Goal: Task Accomplishment & Management: Use online tool/utility

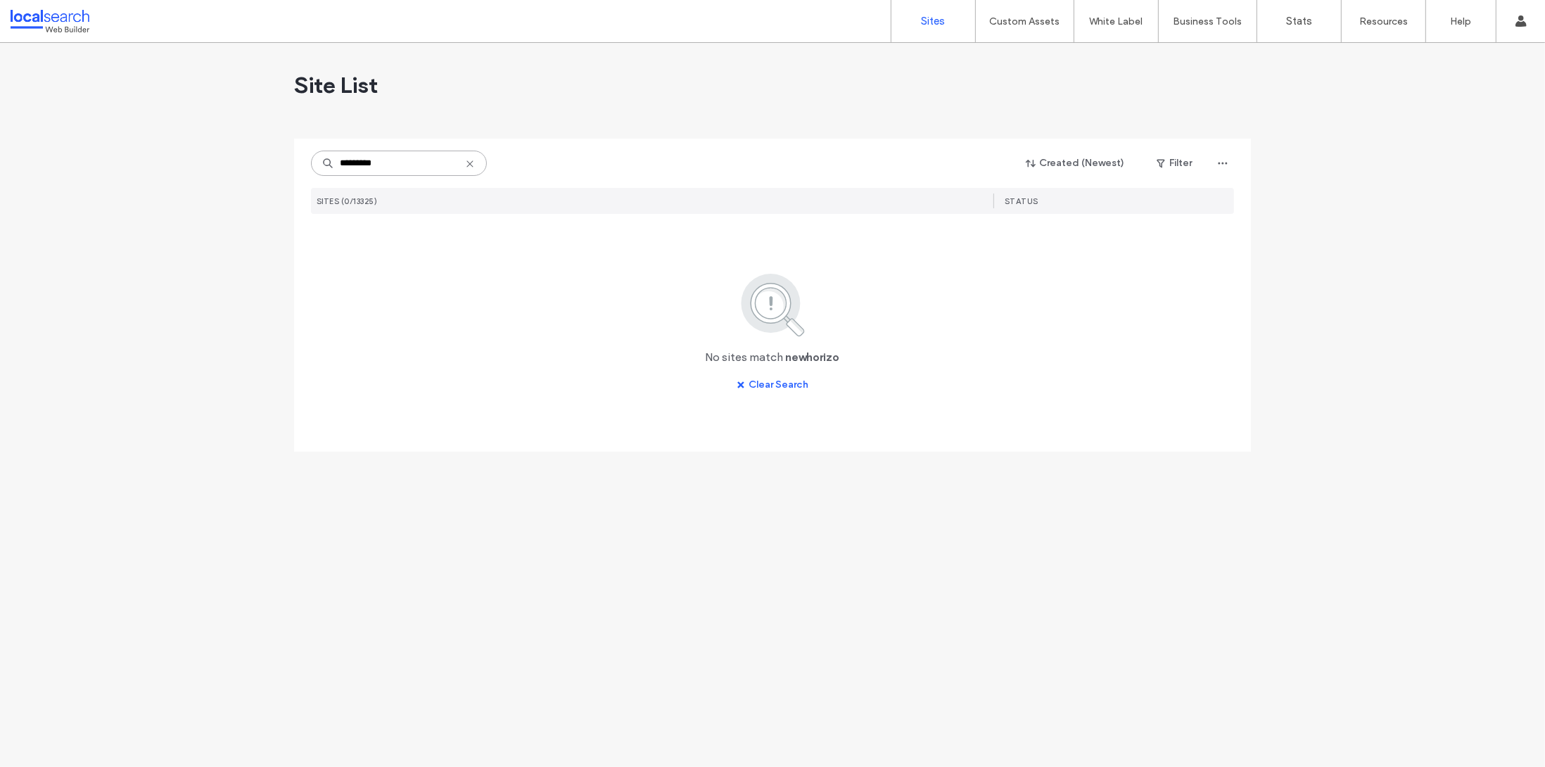
drag, startPoint x: 400, startPoint y: 162, endPoint x: 312, endPoint y: 164, distance: 87.9
click at [312, 164] on input "*********" at bounding box center [399, 163] width 176 height 25
type input "*"
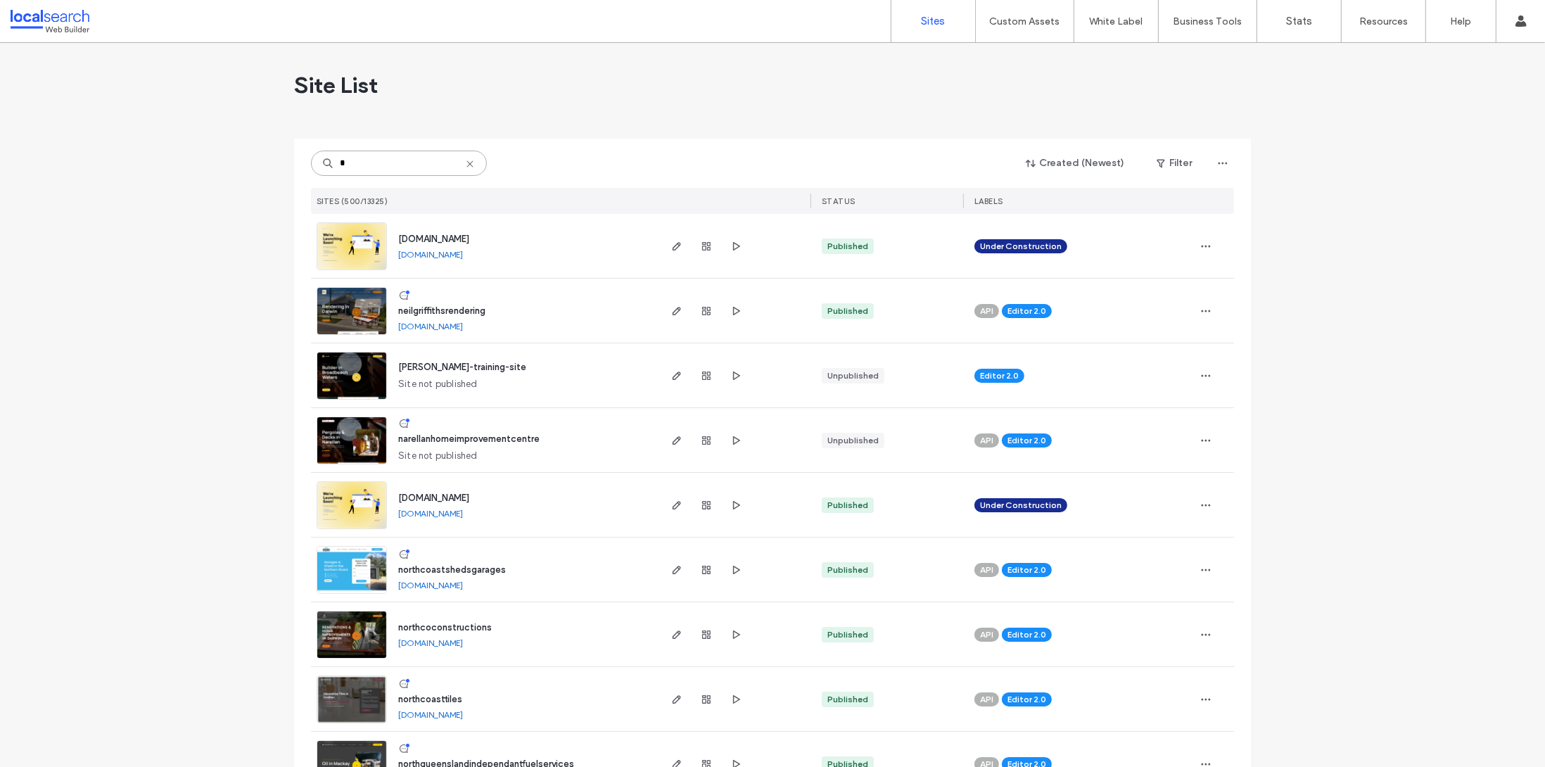
drag, startPoint x: 407, startPoint y: 165, endPoint x: 201, endPoint y: 165, distance: 205.4
paste input
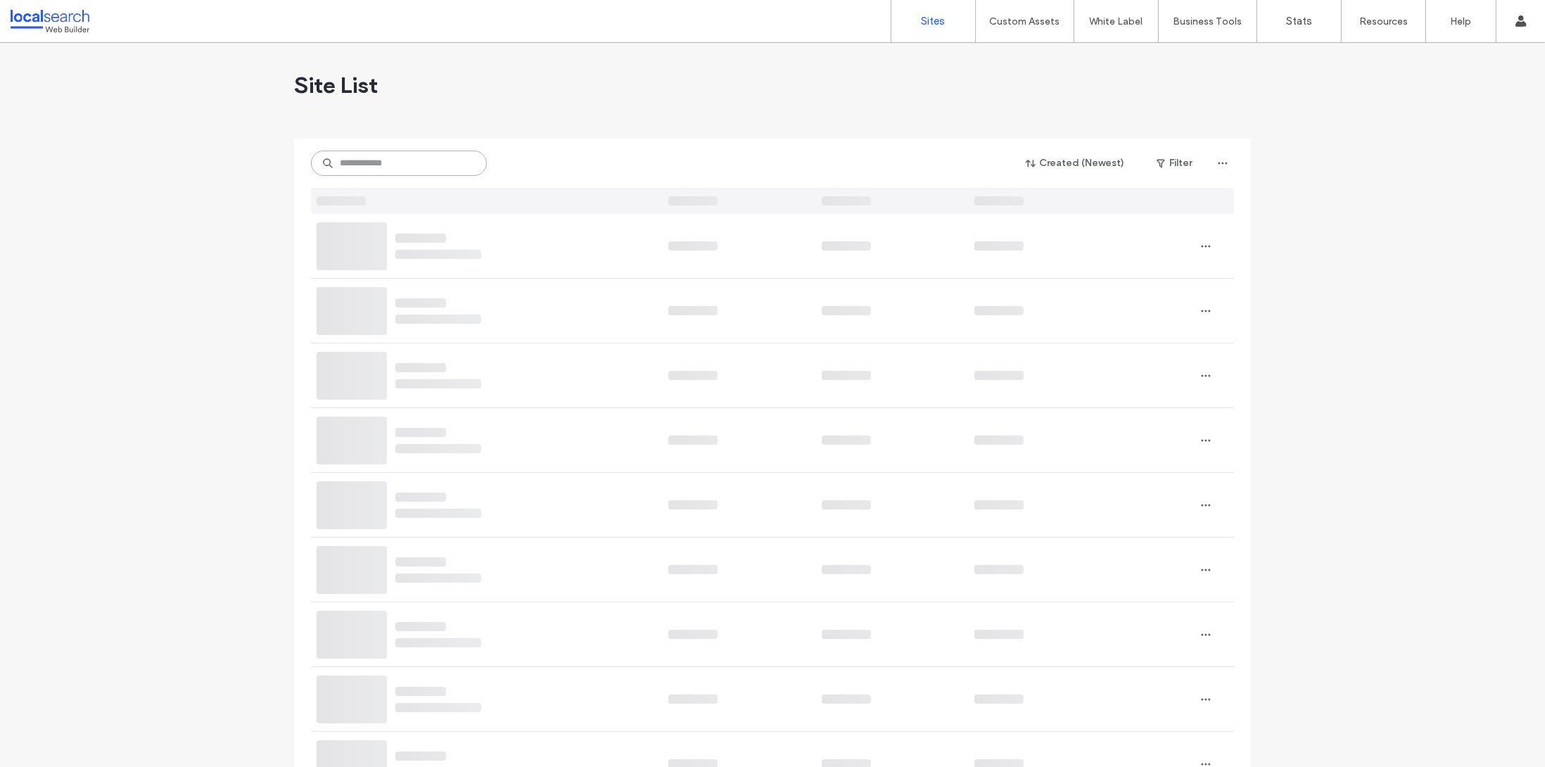
click at [352, 170] on input at bounding box center [399, 163] width 176 height 25
paste input "*"
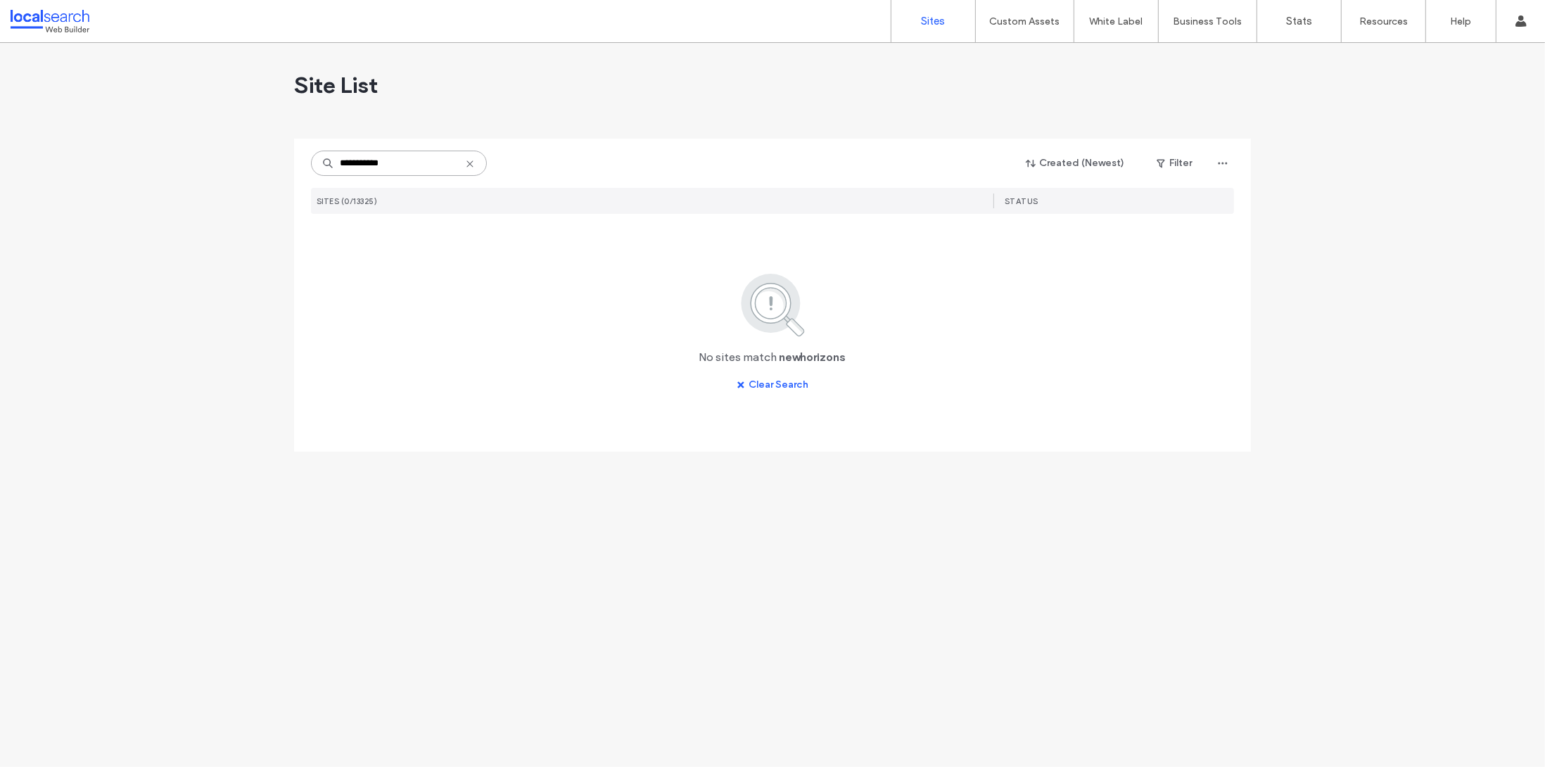
type input "**********"
drag, startPoint x: 419, startPoint y: 156, endPoint x: 269, endPoint y: 157, distance: 150.5
click at [265, 156] on div "**********" at bounding box center [772, 405] width 1545 height 724
click at [365, 162] on input "**********" at bounding box center [399, 163] width 176 height 25
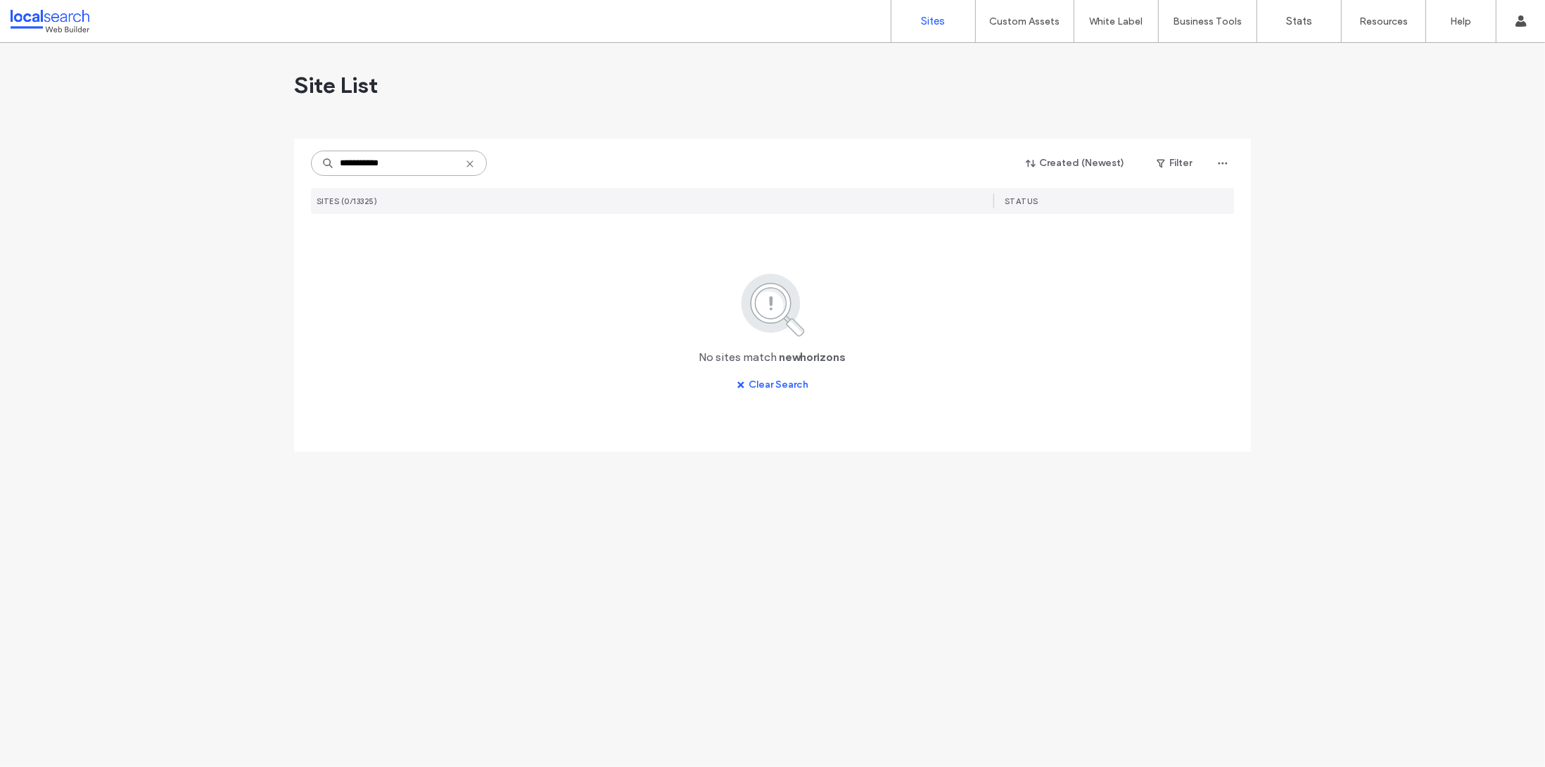
click at [365, 162] on input "**********" at bounding box center [399, 163] width 176 height 25
paste input
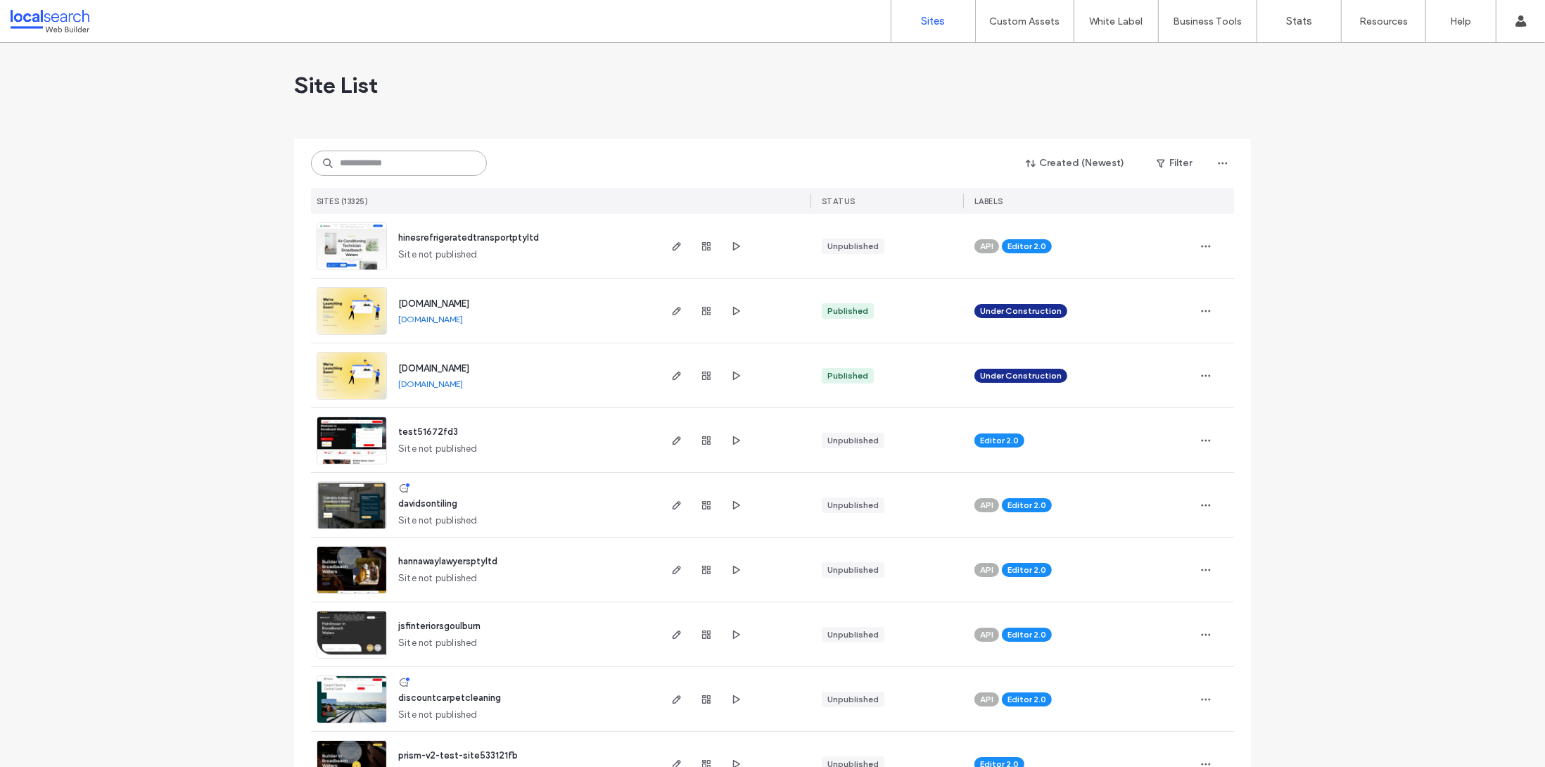
paste input
click at [418, 165] on input at bounding box center [399, 163] width 176 height 25
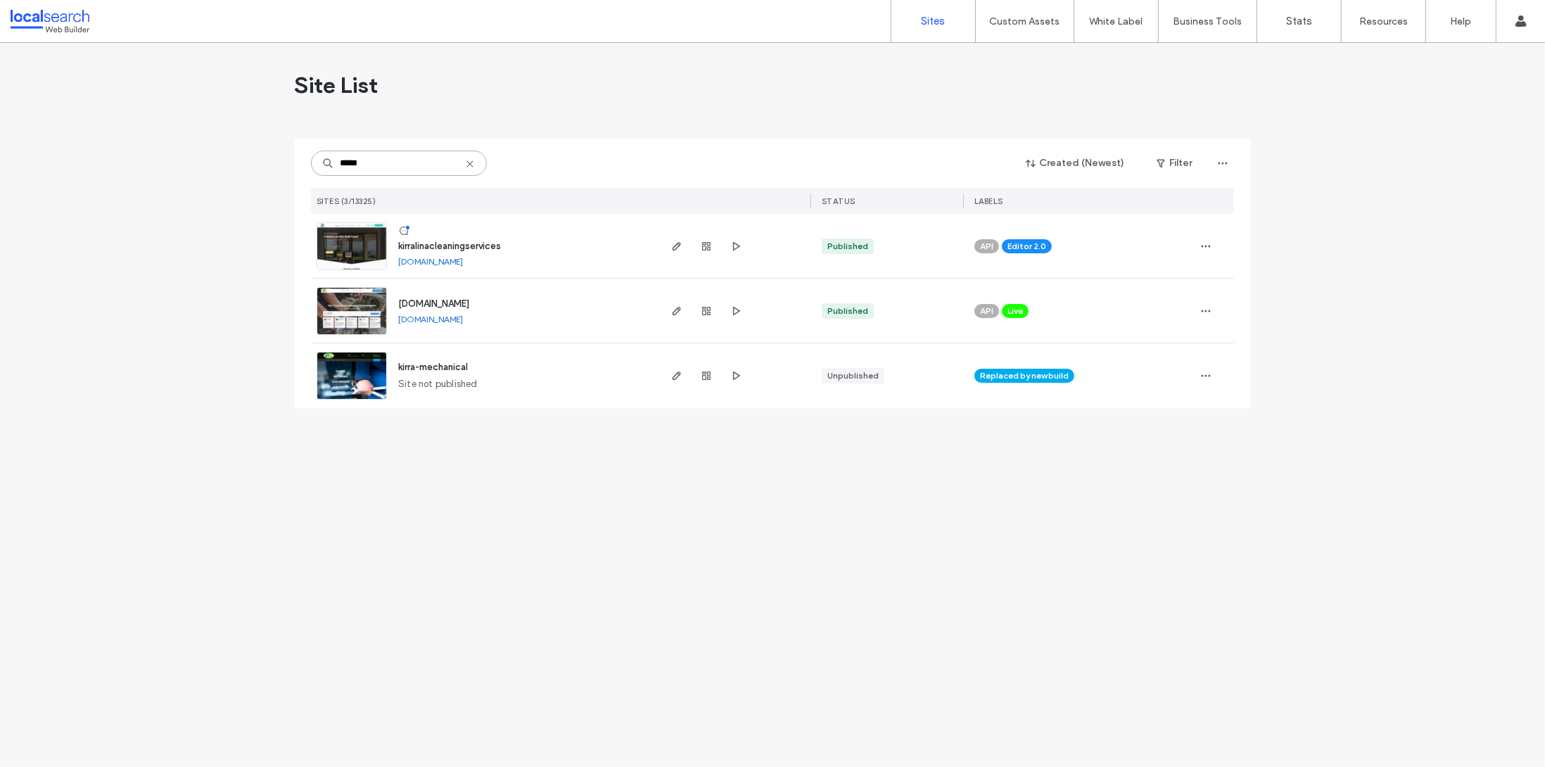
type input "*****"
click at [454, 242] on span "kirralinacleaningservices" at bounding box center [449, 246] width 103 height 11
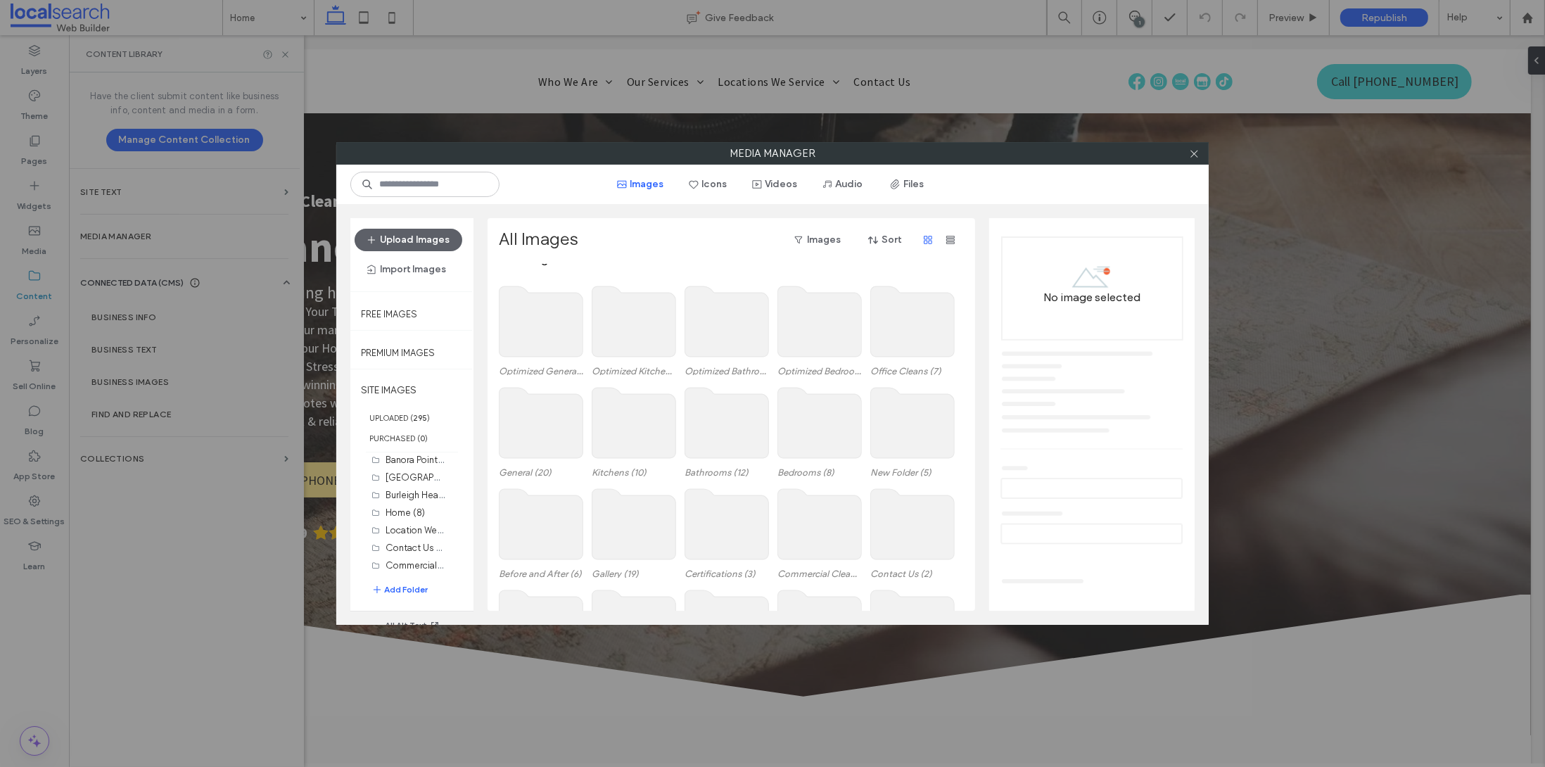
scroll to position [25, 0]
click at [634, 314] on use at bounding box center [634, 307] width 84 height 70
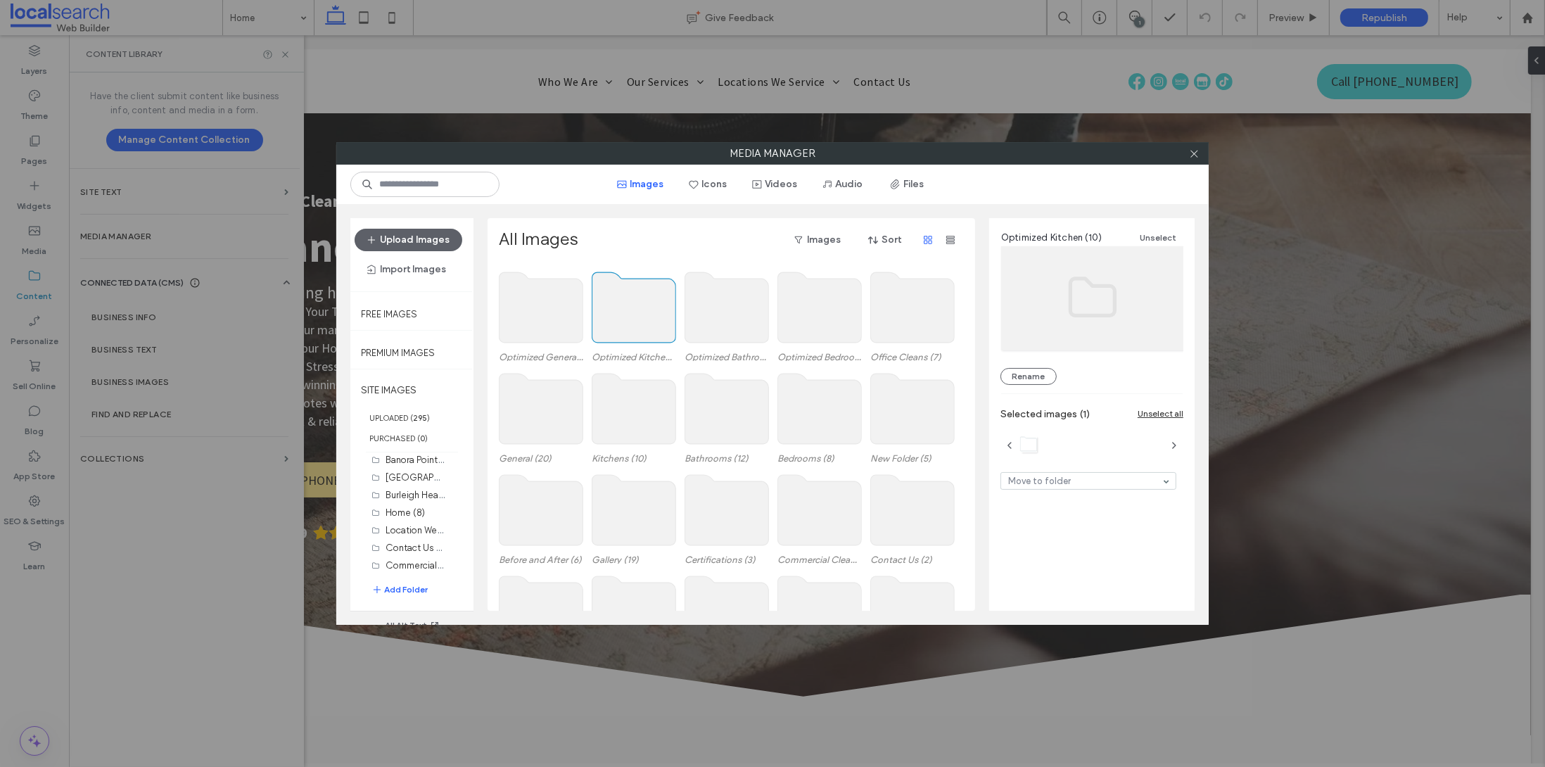
click at [634, 314] on use at bounding box center [634, 307] width 84 height 70
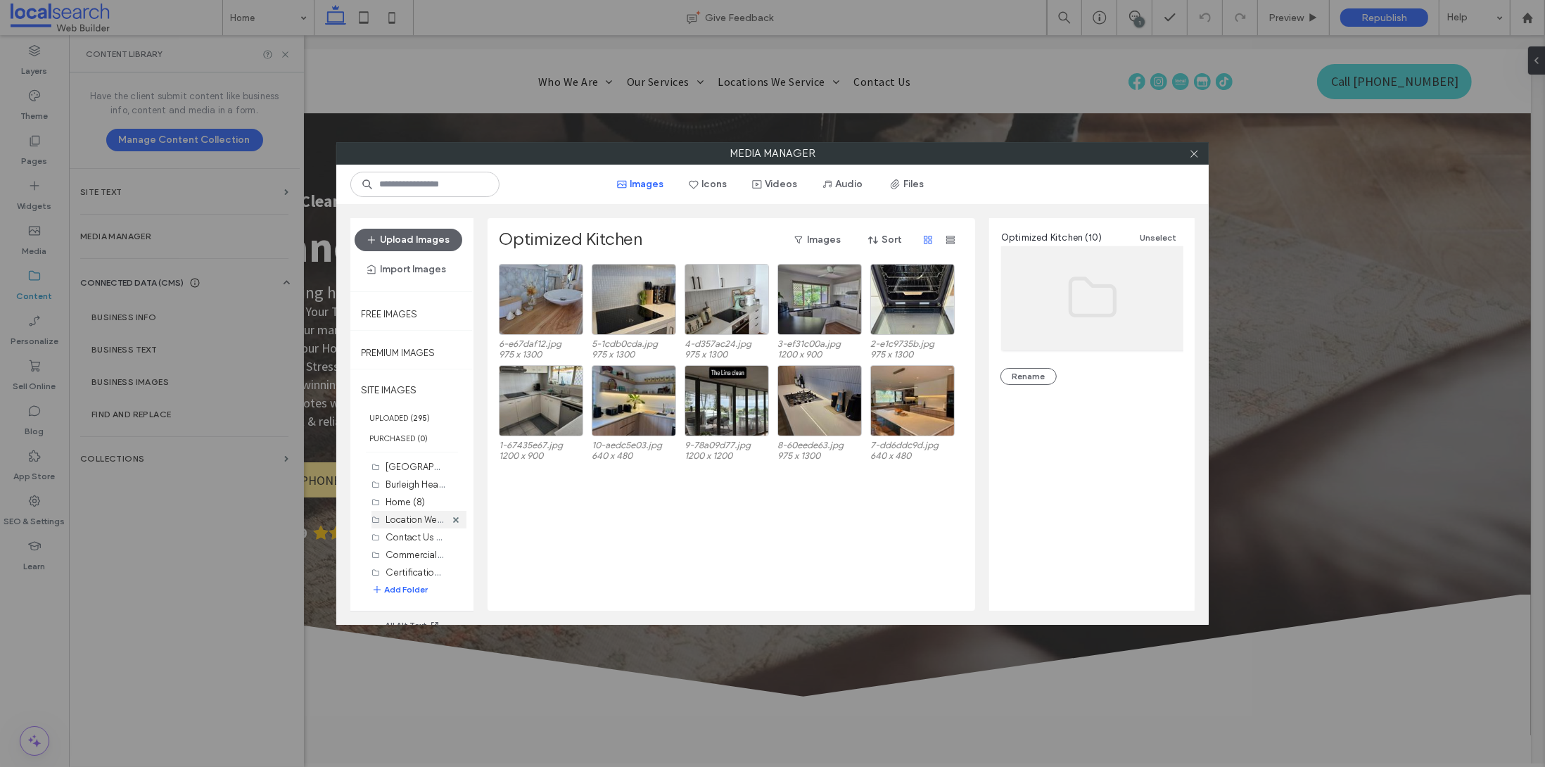
scroll to position [129, 0]
click at [409, 394] on label "SITE IMAGES" at bounding box center [411, 389] width 123 height 35
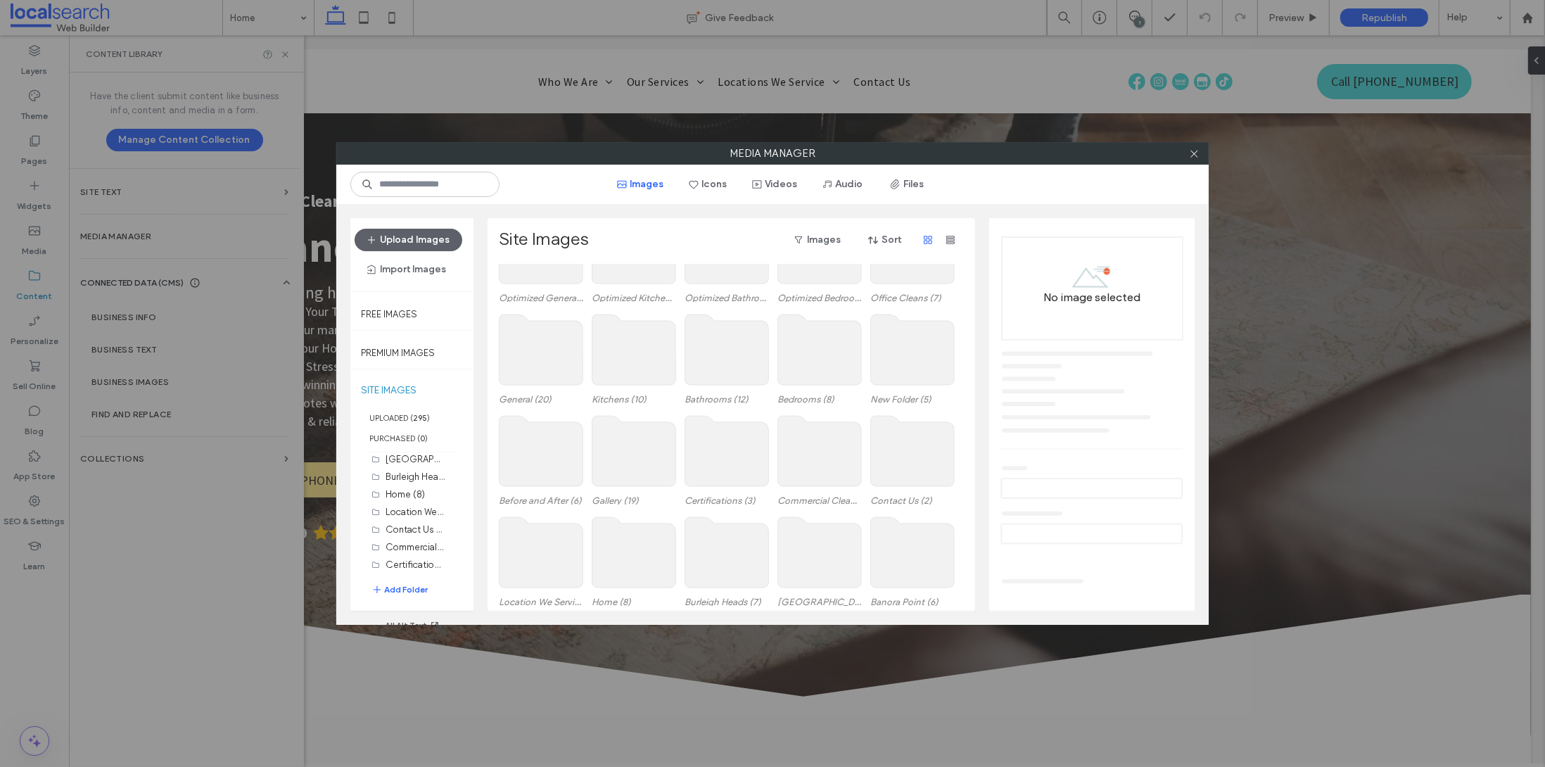
scroll to position [58, 0]
click at [901, 396] on label "New Folder (5)" at bounding box center [912, 397] width 84 height 11
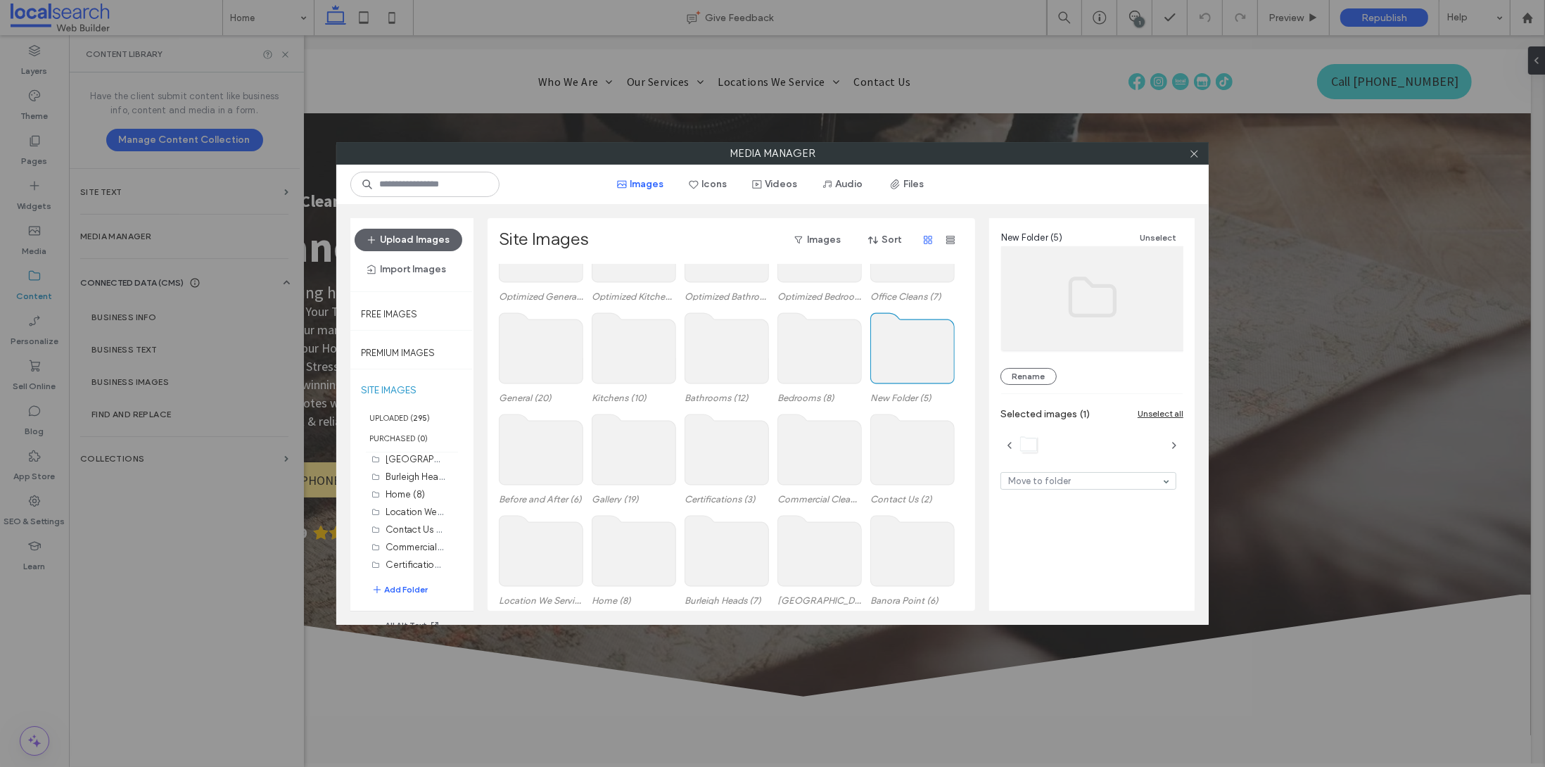
click at [907, 369] on use at bounding box center [913, 348] width 84 height 70
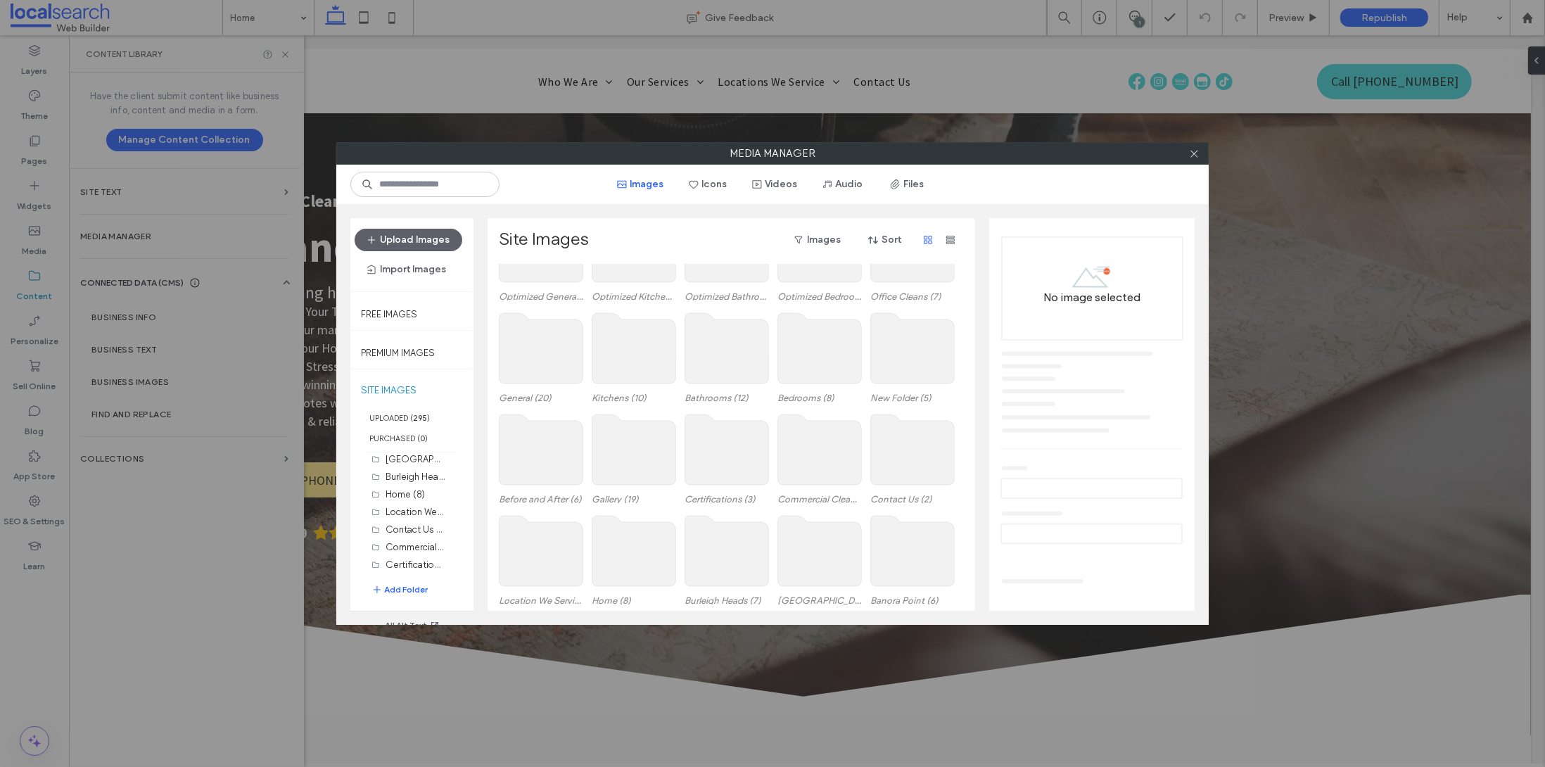
click at [907, 369] on use at bounding box center [913, 348] width 84 height 70
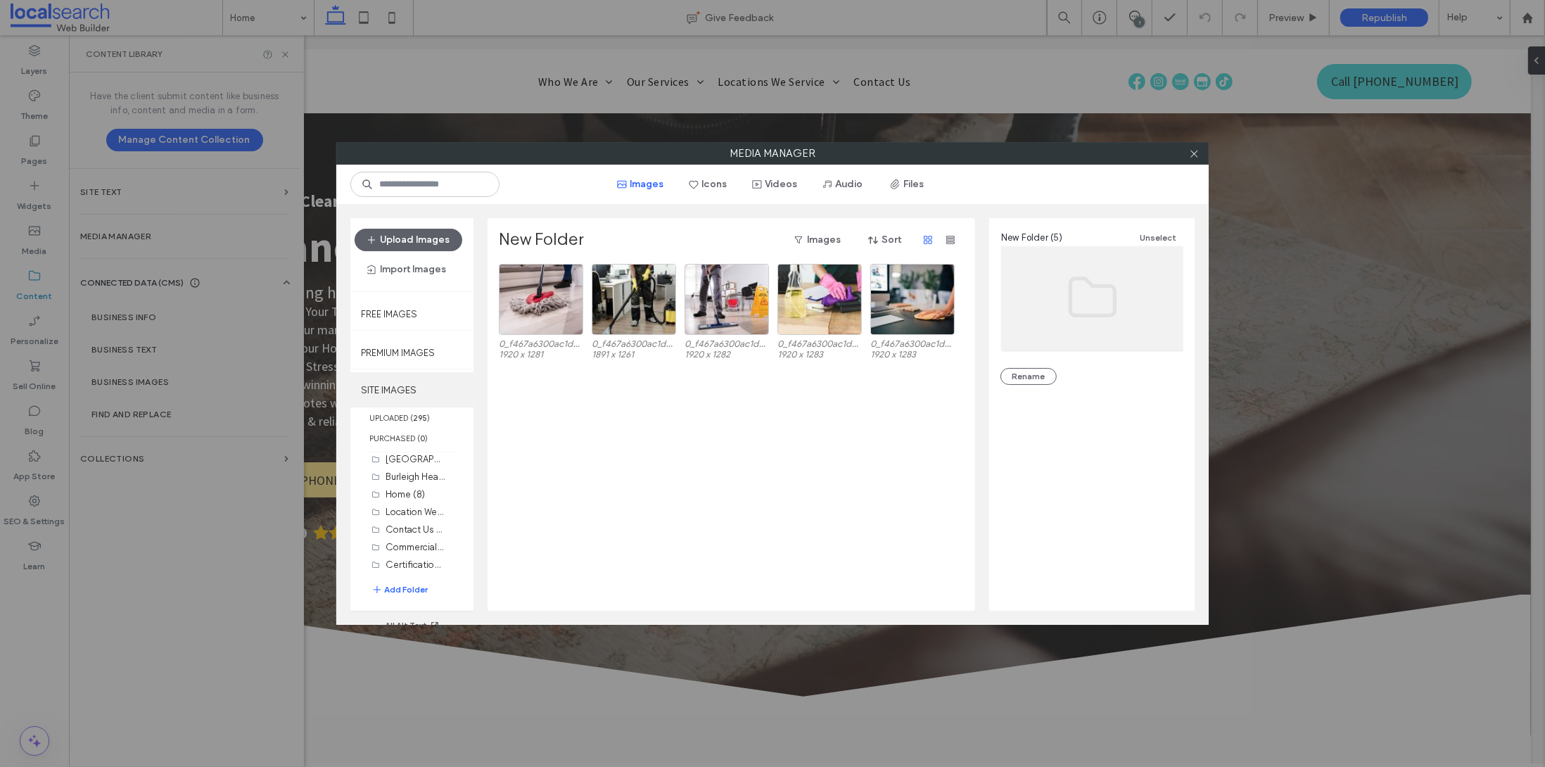
click at [399, 381] on label "SITE IMAGES" at bounding box center [411, 389] width 123 height 35
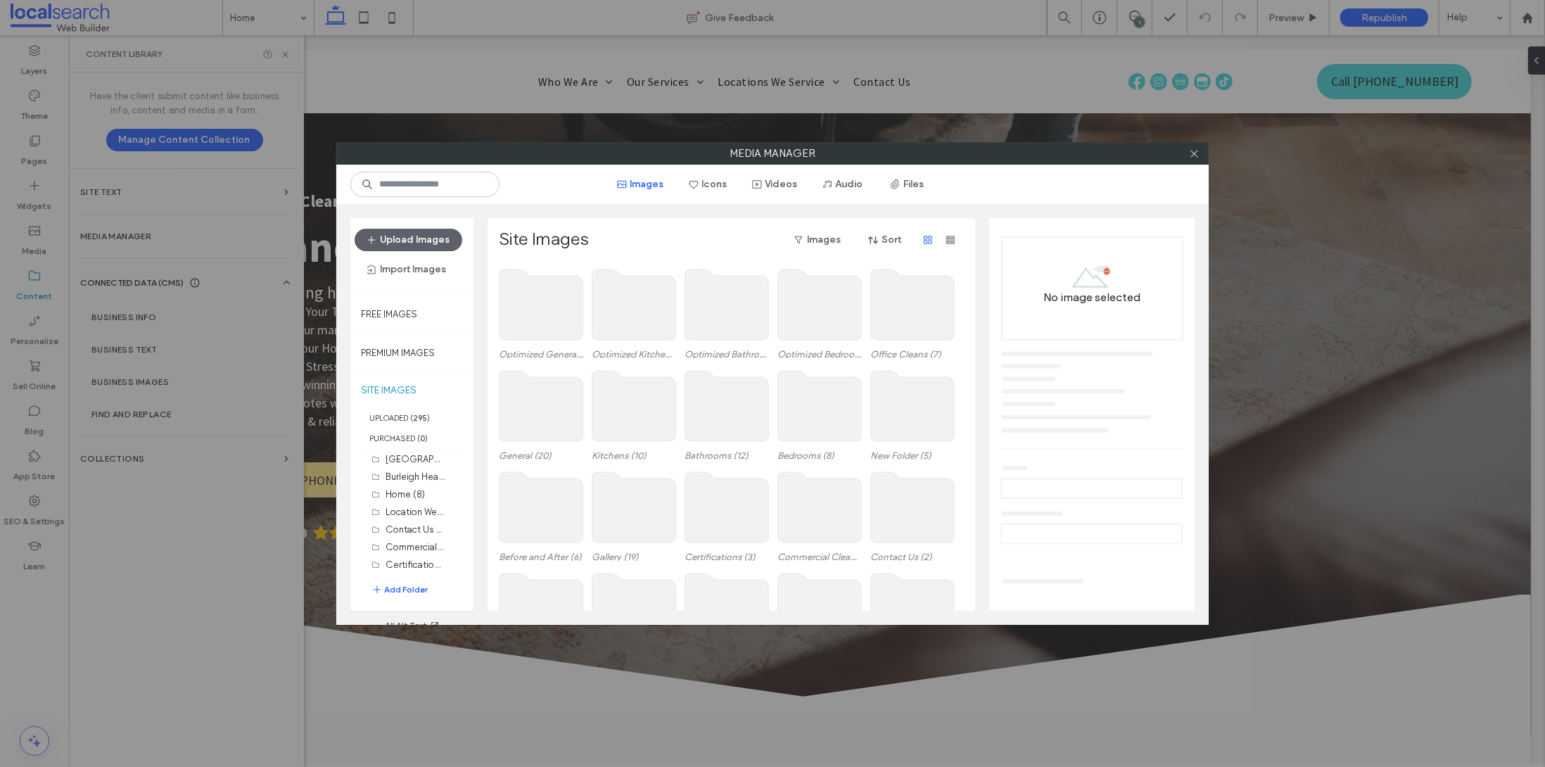
click at [917, 323] on use at bounding box center [913, 304] width 84 height 70
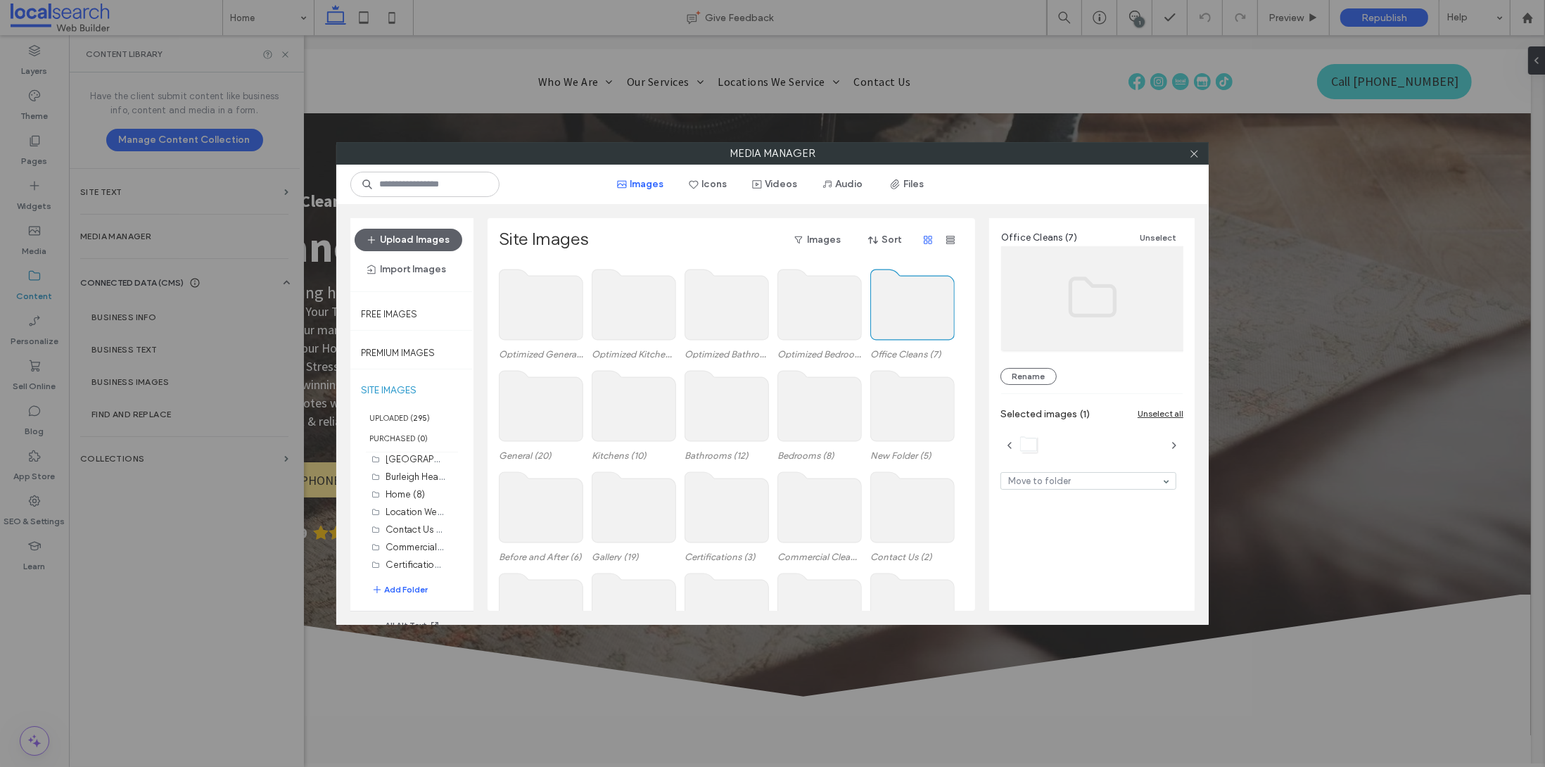
click at [917, 323] on use at bounding box center [913, 304] width 84 height 70
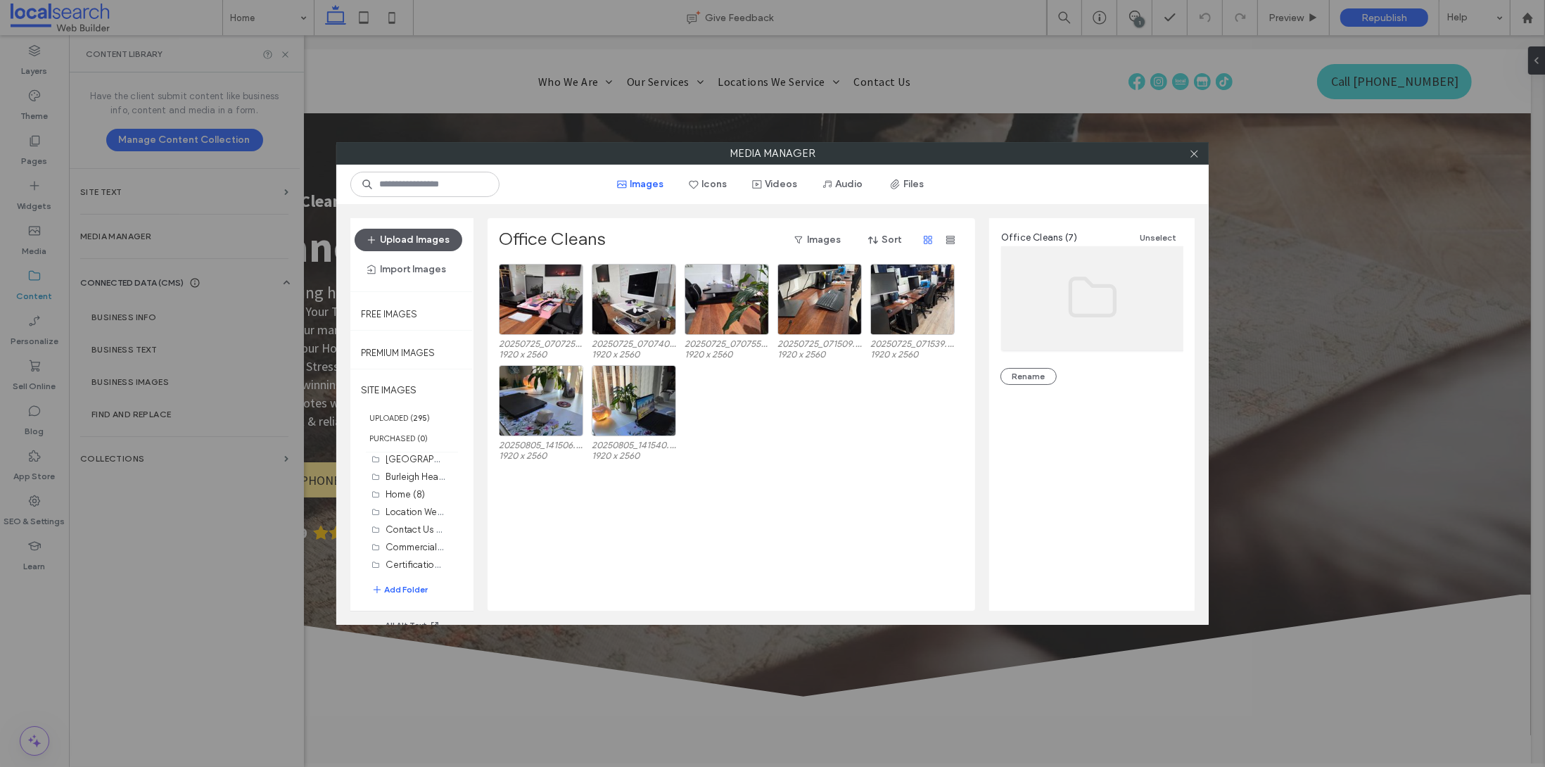
click at [415, 233] on button "Upload Images" at bounding box center [408, 240] width 108 height 23
click at [385, 243] on button "Upload Images" at bounding box center [408, 240] width 108 height 23
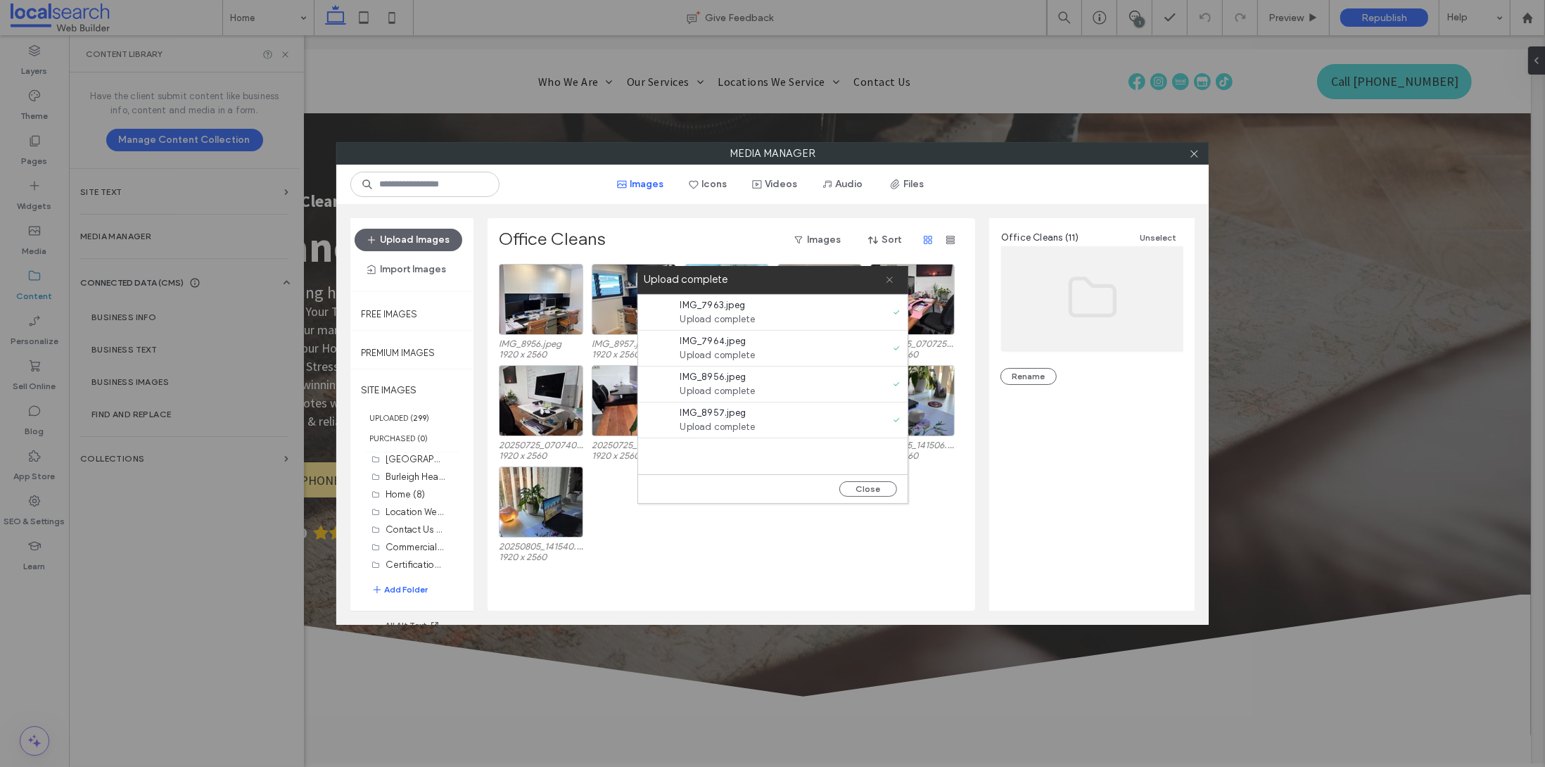
click at [886, 282] on icon at bounding box center [889, 279] width 9 height 9
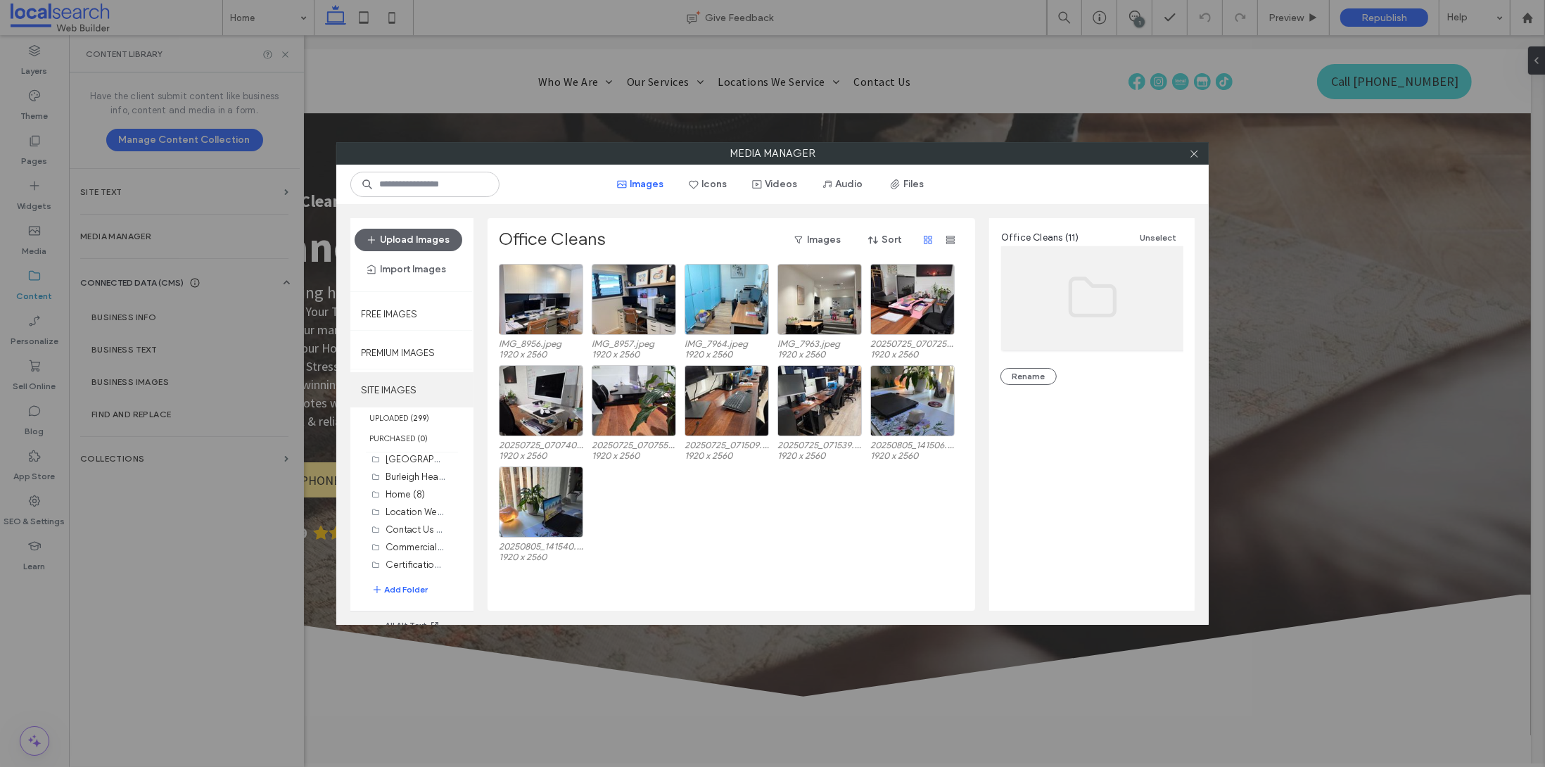
click at [397, 392] on label "SITE IMAGES" at bounding box center [411, 389] width 123 height 35
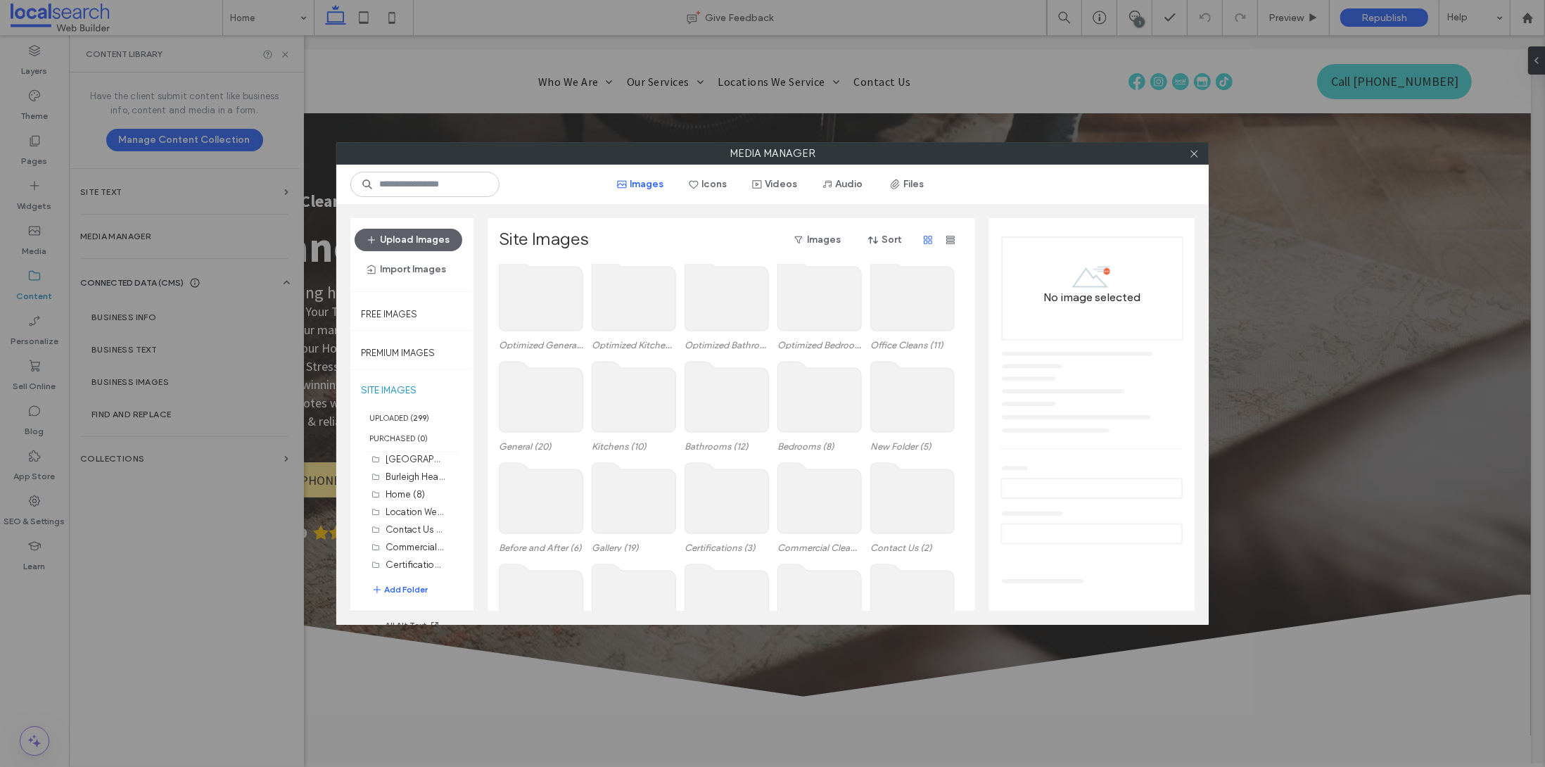
scroll to position [0, 0]
click at [713, 426] on use at bounding box center [727, 406] width 84 height 70
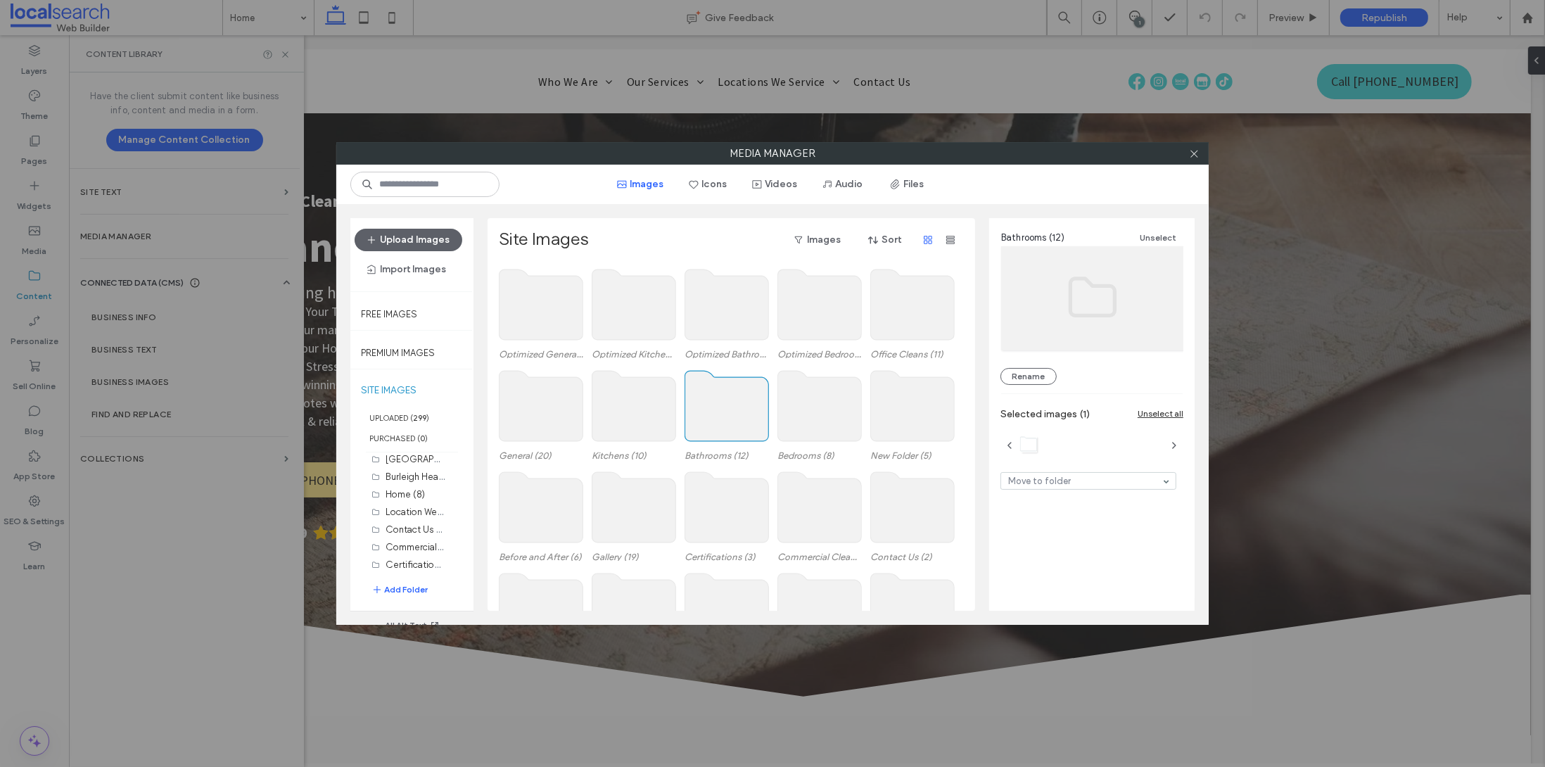
click at [713, 426] on use at bounding box center [727, 406] width 84 height 70
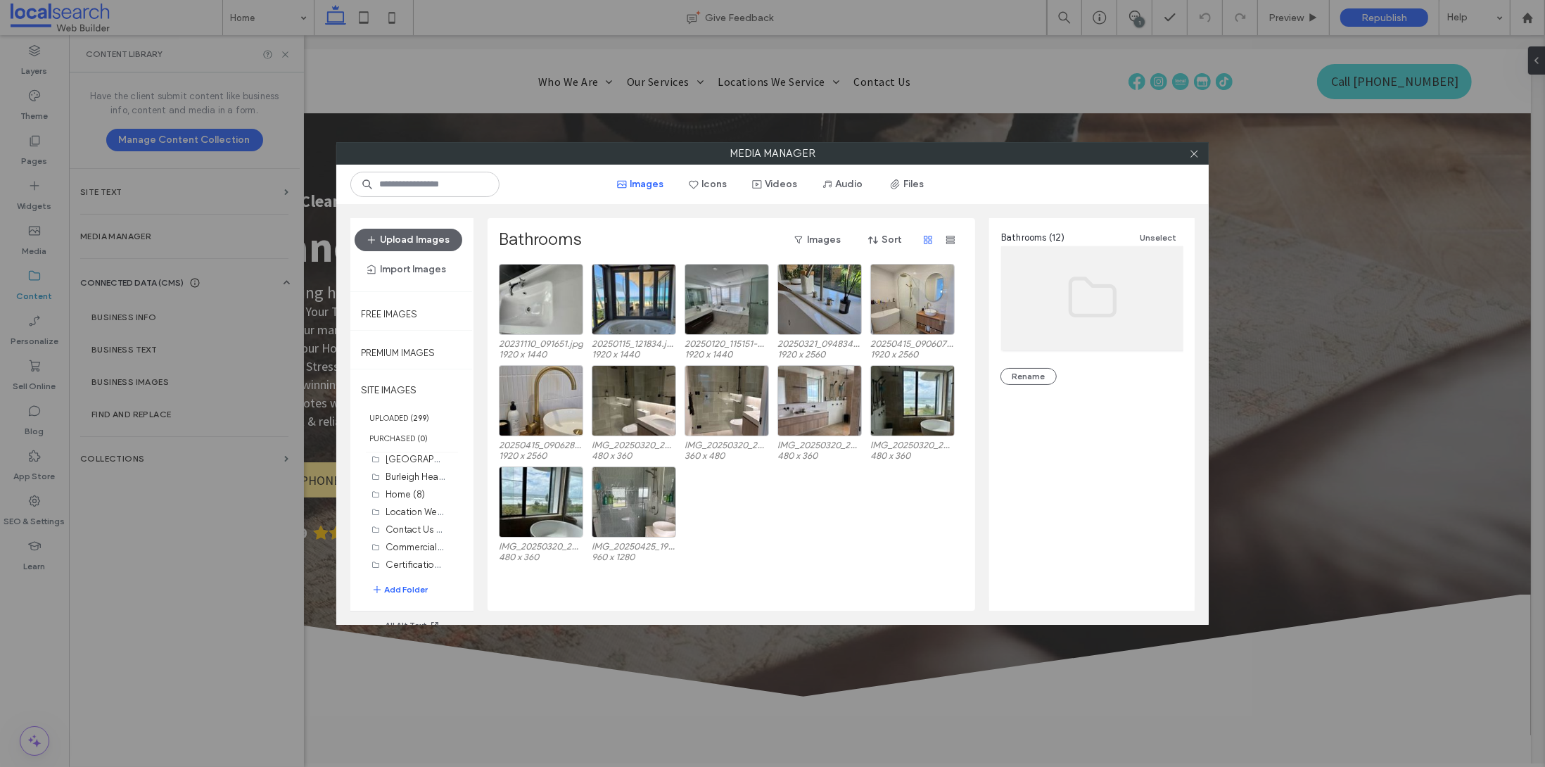
click at [745, 557] on div "IMG_20250320_201528-119eef8b.jpg 480 x 360 IMG_20250425_194635-cfd056f2.jpg 960…" at bounding box center [735, 516] width 473 height 101
click at [400, 234] on button "Upload Images" at bounding box center [408, 240] width 108 height 23
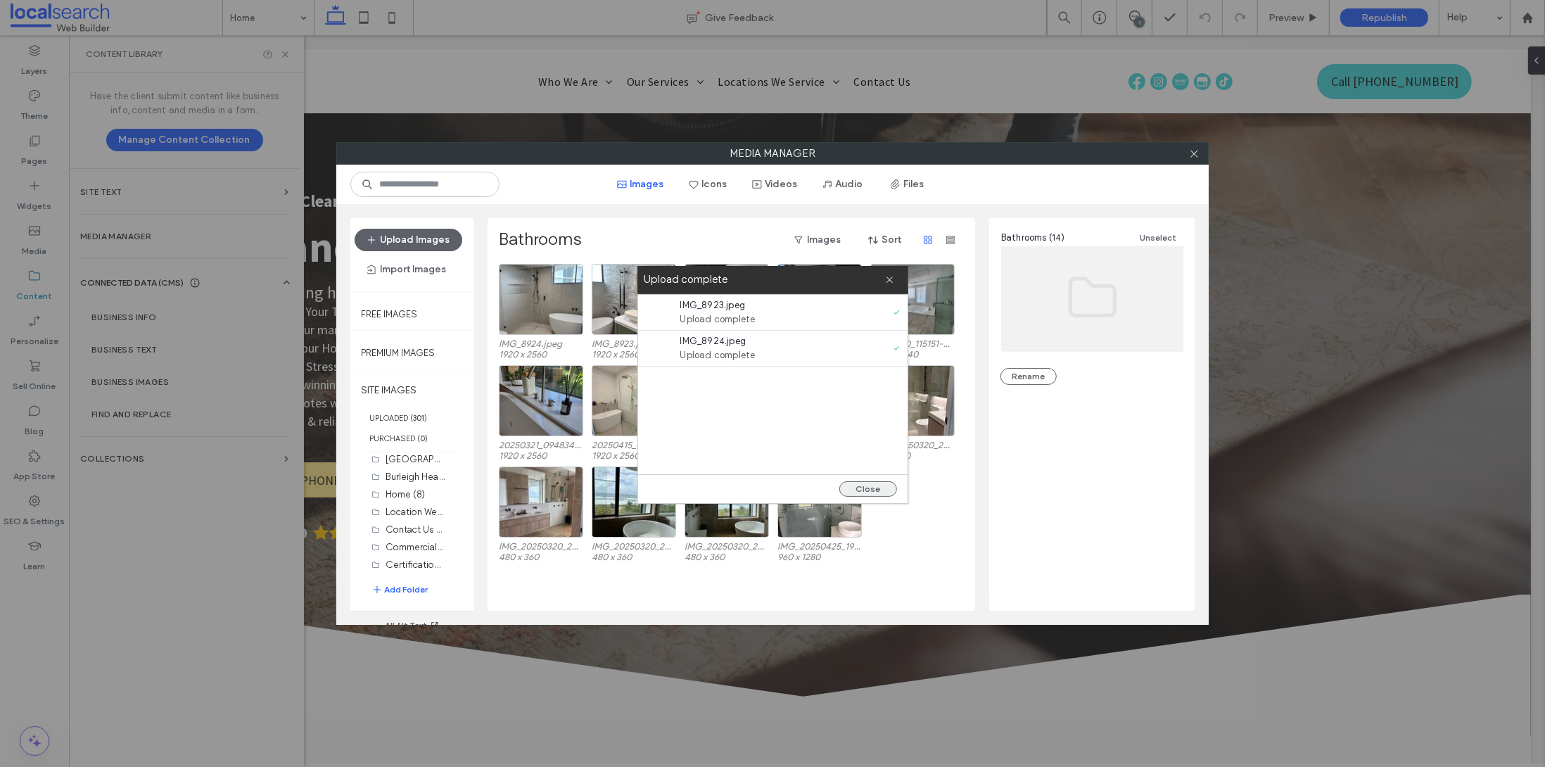
click at [859, 489] on button "Close" at bounding box center [868, 488] width 58 height 15
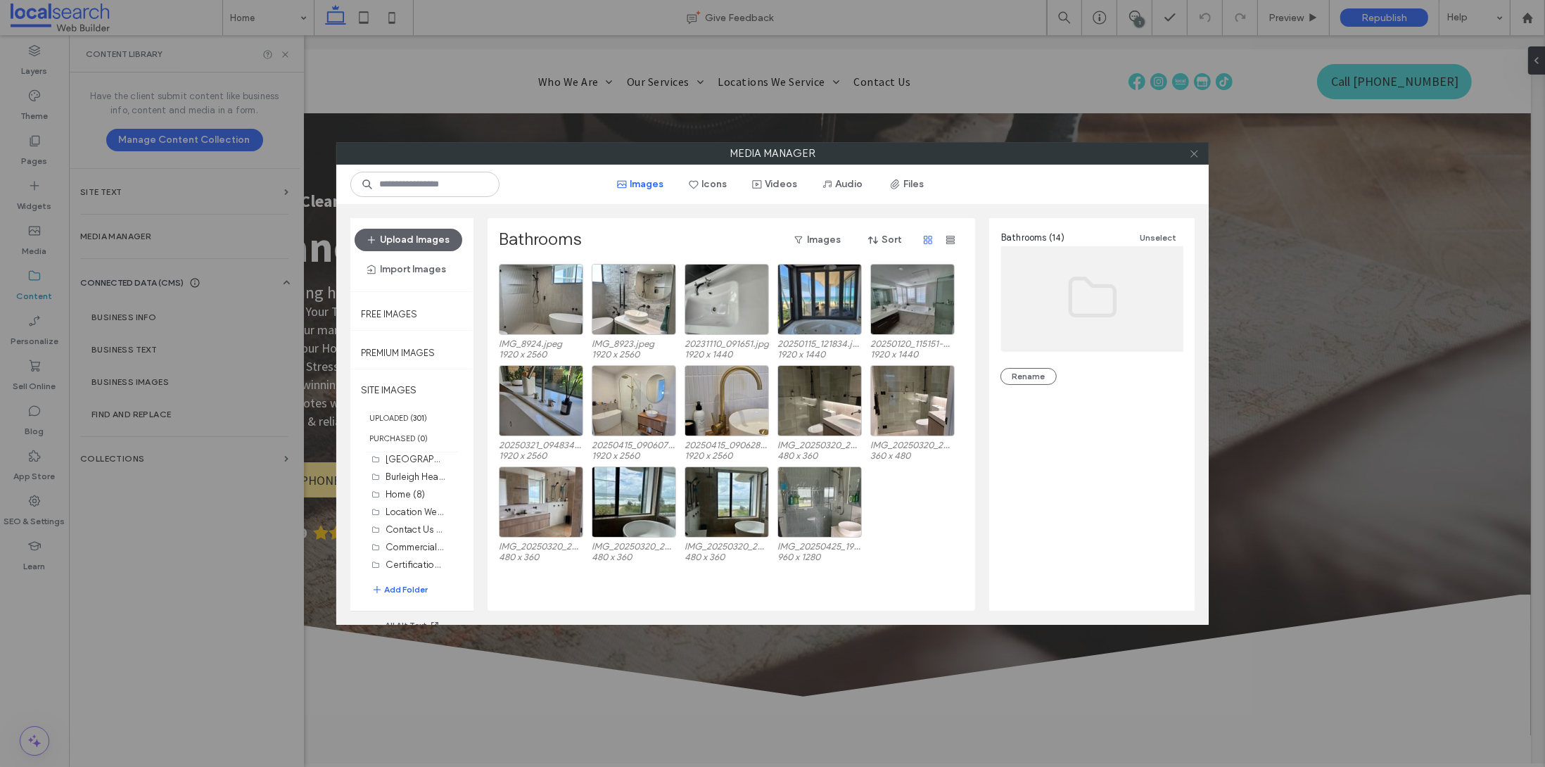
click at [1192, 158] on icon at bounding box center [1194, 153] width 11 height 11
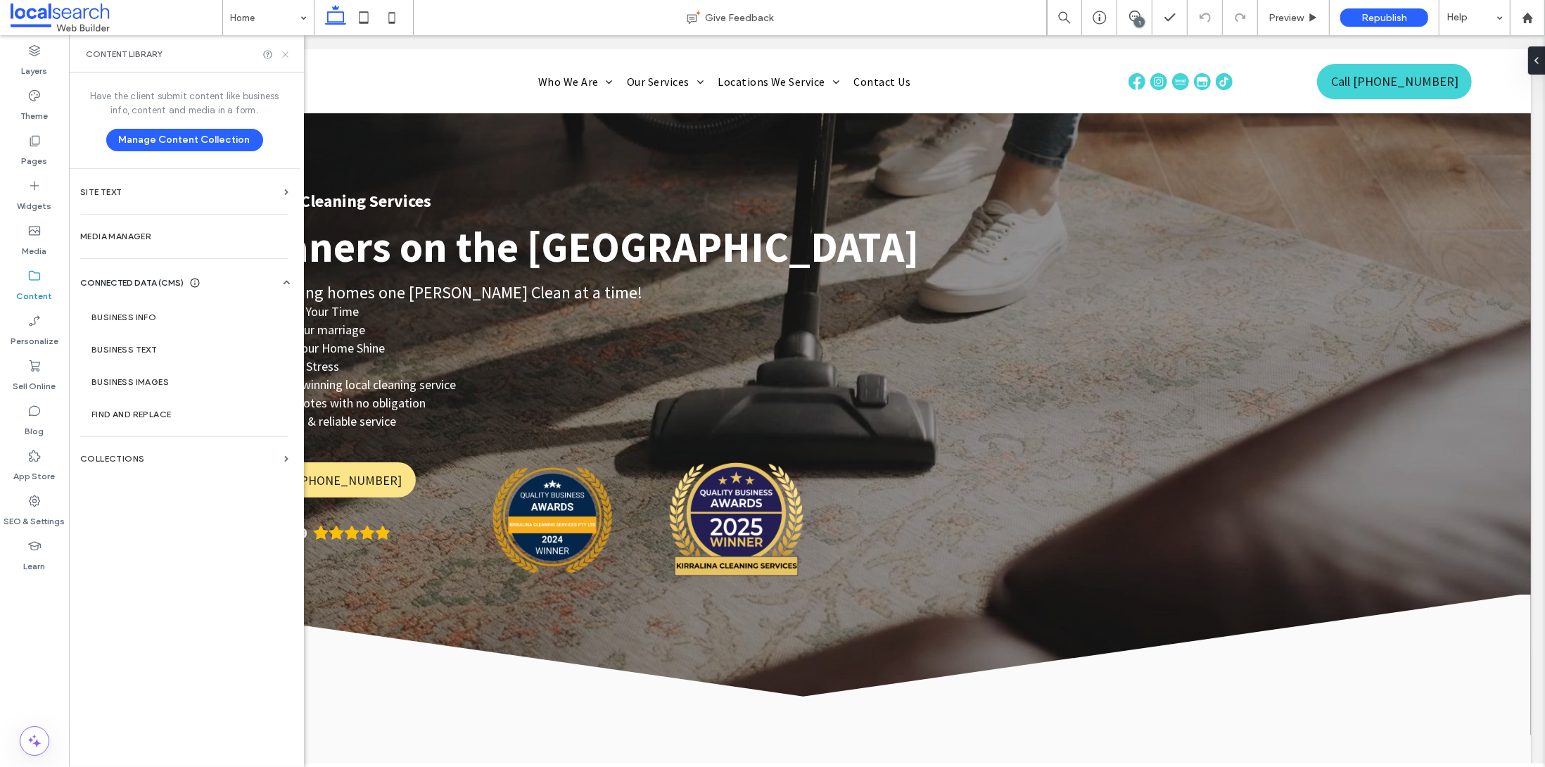
drag, startPoint x: 285, startPoint y: 51, endPoint x: 776, endPoint y: 373, distance: 587.2
click at [285, 51] on icon at bounding box center [285, 54] width 11 height 11
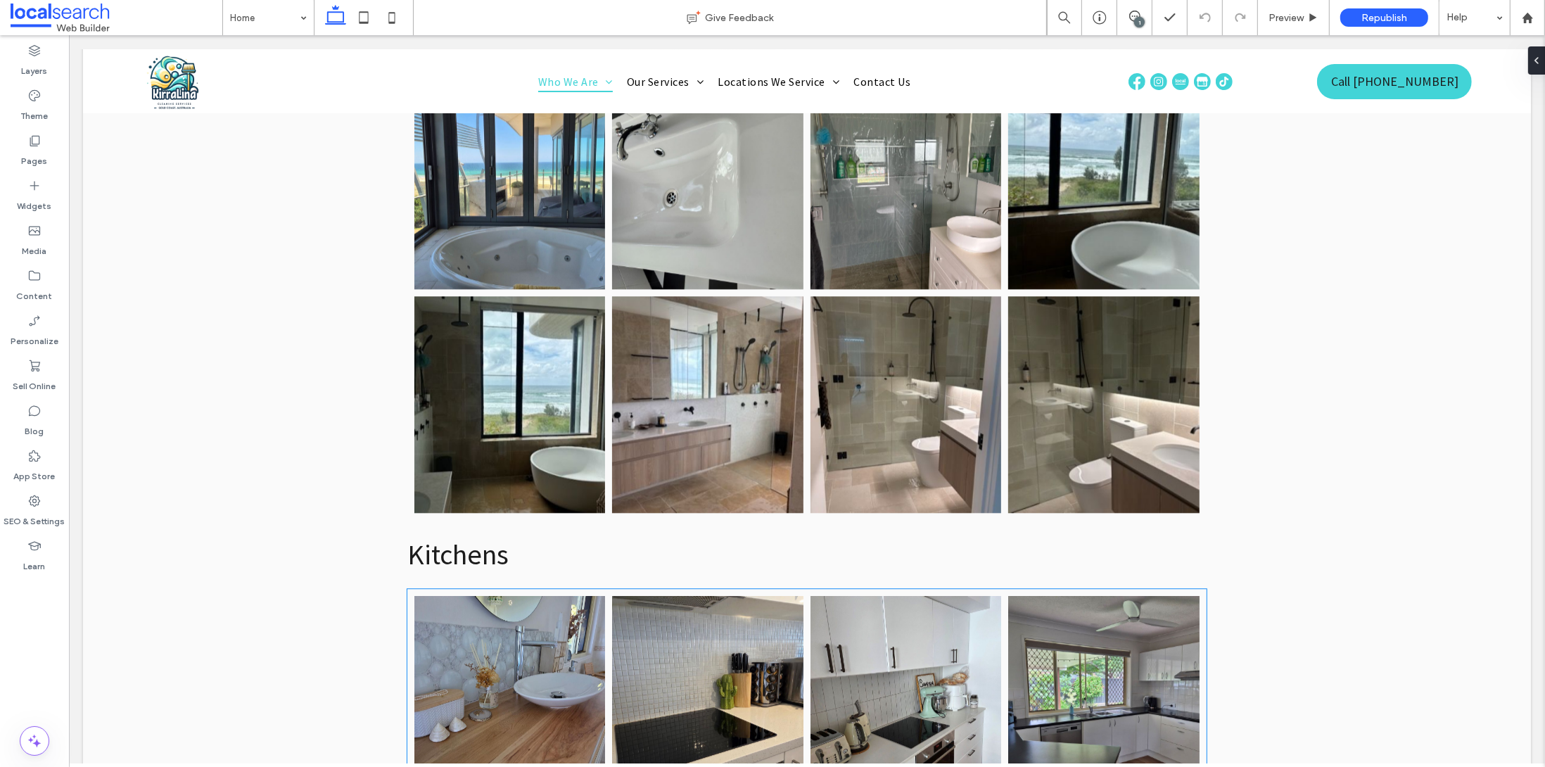
scroll to position [3749, 0]
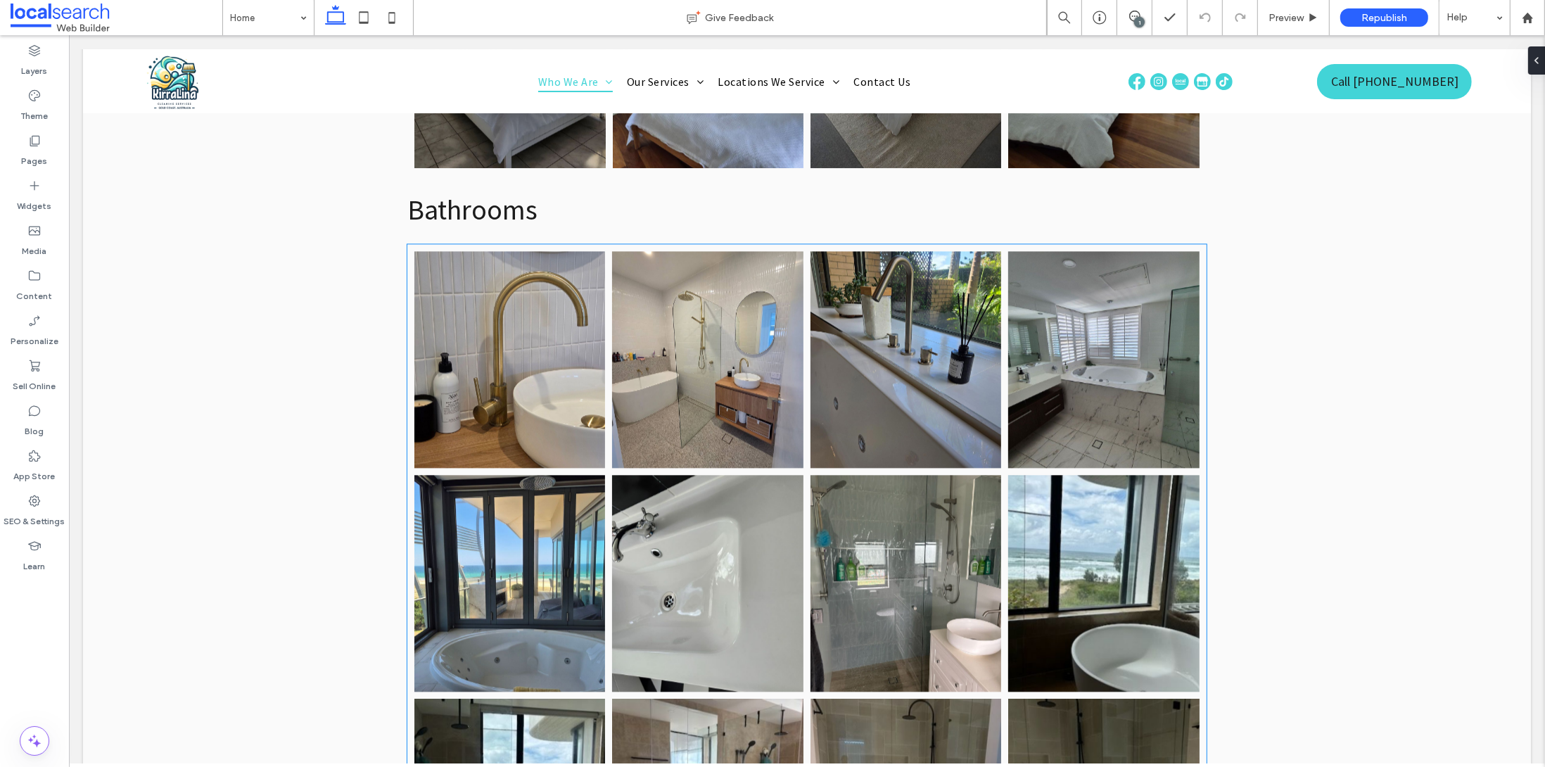
click at [705, 530] on link at bounding box center [707, 582] width 203 height 229
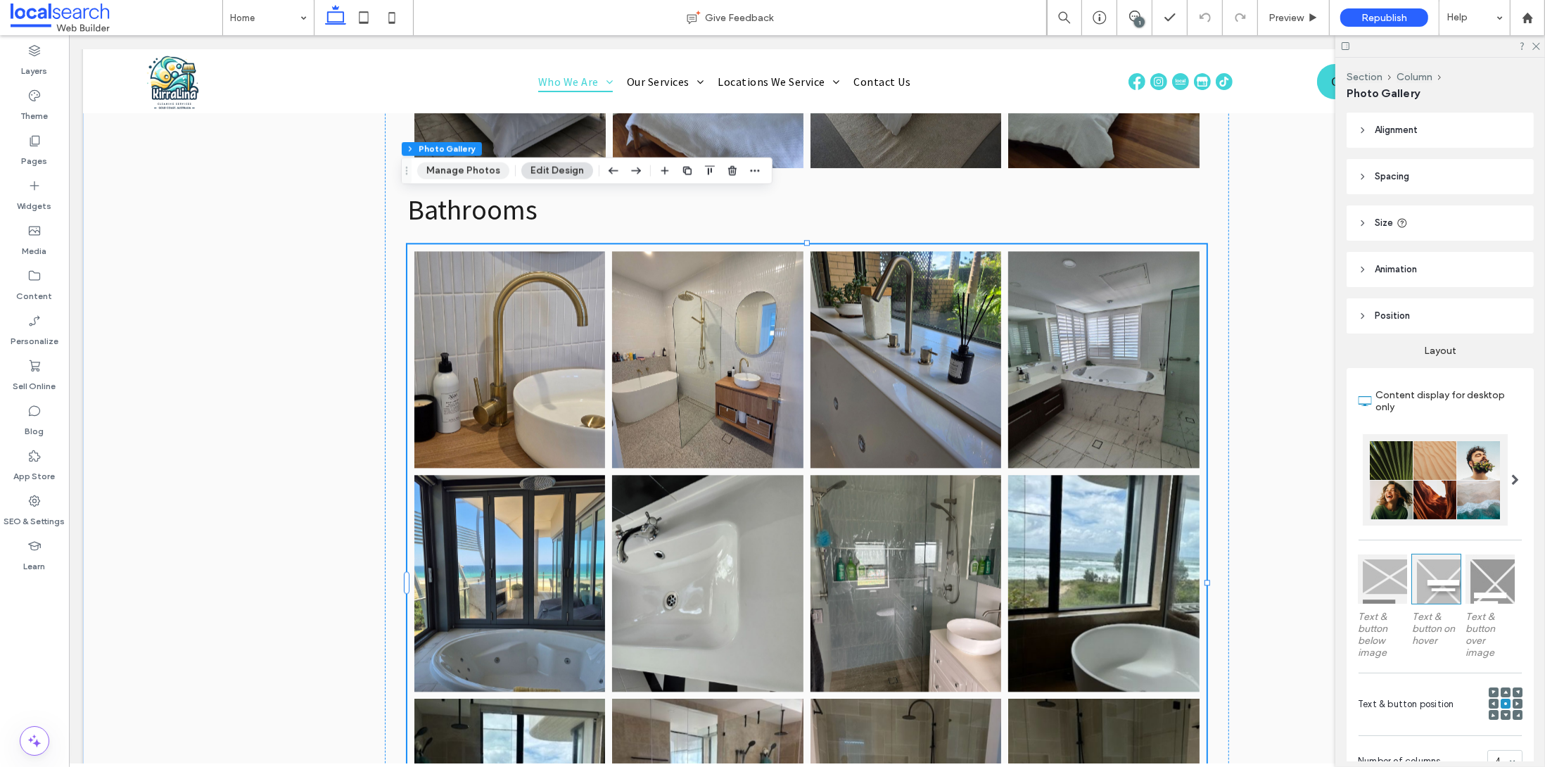
click at [452, 170] on button "Manage Photos" at bounding box center [463, 170] width 92 height 17
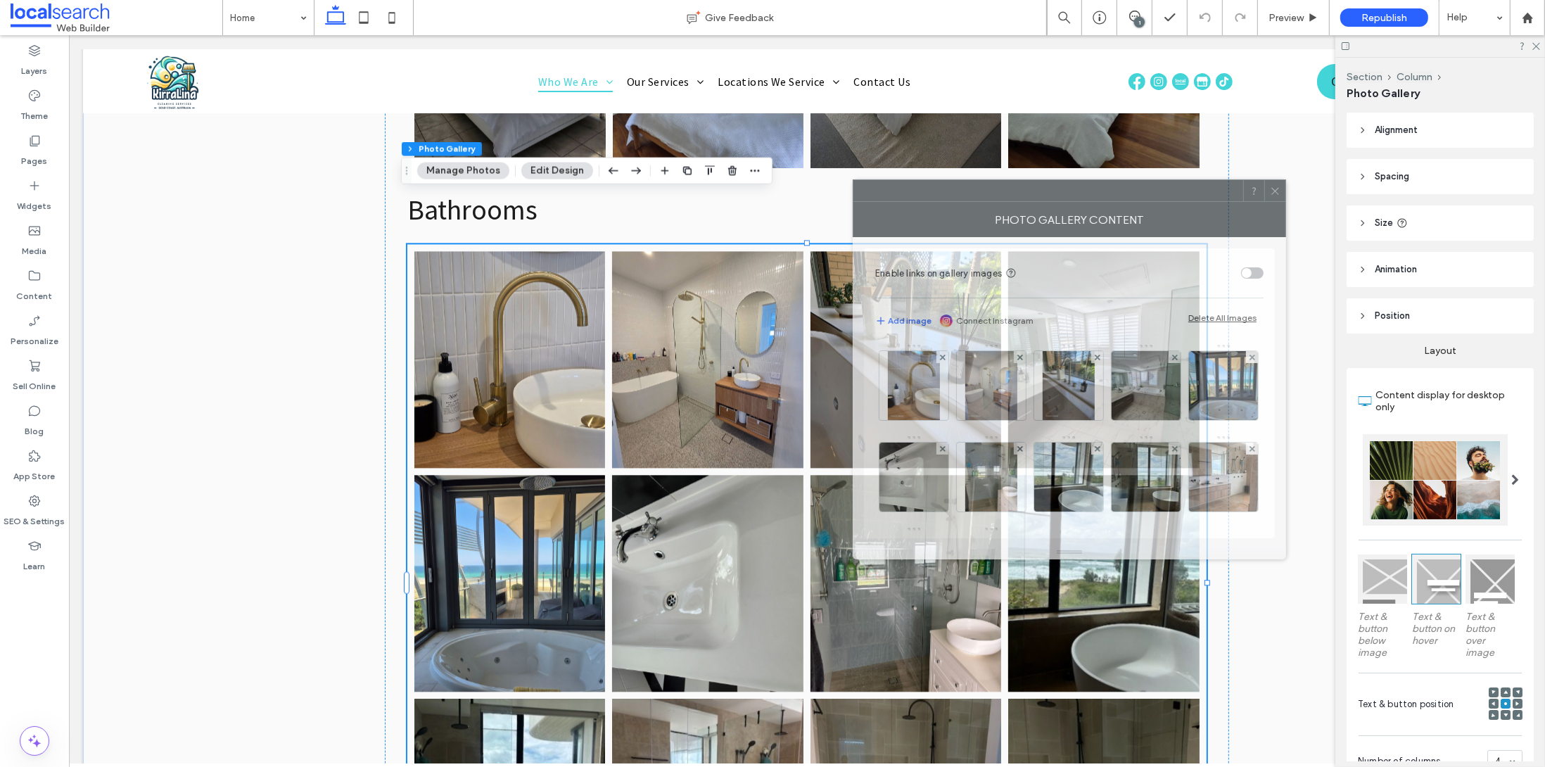
drag, startPoint x: 1263, startPoint y: 203, endPoint x: 234, endPoint y: 70, distance: 1037.5
click at [853, 180] on div at bounding box center [1048, 190] width 390 height 21
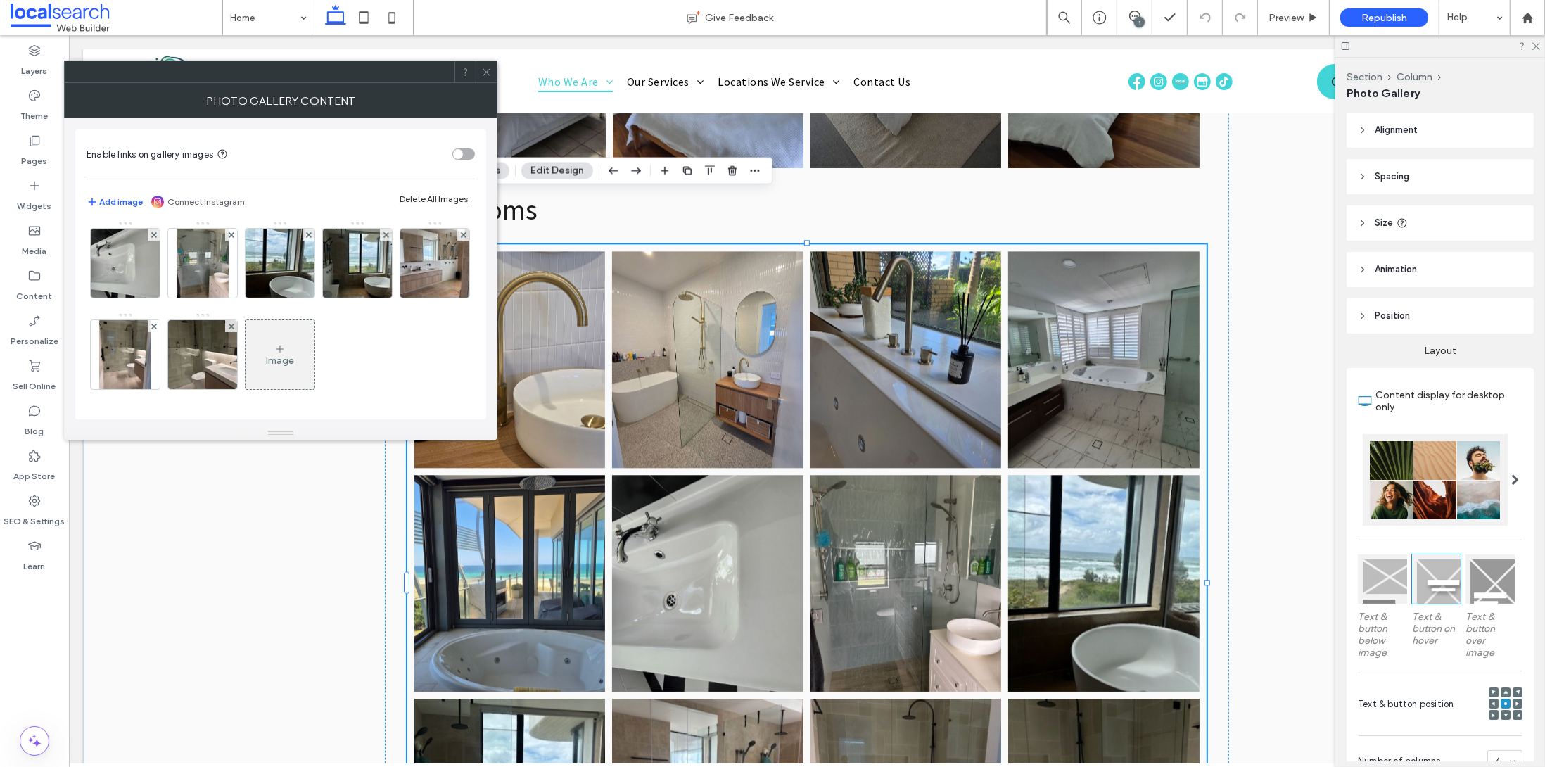
scroll to position [188, 0]
click at [245, 350] on div "Image" at bounding box center [279, 354] width 69 height 66
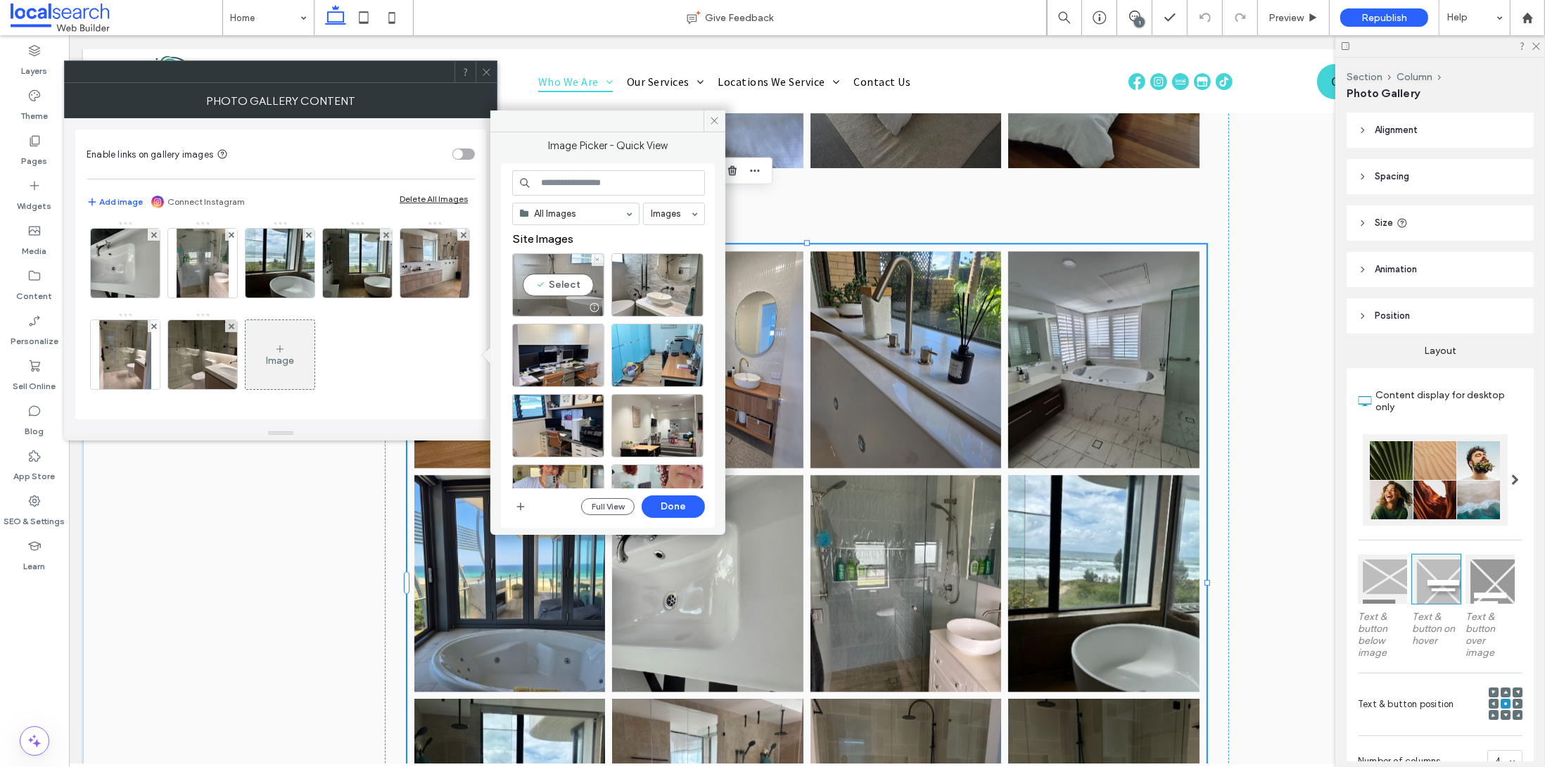
click at [558, 288] on div "Select" at bounding box center [558, 284] width 92 height 63
click at [677, 499] on button "Done" at bounding box center [672, 506] width 63 height 23
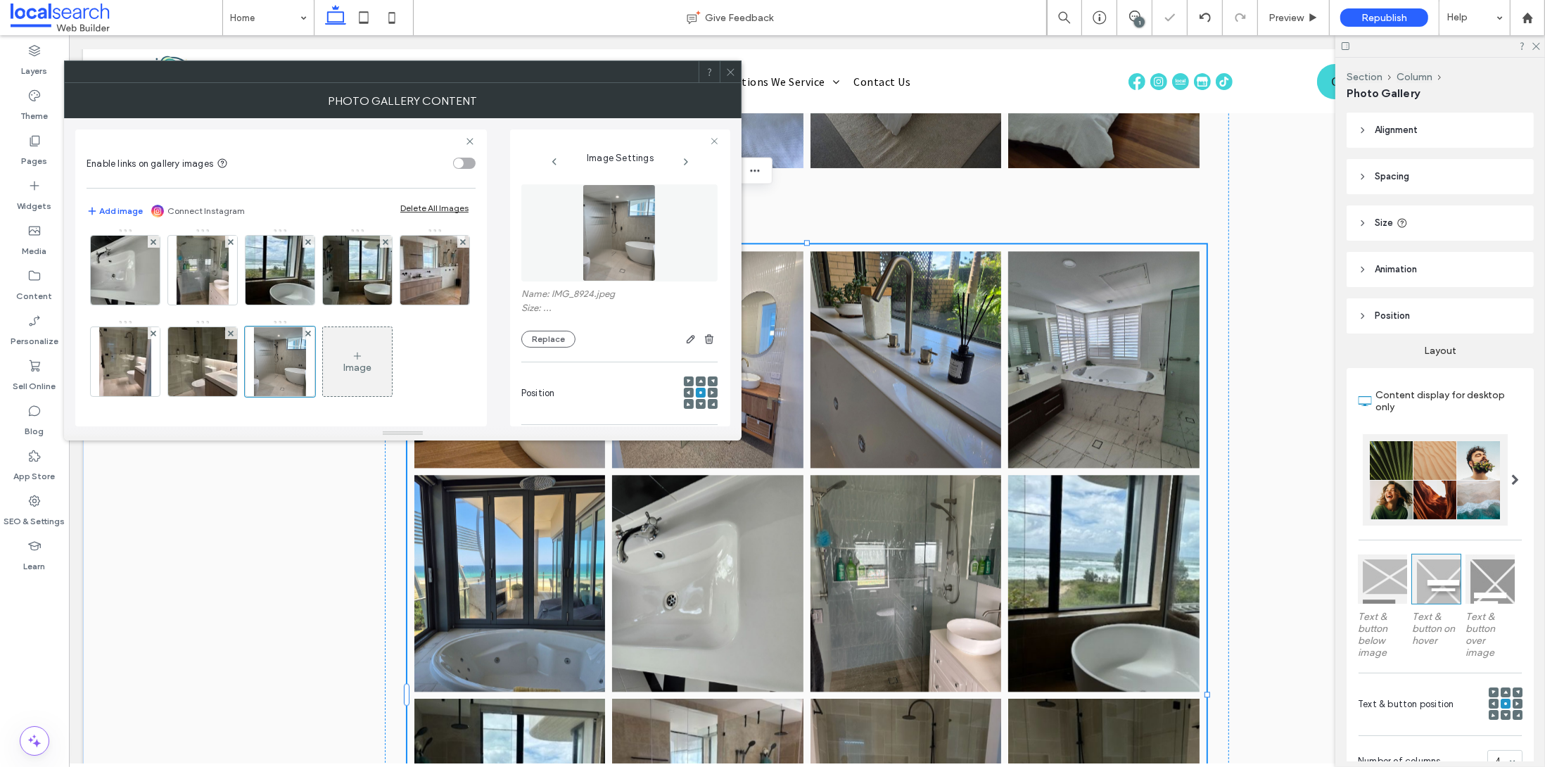
click at [343, 362] on div "Image" at bounding box center [357, 368] width 28 height 12
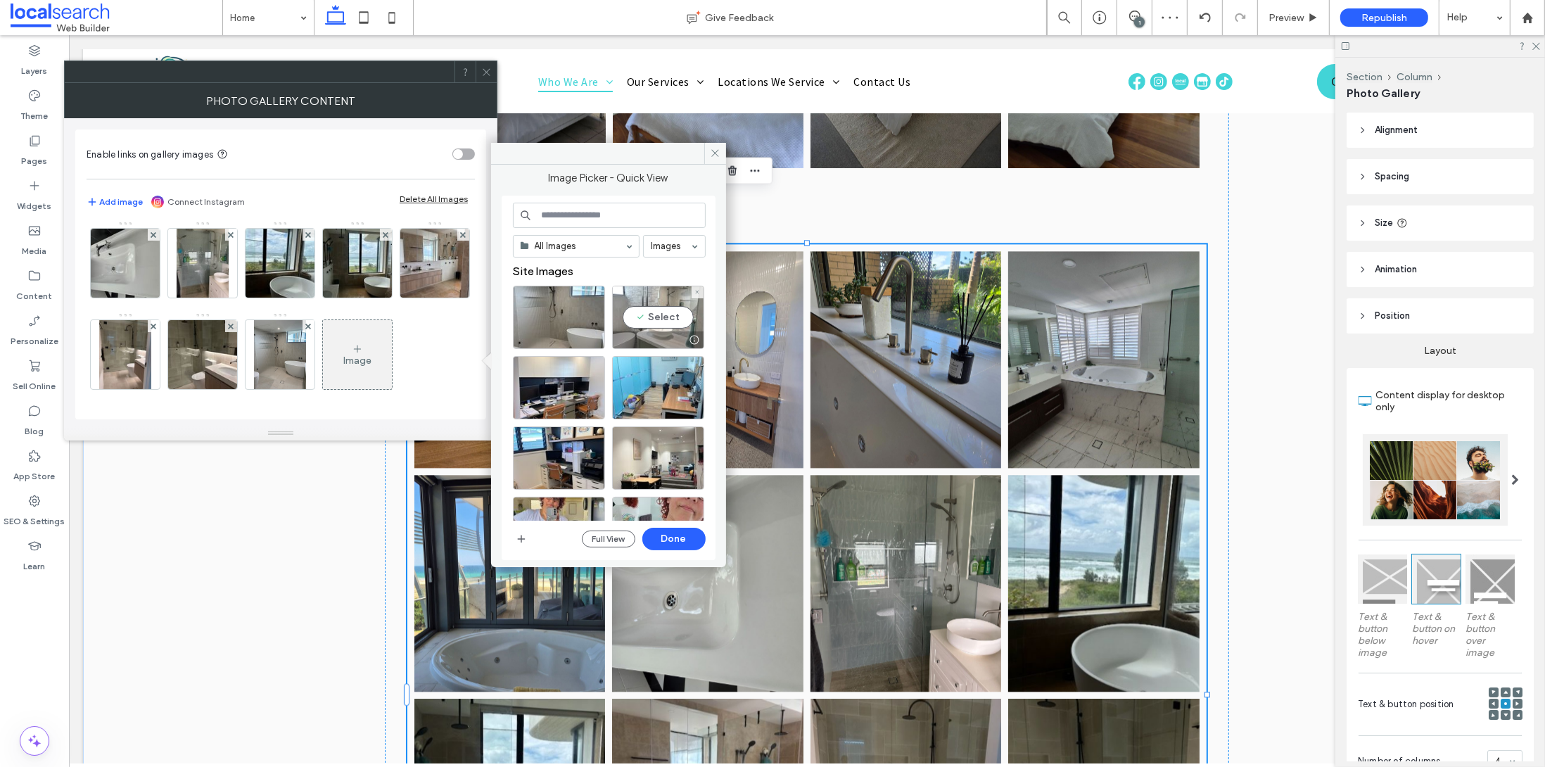
click at [644, 322] on div "Select" at bounding box center [658, 317] width 92 height 63
click at [680, 546] on button "Done" at bounding box center [673, 539] width 63 height 23
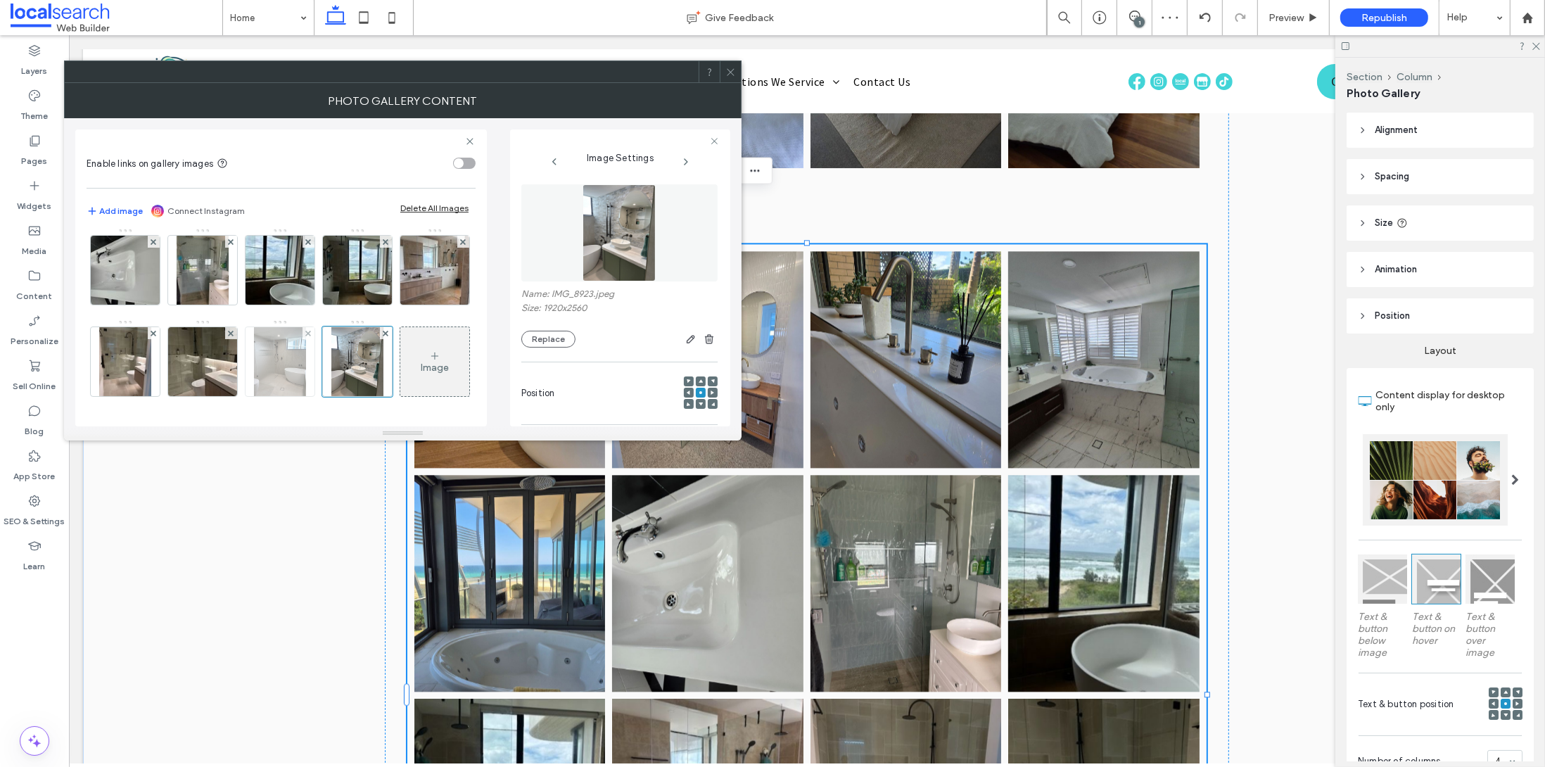
scroll to position [190, 0]
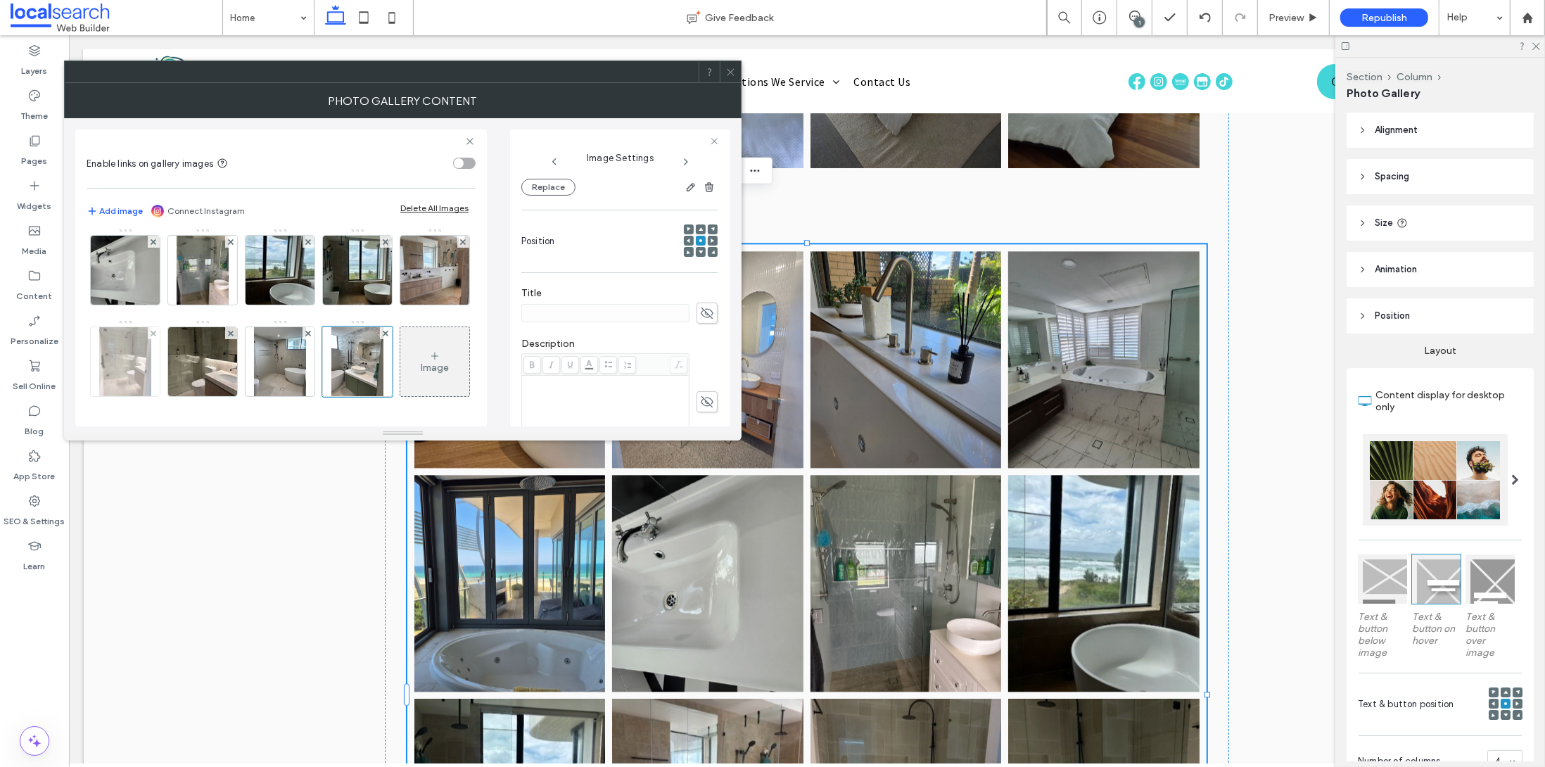
click at [151, 327] on img at bounding box center [125, 361] width 52 height 69
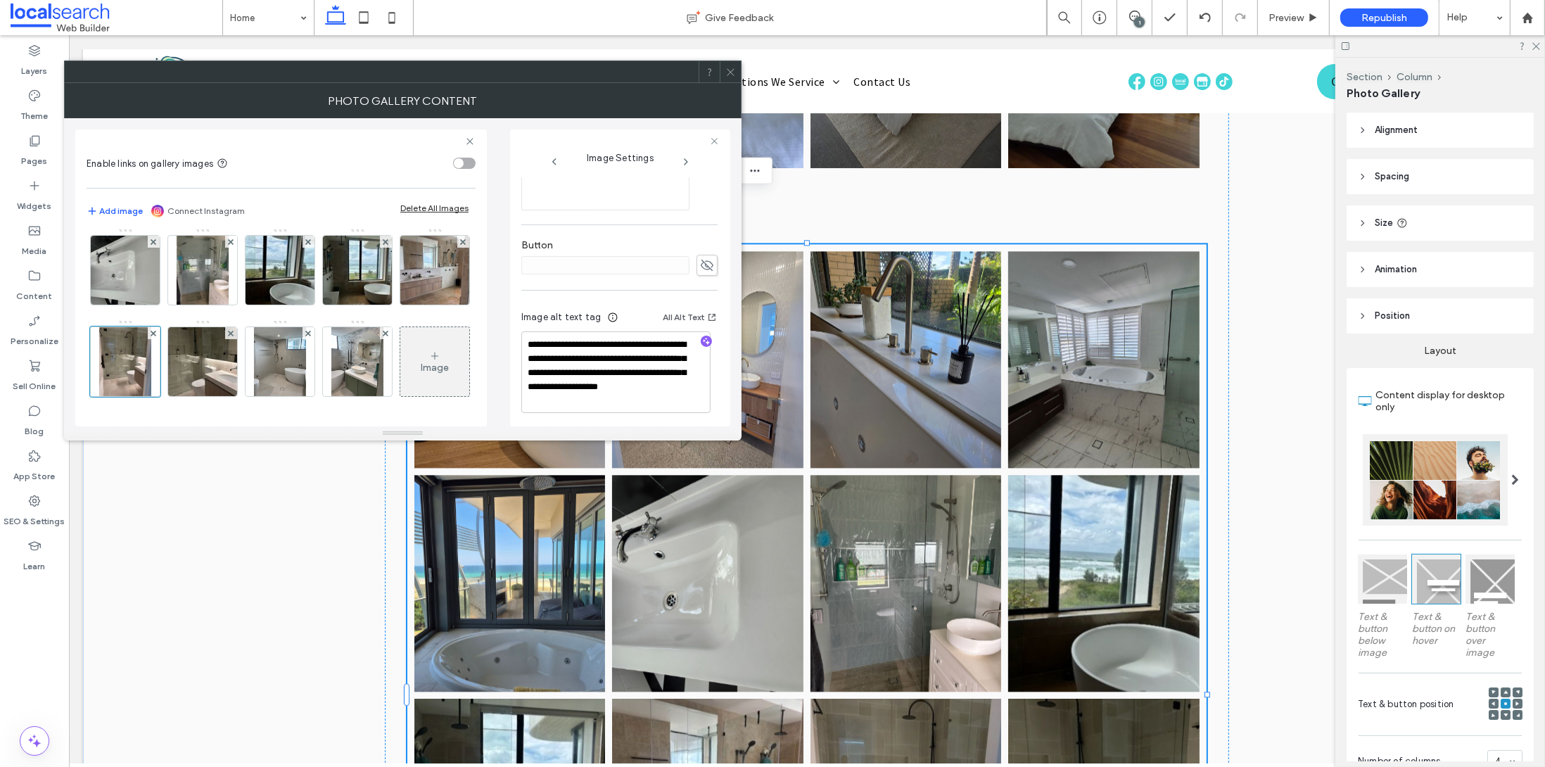
scroll to position [401, 0]
drag, startPoint x: 644, startPoint y: 397, endPoint x: 549, endPoint y: 385, distance: 95.7
click at [549, 385] on textarea "**********" at bounding box center [615, 367] width 189 height 82
click at [254, 361] on img at bounding box center [280, 361] width 52 height 69
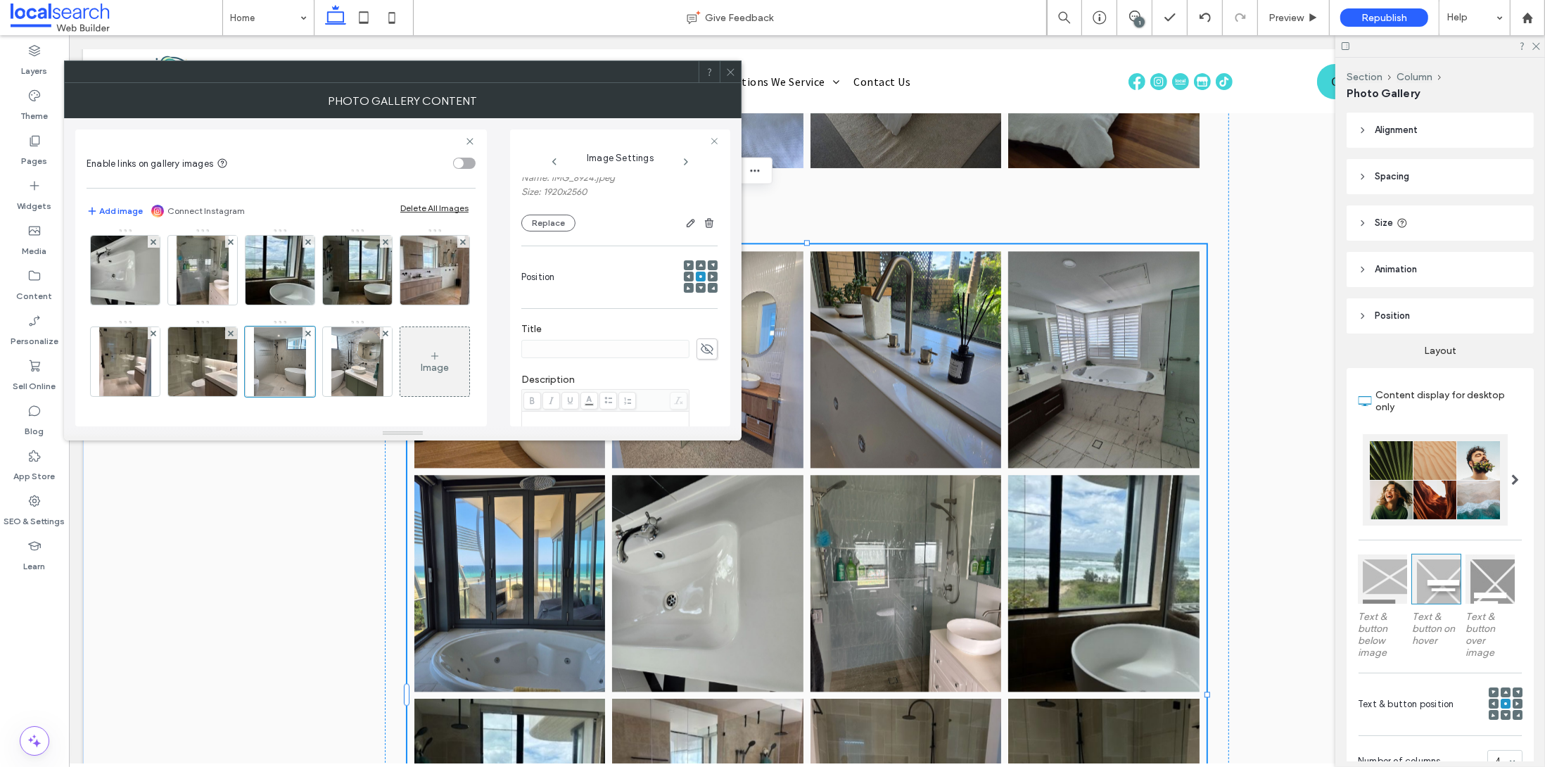
scroll to position [321, 0]
click at [572, 414] on textarea at bounding box center [619, 420] width 196 height 39
paste textarea "**********"
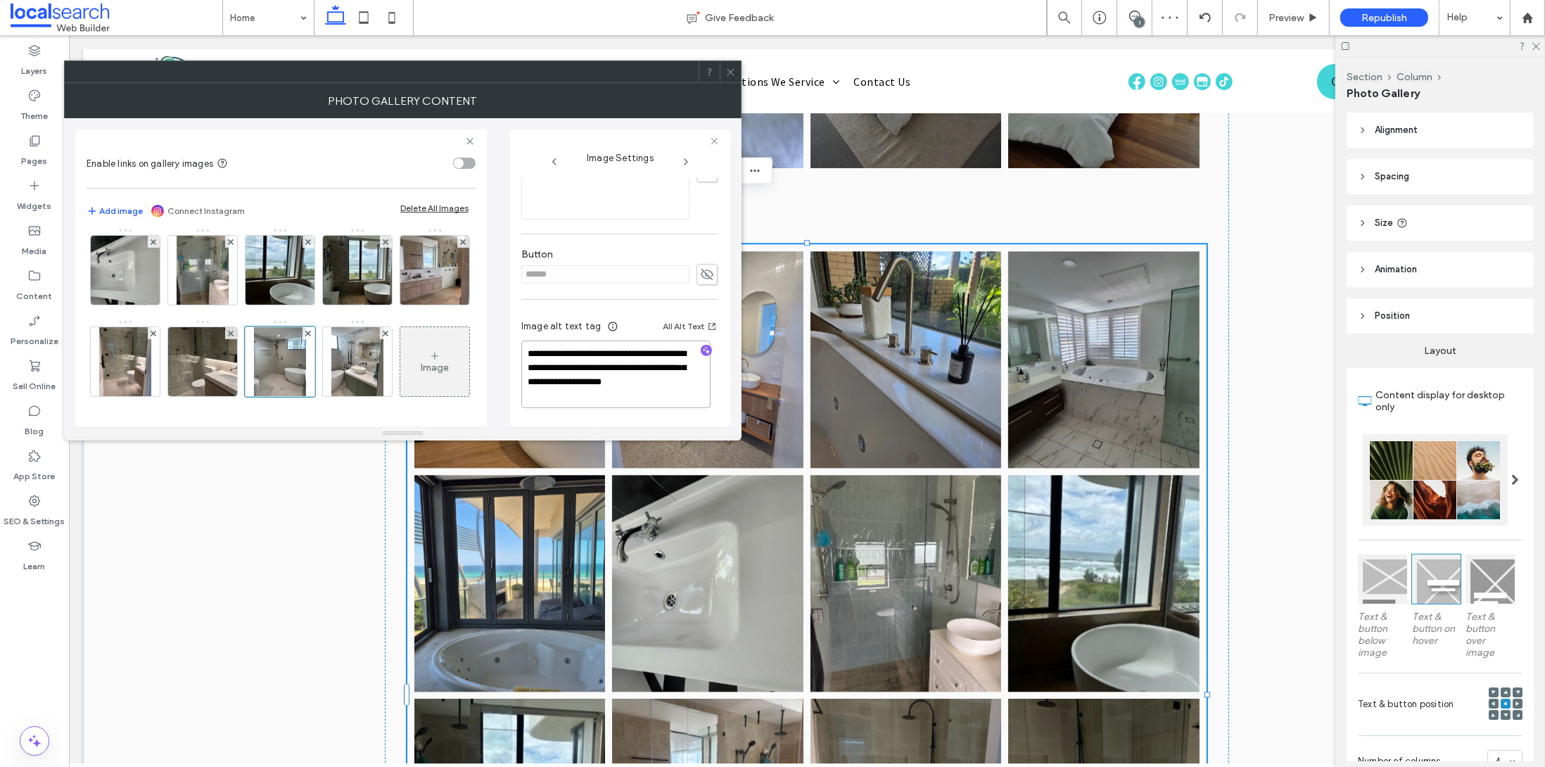
scroll to position [387, 0]
type textarea "**********"
click at [331, 373] on img at bounding box center [357, 361] width 52 height 69
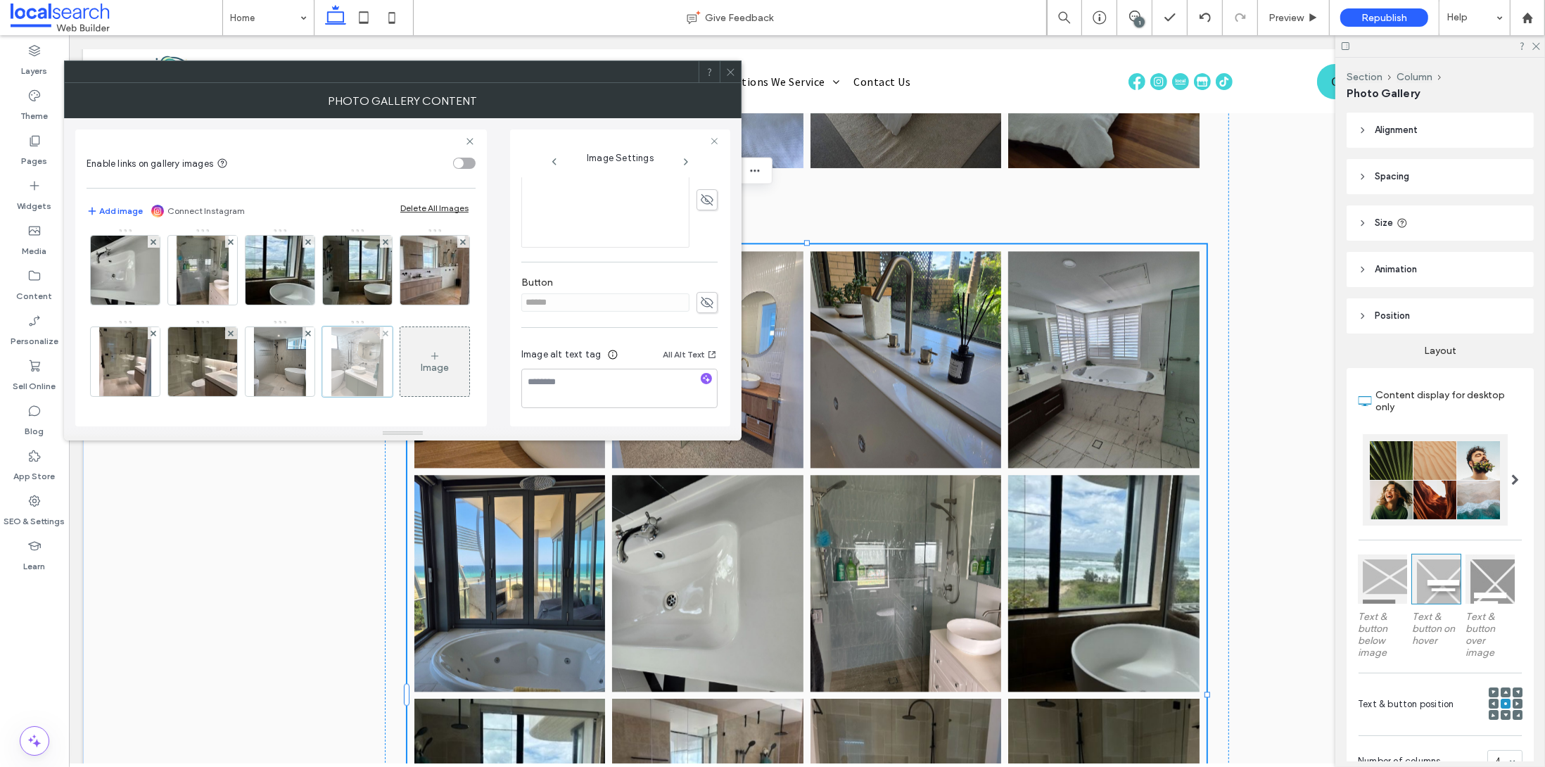
scroll to position [359, 0]
click at [644, 388] on textarea at bounding box center [619, 388] width 196 height 39
paste textarea "**********"
type textarea "**********"
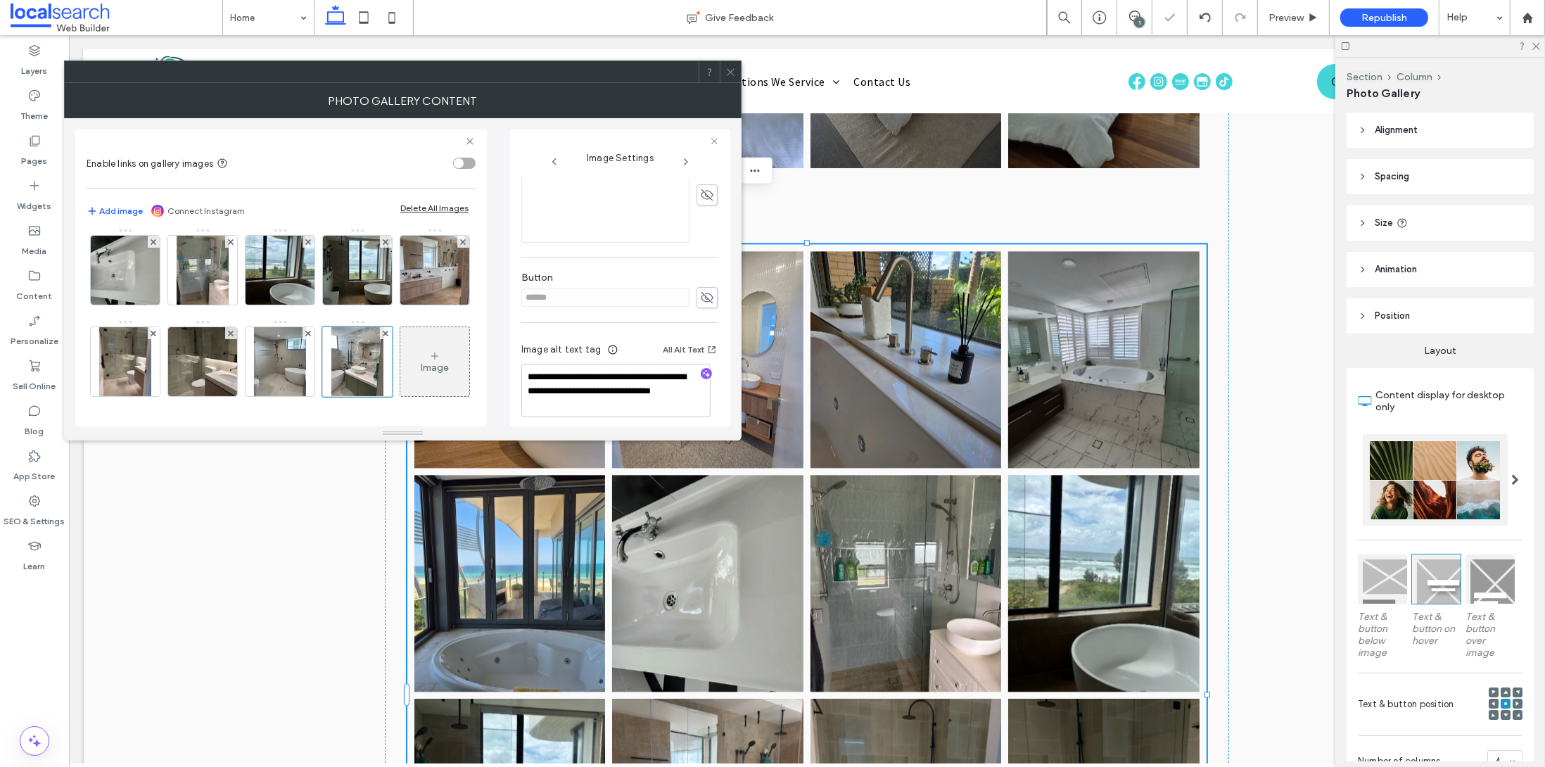
click at [622, 315] on div "Button ******" at bounding box center [619, 289] width 196 height 51
click at [732, 65] on span at bounding box center [730, 71] width 11 height 21
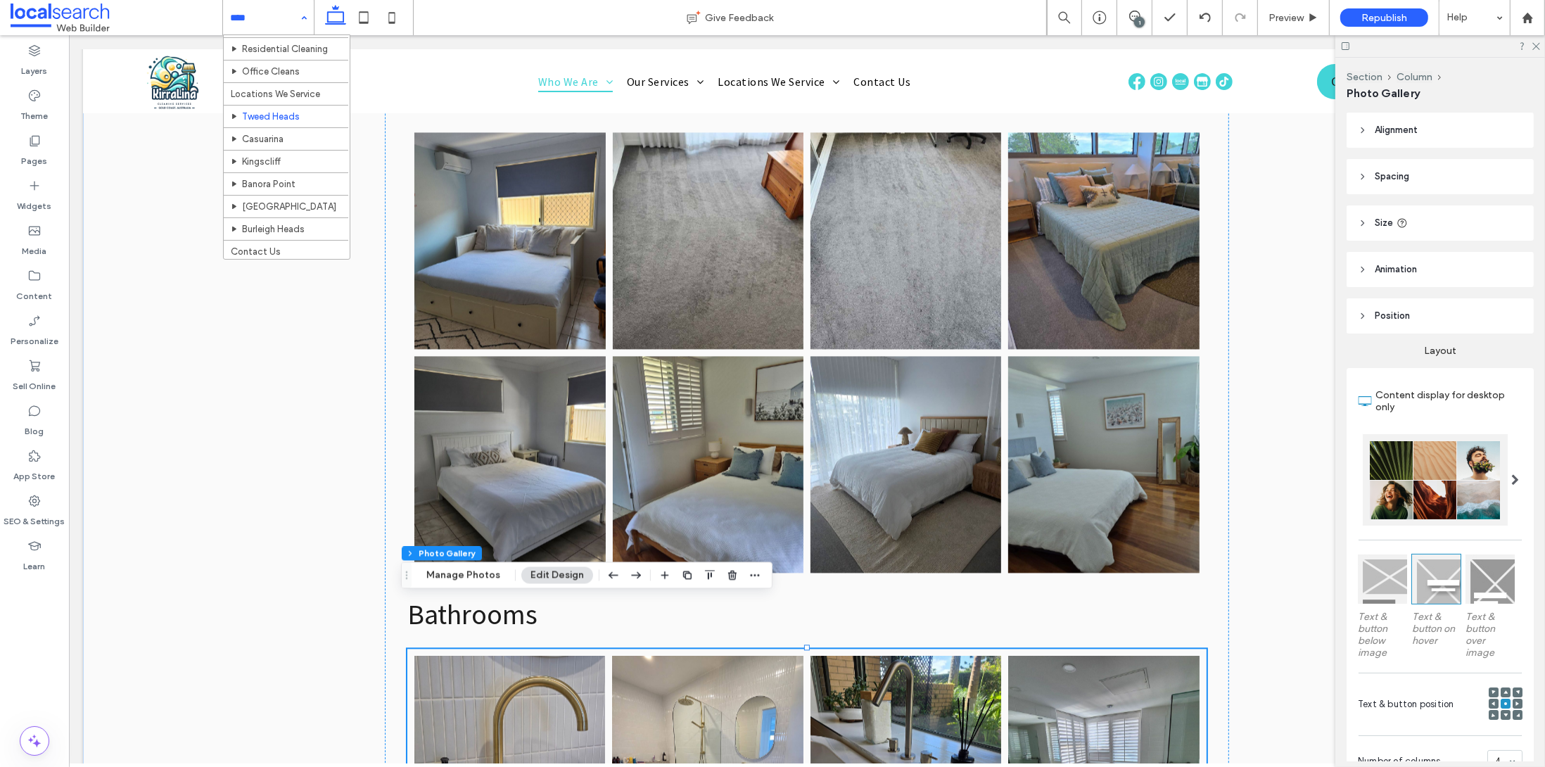
scroll to position [30, 0]
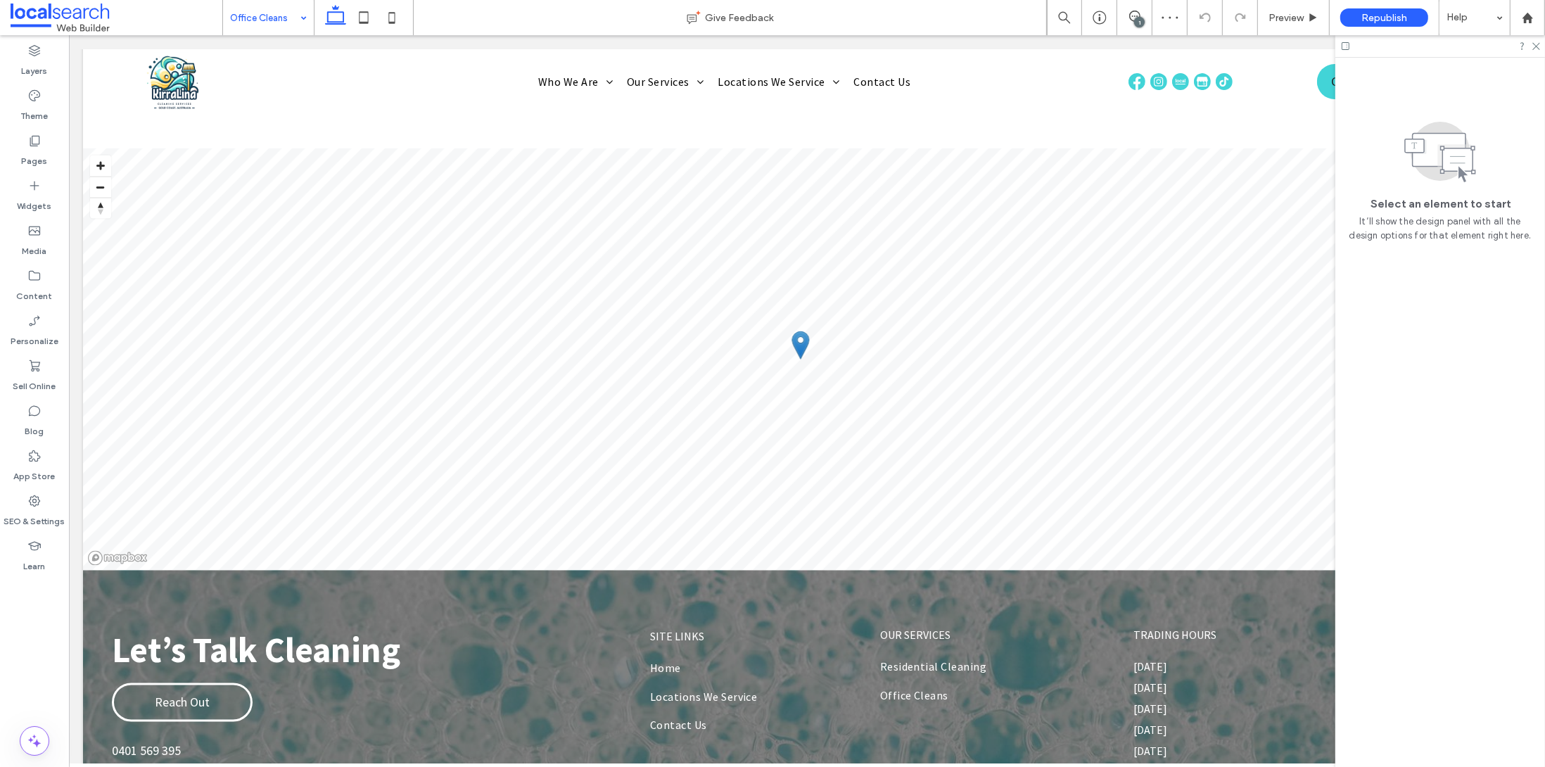
scroll to position [2670, 0]
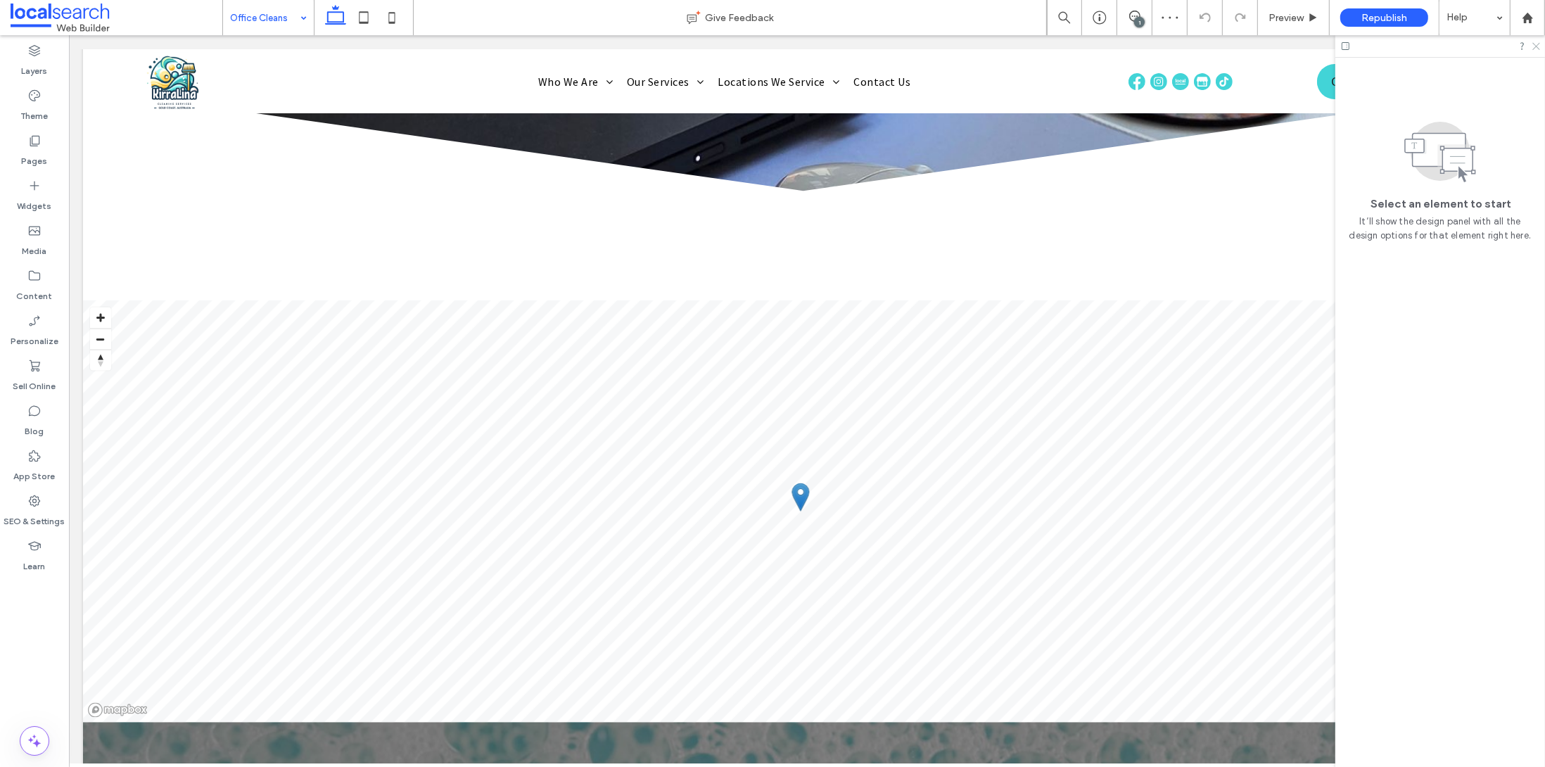
click at [1539, 42] on icon at bounding box center [1535, 45] width 9 height 9
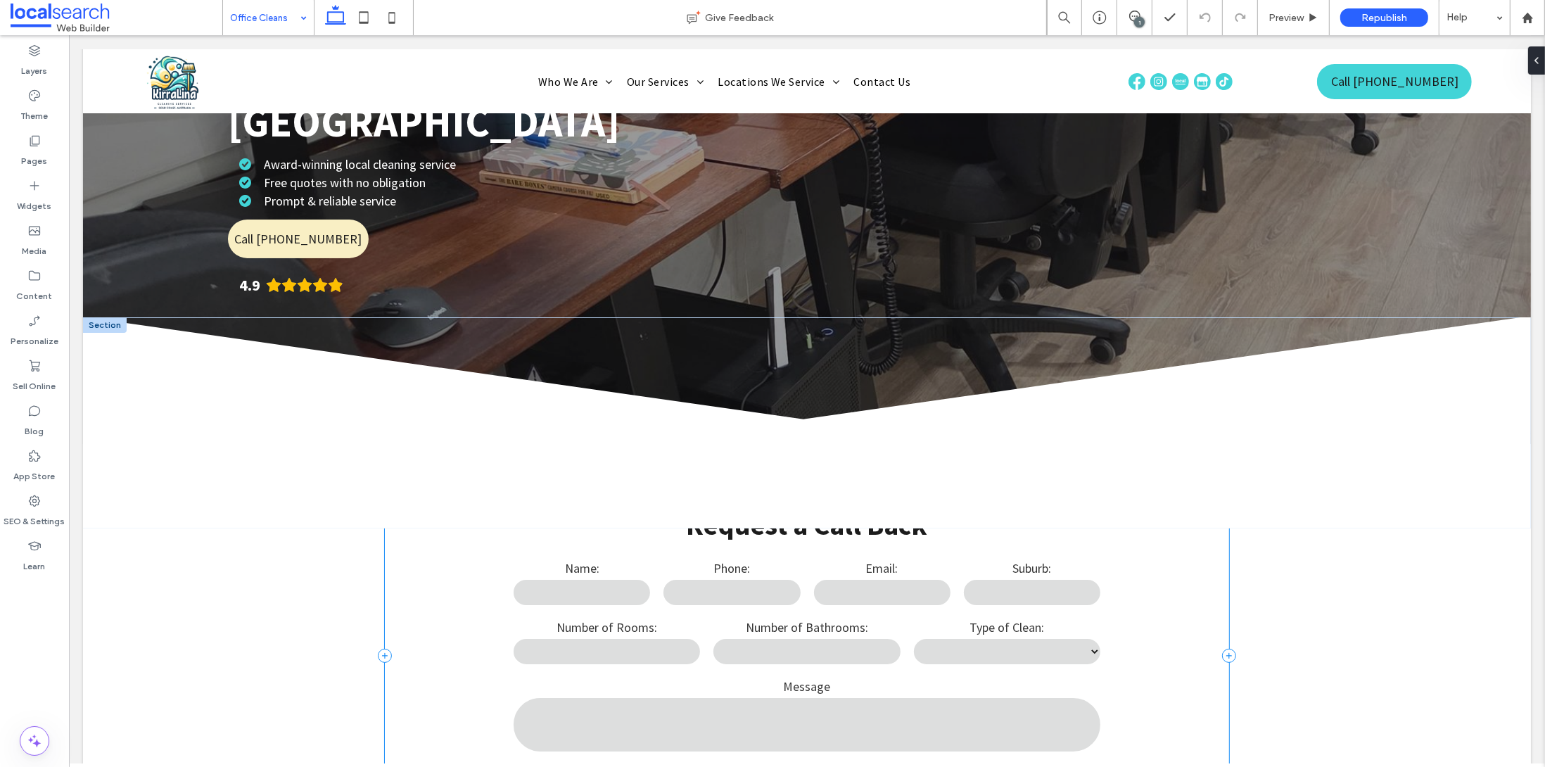
scroll to position [0, 0]
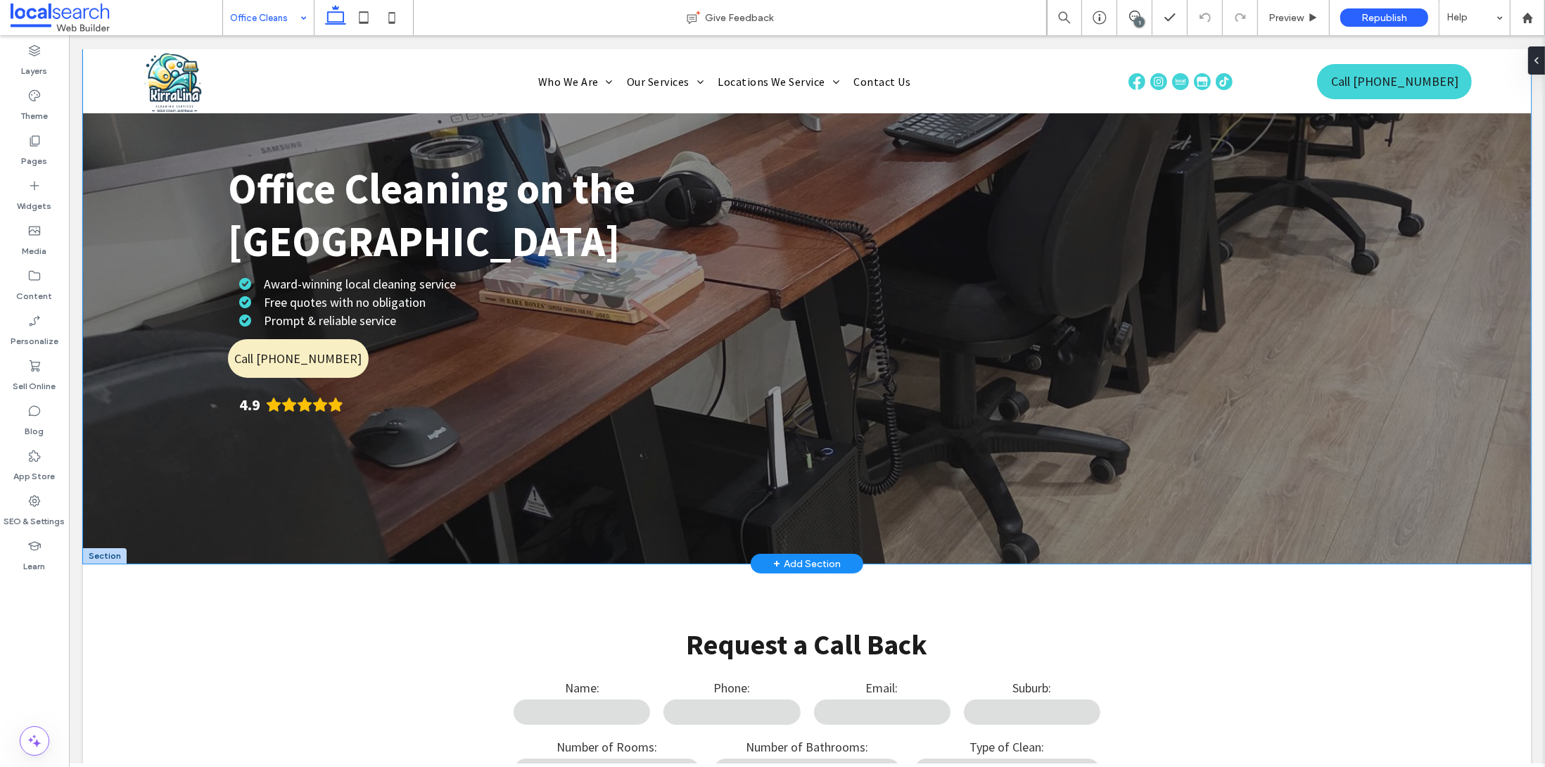
click at [1485, 340] on div "Office Cleaning on the Gold Coast Award-winning local cleaning service Free quo…" at bounding box center [806, 306] width 1448 height 514
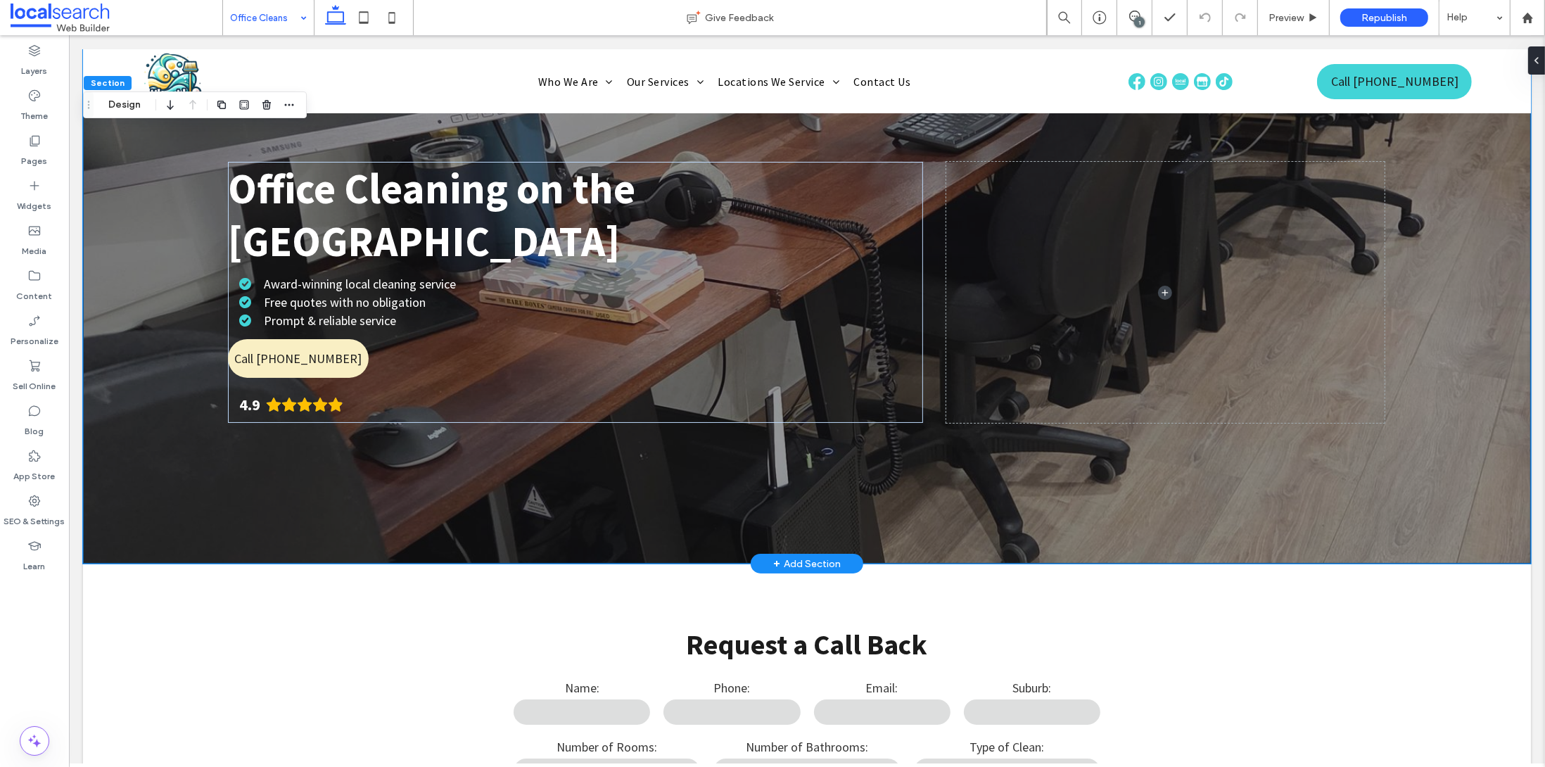
click at [127, 123] on div "Office Cleaning on the Gold Coast Award-winning local cleaning service Free quo…" at bounding box center [806, 306] width 1448 height 514
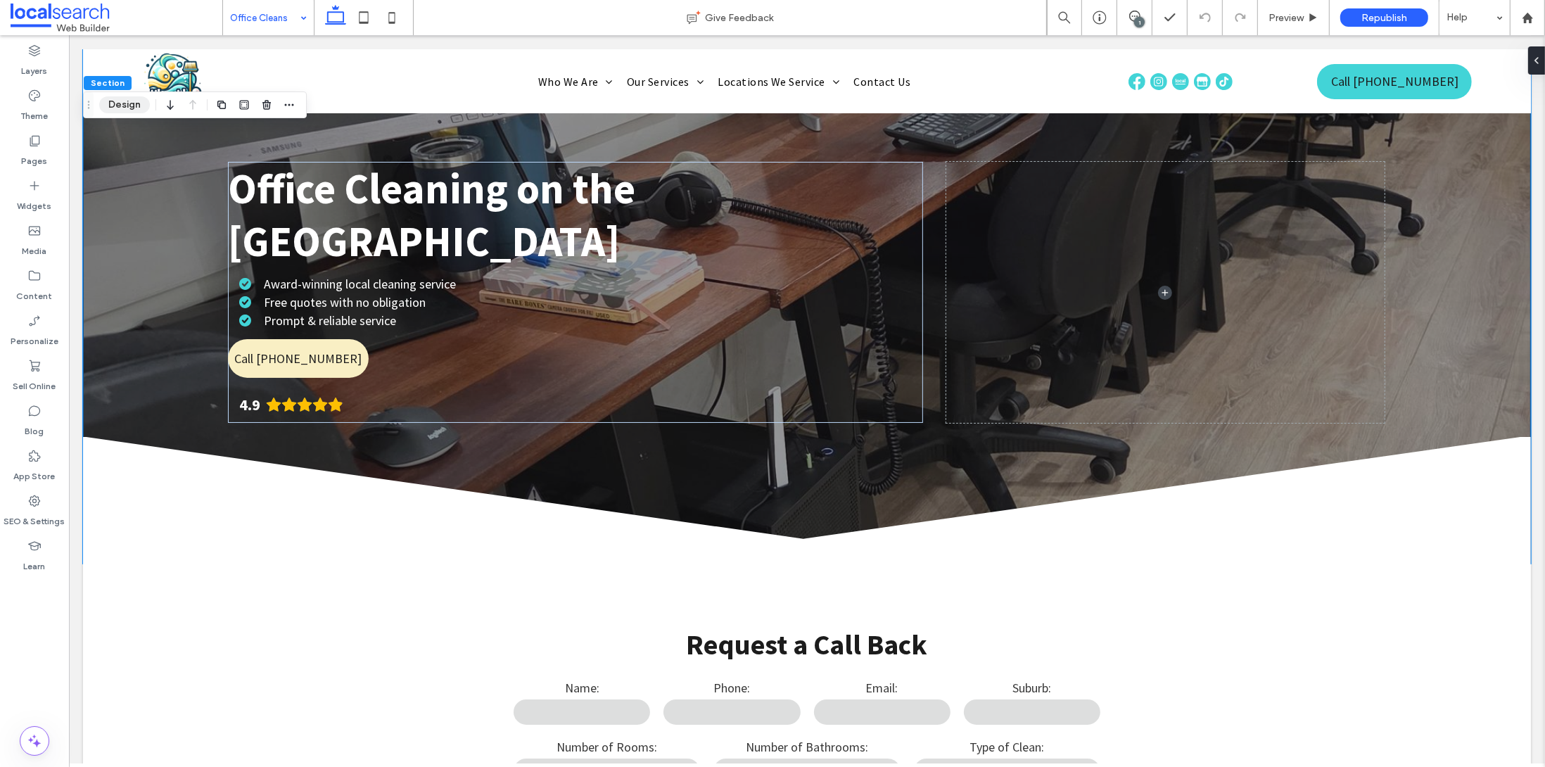
click at [125, 103] on button "Design" at bounding box center [124, 104] width 51 height 17
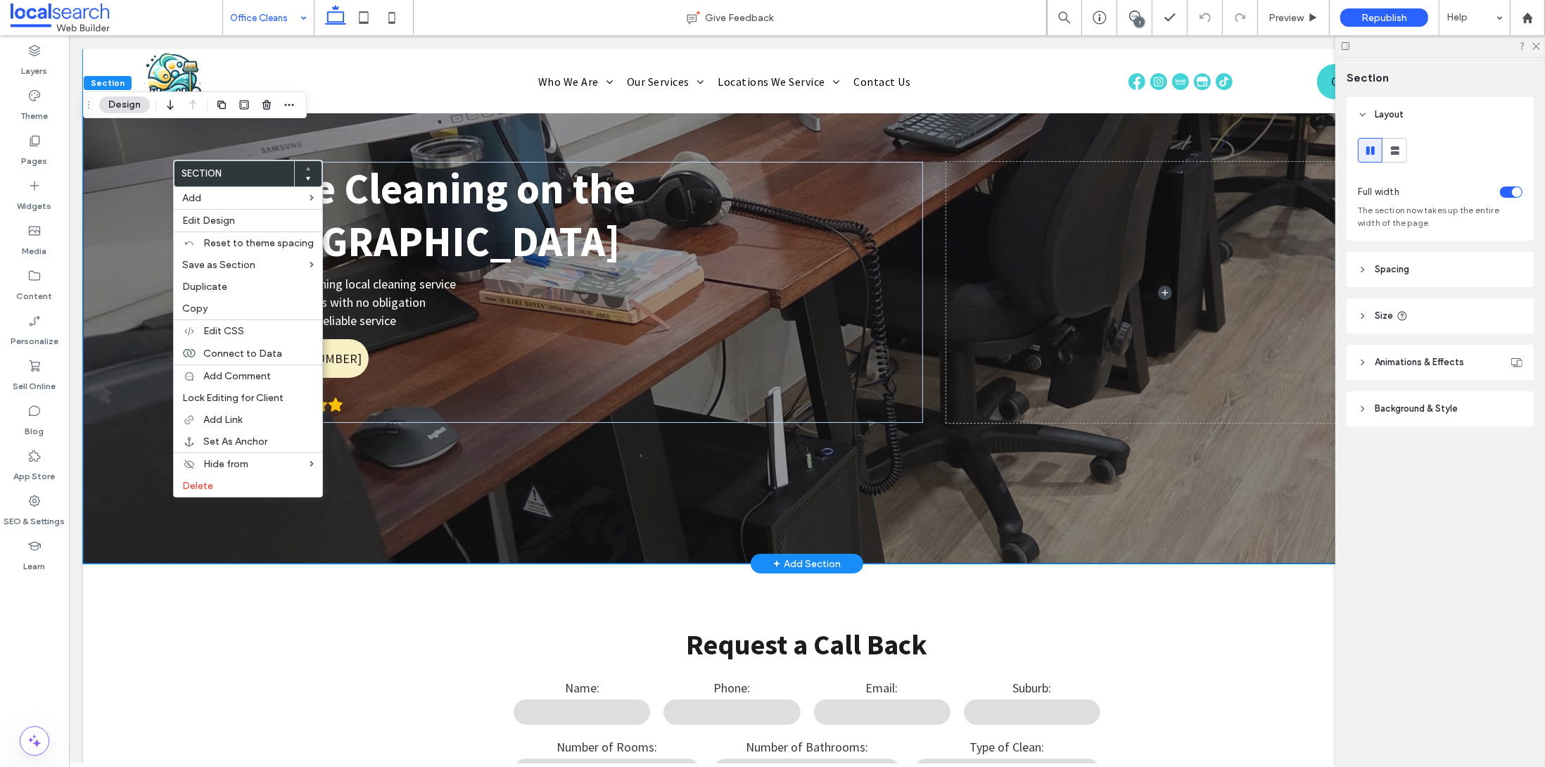
click at [393, 136] on div "Office Cleaning on the Gold Coast Award-winning local cleaning service Free quo…" at bounding box center [806, 306] width 1448 height 514
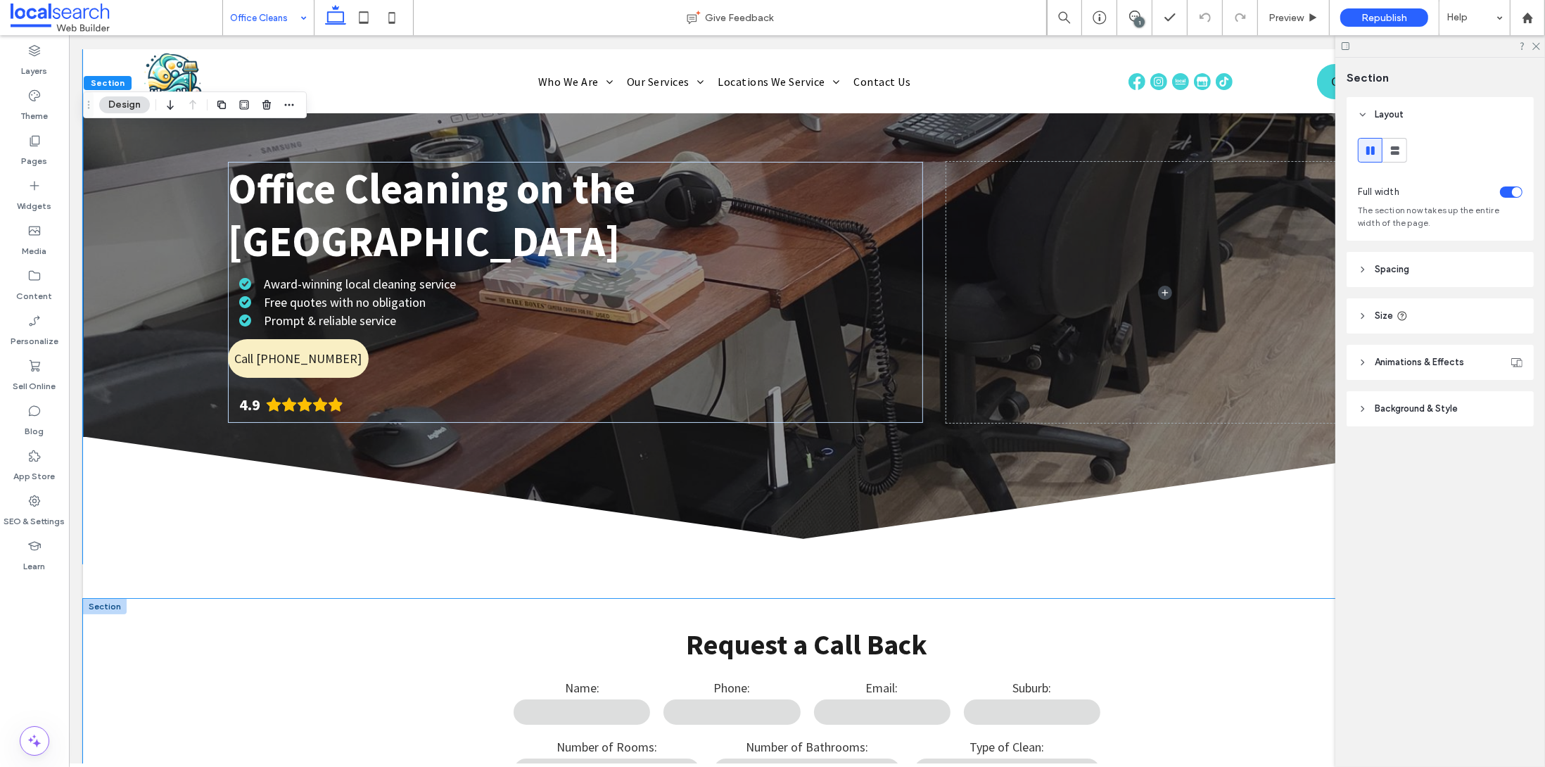
click at [174, 715] on div "**********" at bounding box center [806, 776] width 1448 height 354
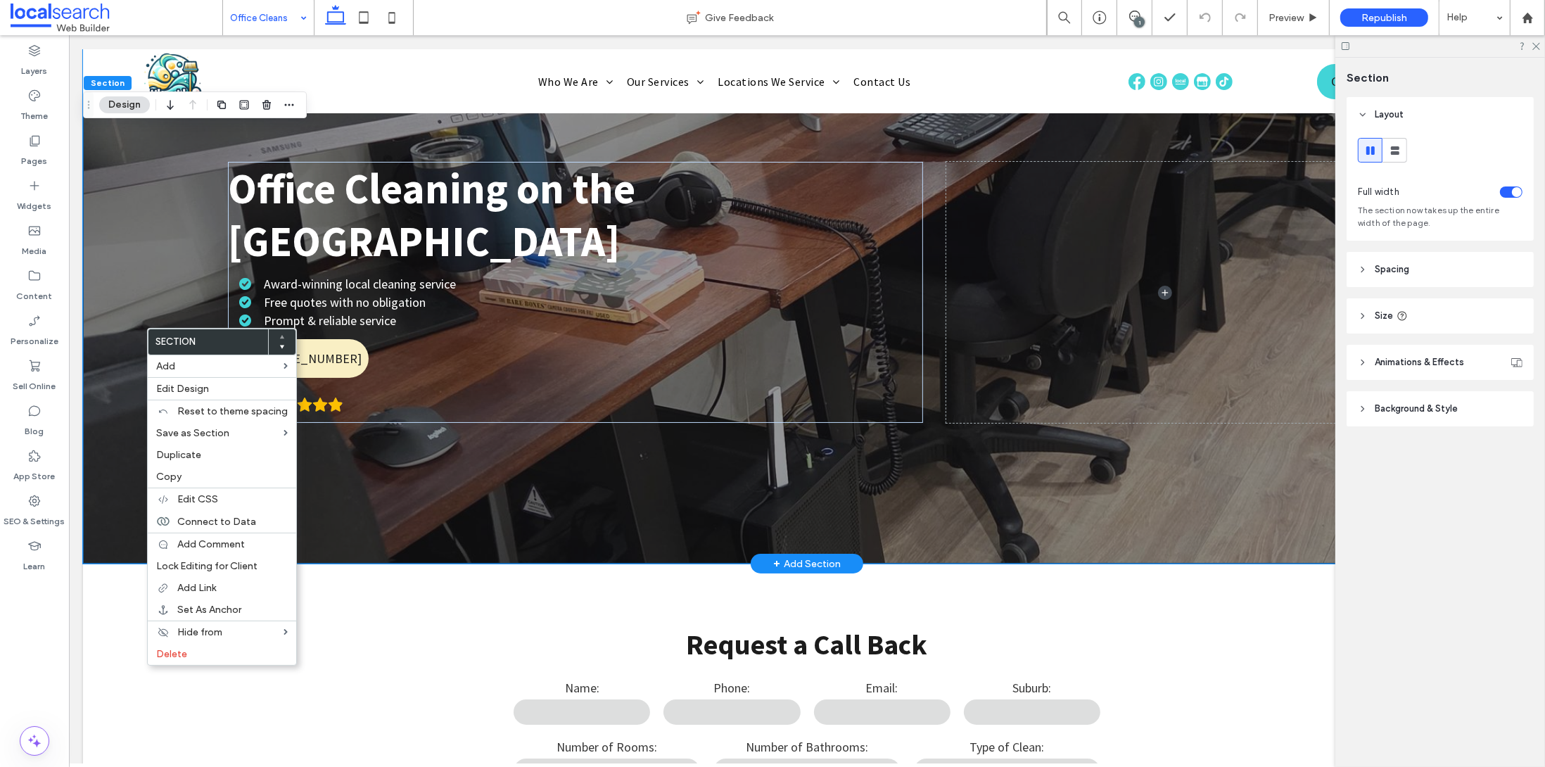
click at [122, 288] on div "Office Cleaning on the Gold Coast Award-winning local cleaning service Free quo…" at bounding box center [806, 306] width 1448 height 514
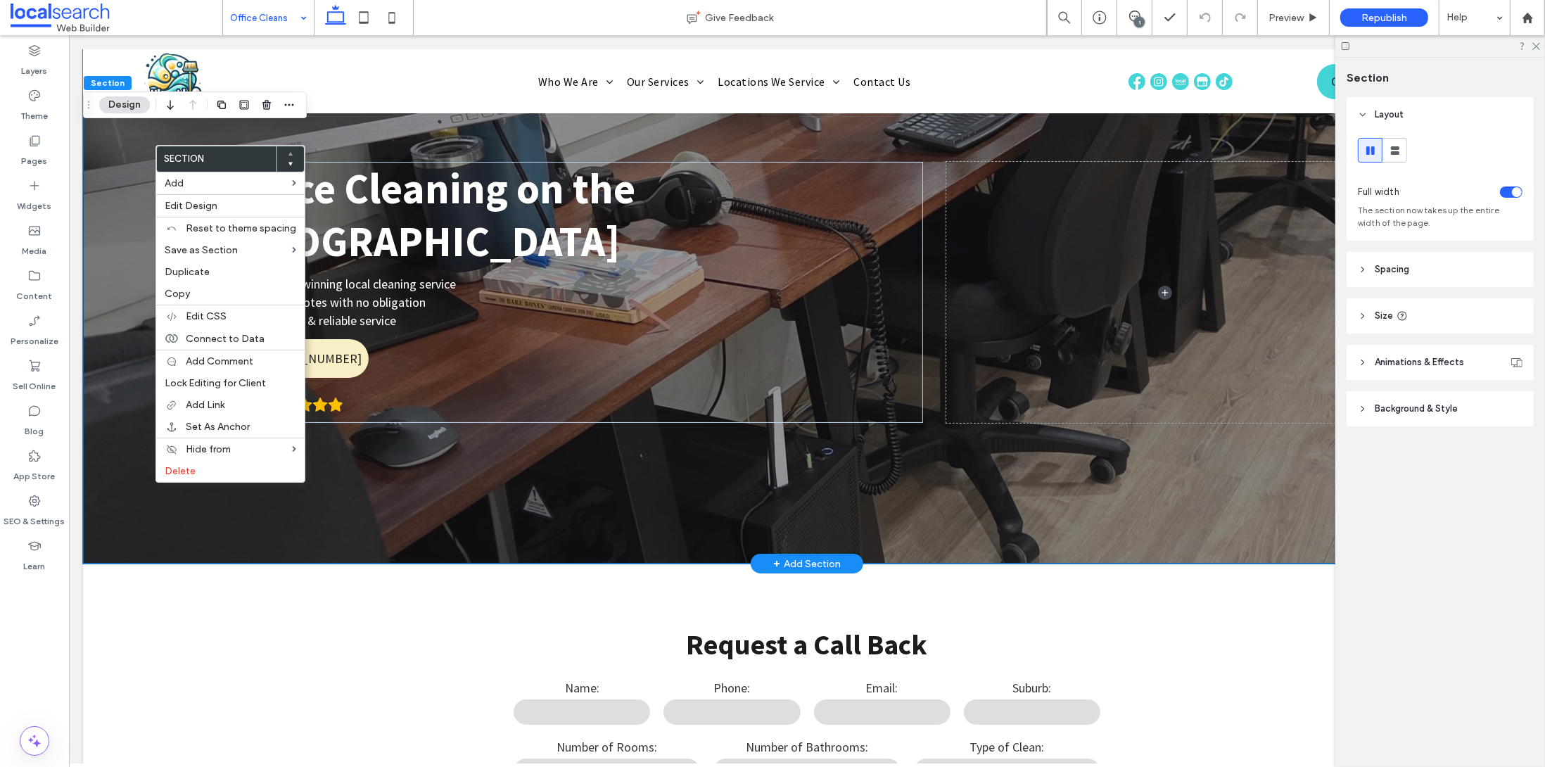
click at [124, 141] on div "Office Cleaning on the Gold Coast Award-winning local cleaning service Free quo…" at bounding box center [806, 306] width 1448 height 514
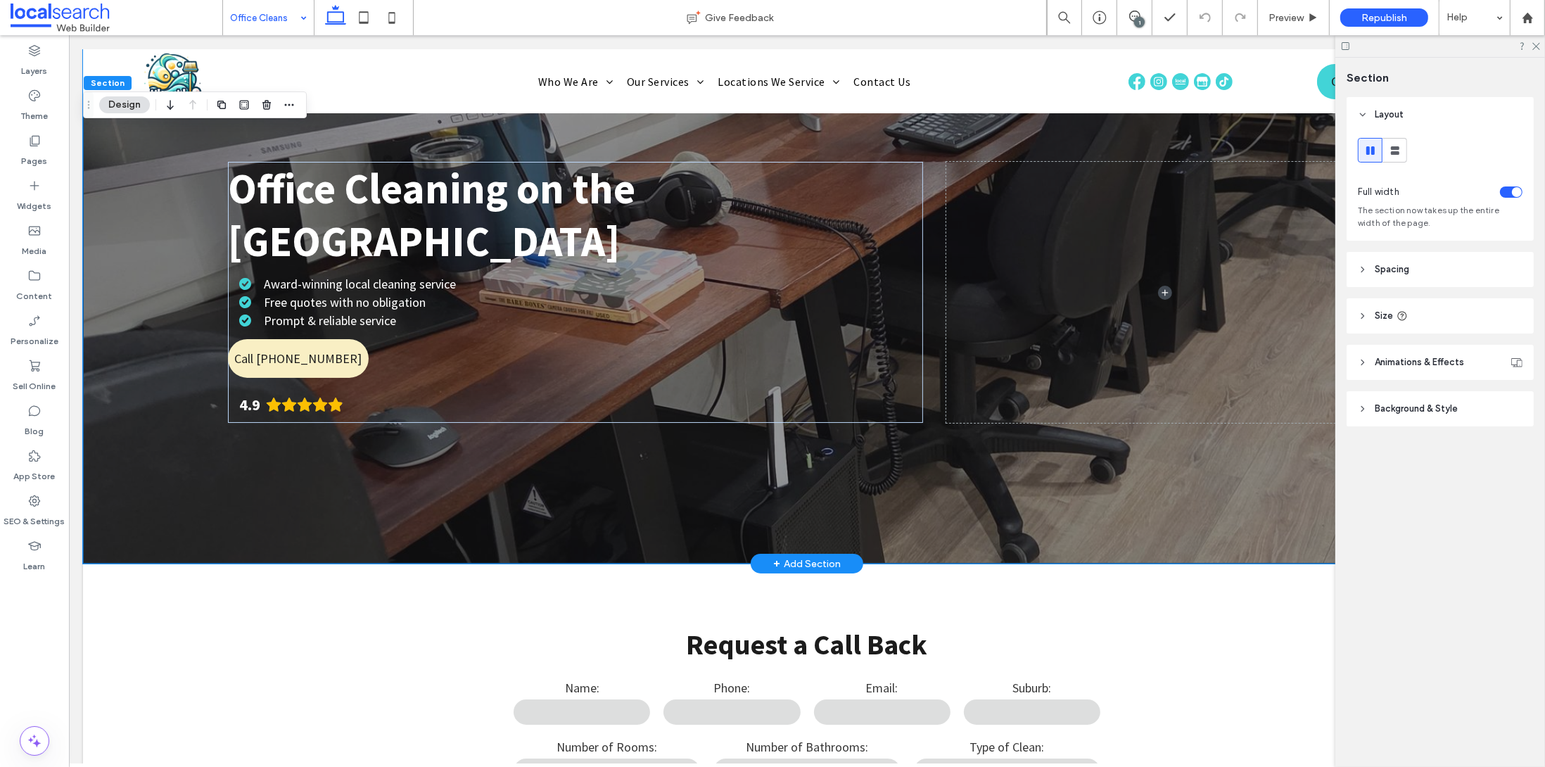
click at [332, 138] on div "Office Cleaning on the Gold Coast Award-winning local cleaning service Free quo…" at bounding box center [806, 306] width 1448 height 514
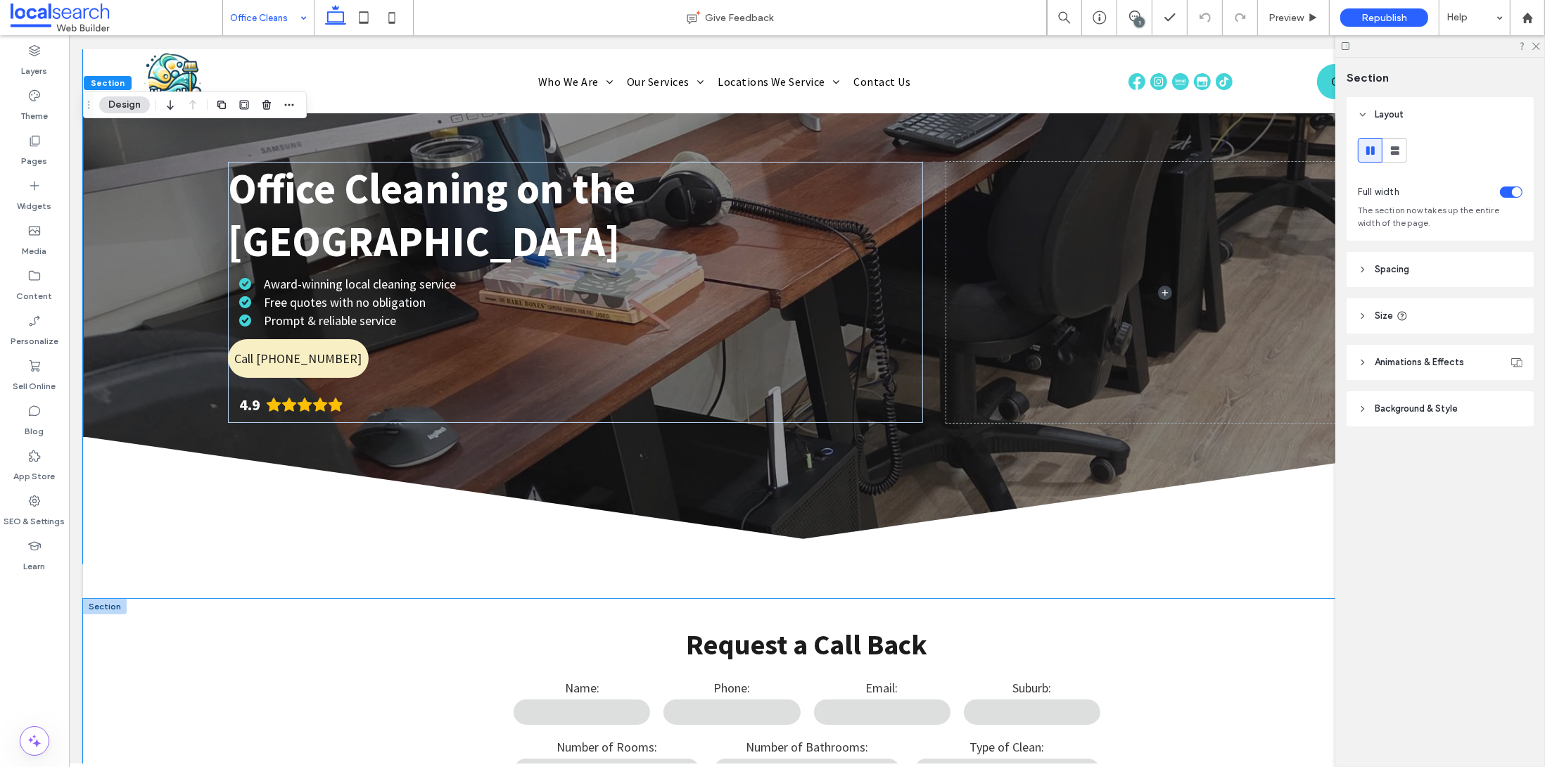
drag, startPoint x: 284, startPoint y: 726, endPoint x: 281, endPoint y: 665, distance: 60.6
click at [284, 725] on div "**********" at bounding box center [806, 776] width 1448 height 354
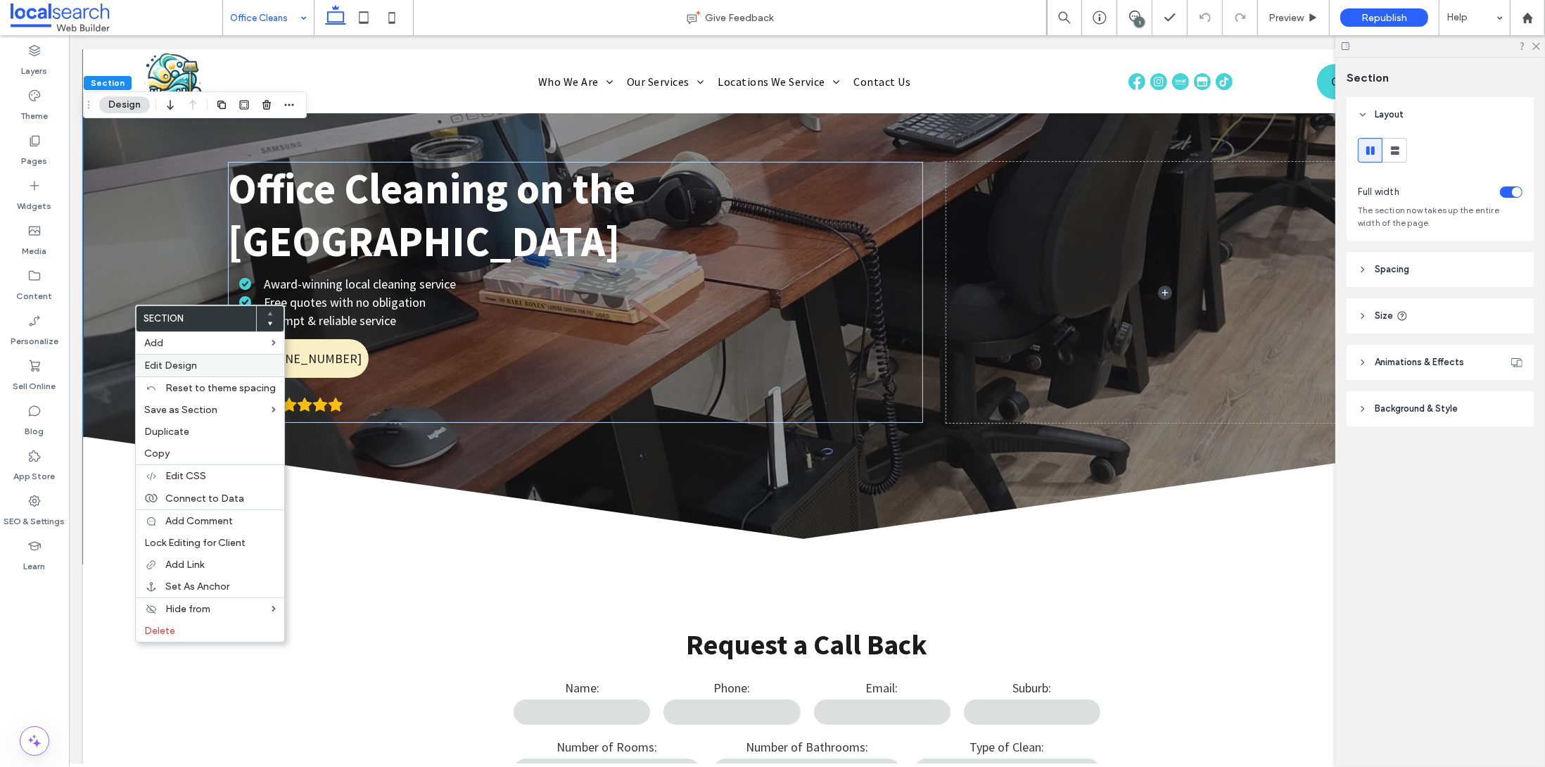
click at [207, 361] on label "Edit Design" at bounding box center [210, 365] width 132 height 12
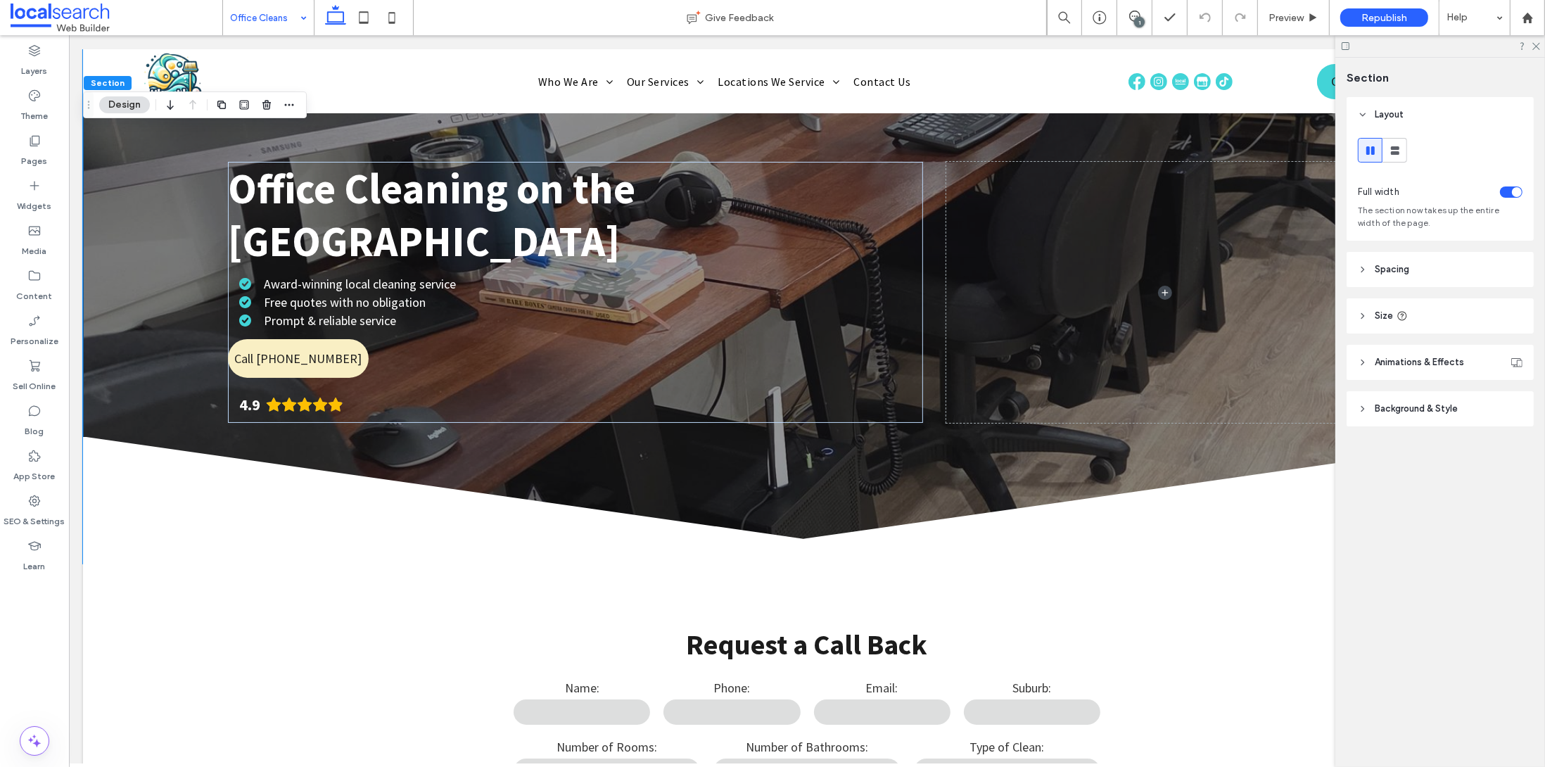
click at [1366, 274] on icon at bounding box center [1363, 269] width 10 height 10
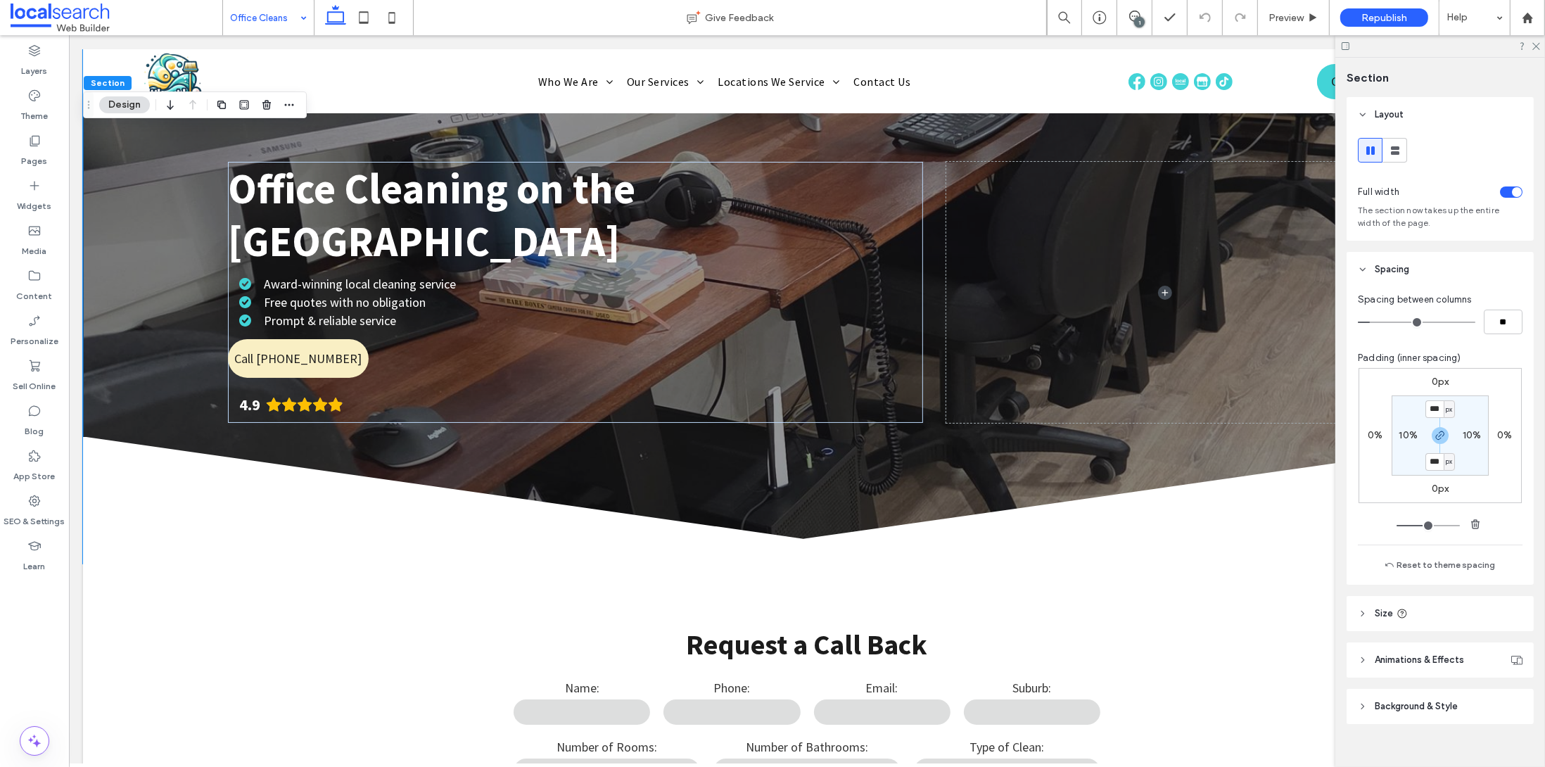
click at [1365, 283] on header "Spacing" at bounding box center [1439, 269] width 187 height 35
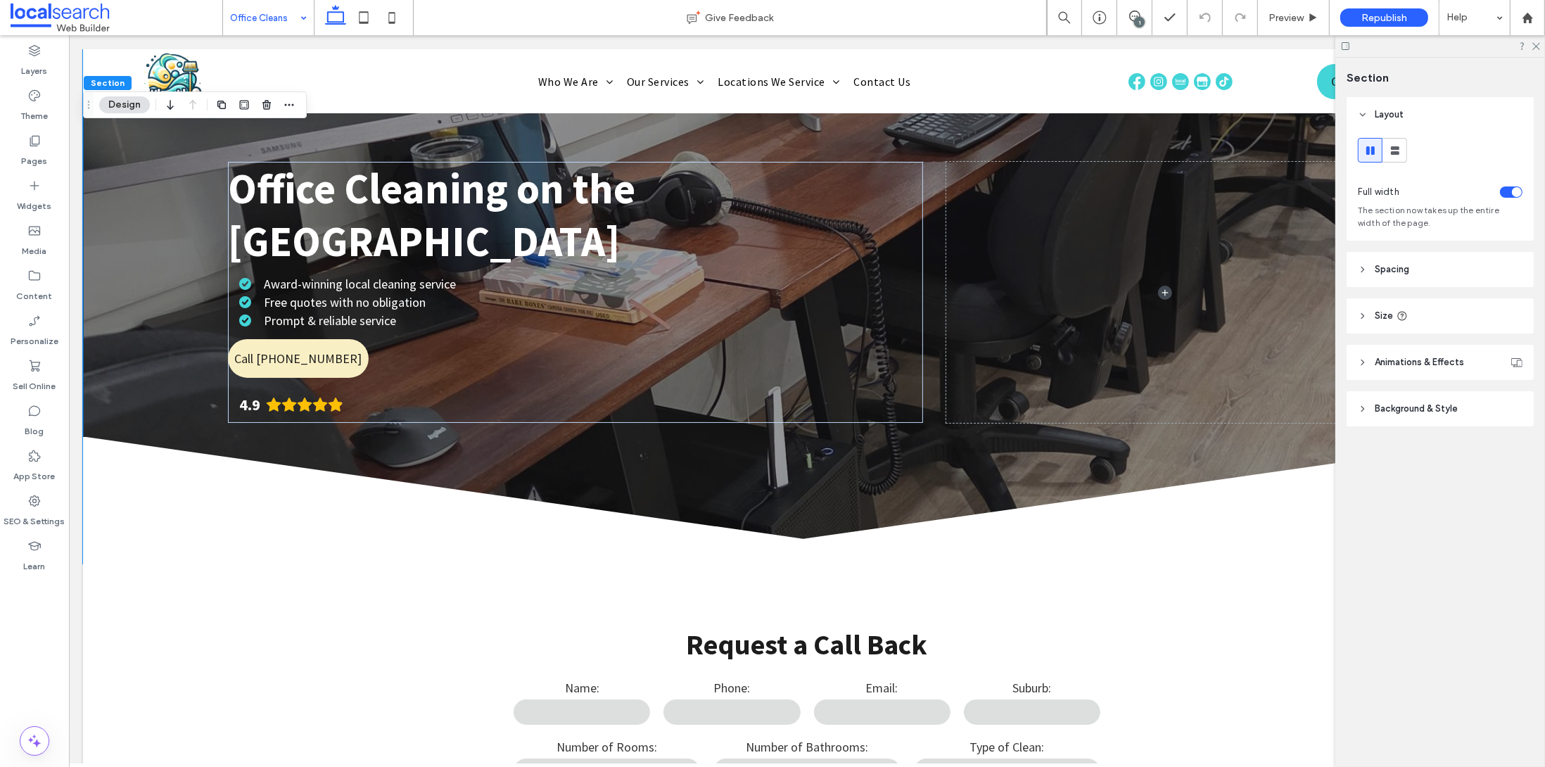
click at [1359, 402] on header "Background & Style" at bounding box center [1439, 408] width 187 height 35
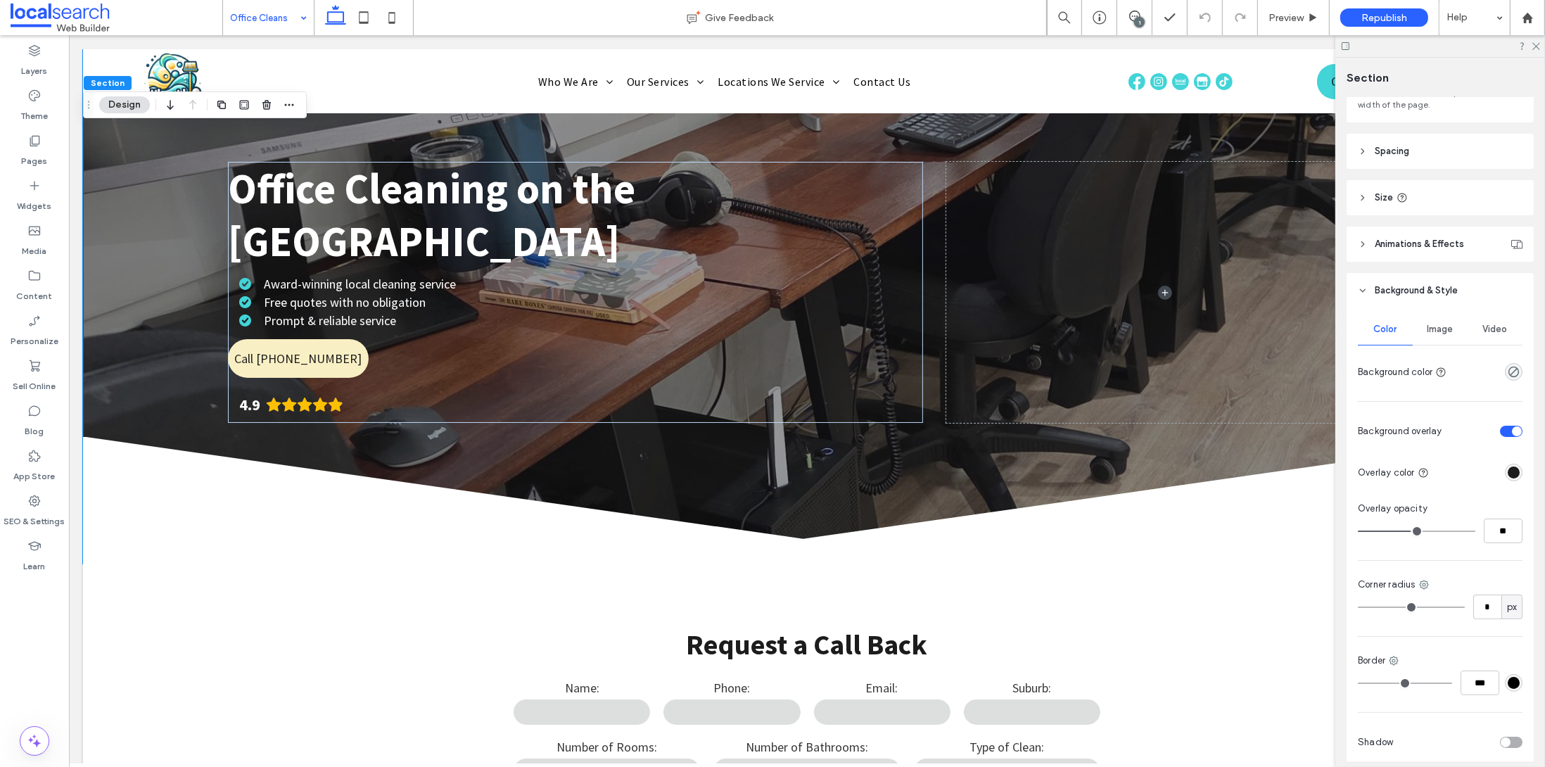
scroll to position [181, 0]
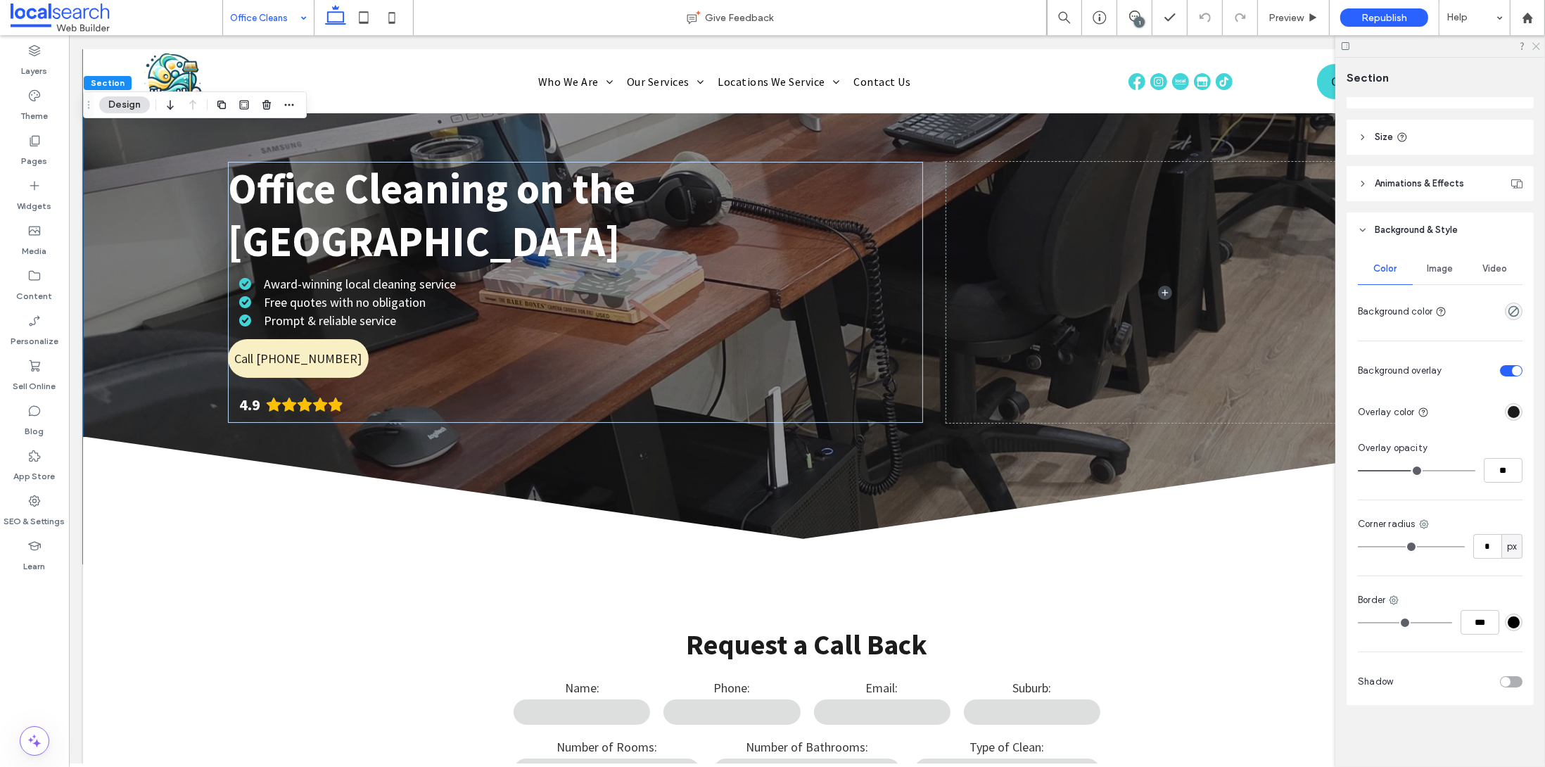
click at [1535, 43] on icon at bounding box center [1535, 45] width 9 height 9
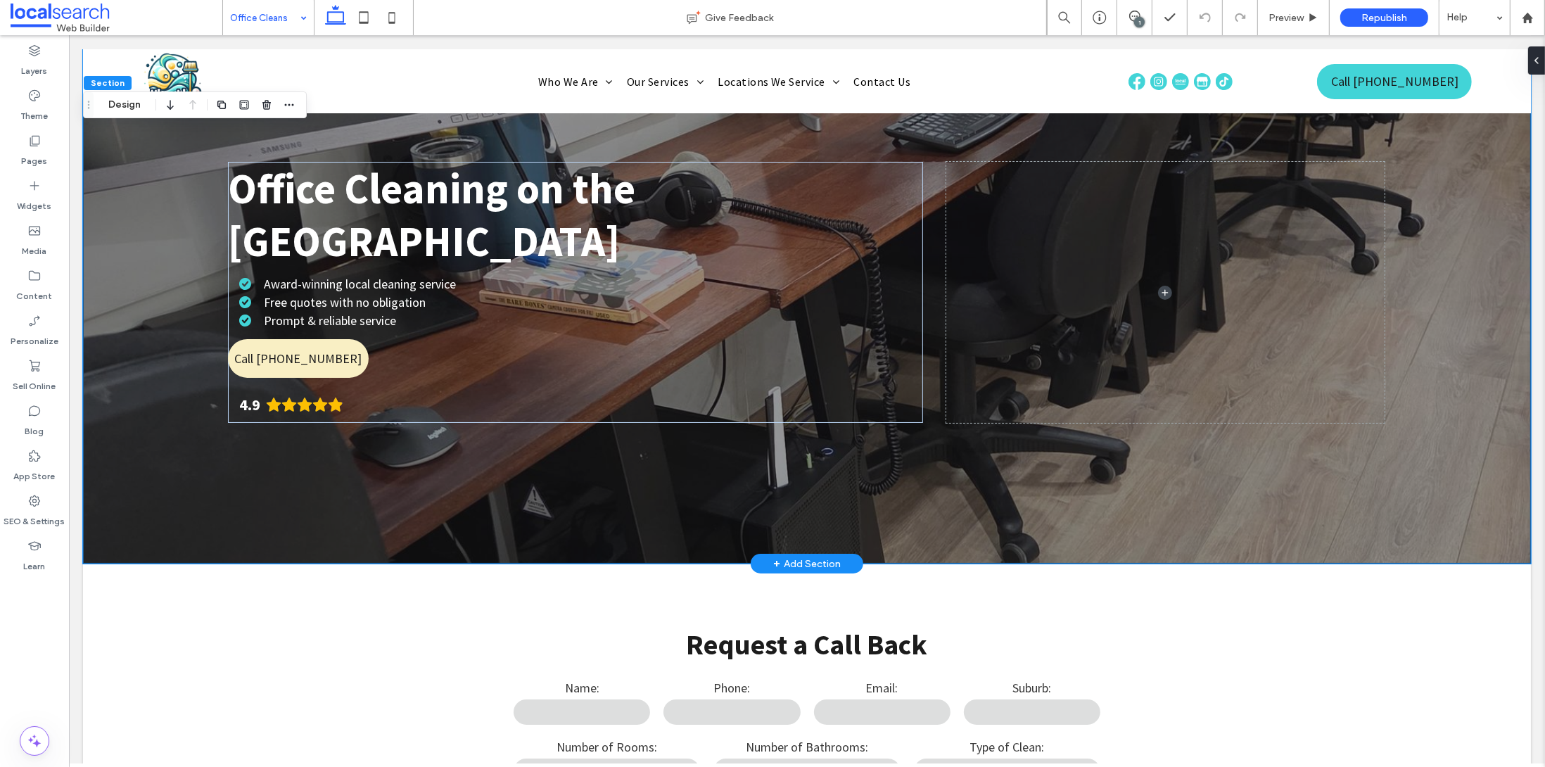
click at [1483, 149] on div "Office Cleaning on the Gold Coast Award-winning local cleaning service Free quo…" at bounding box center [806, 306] width 1448 height 514
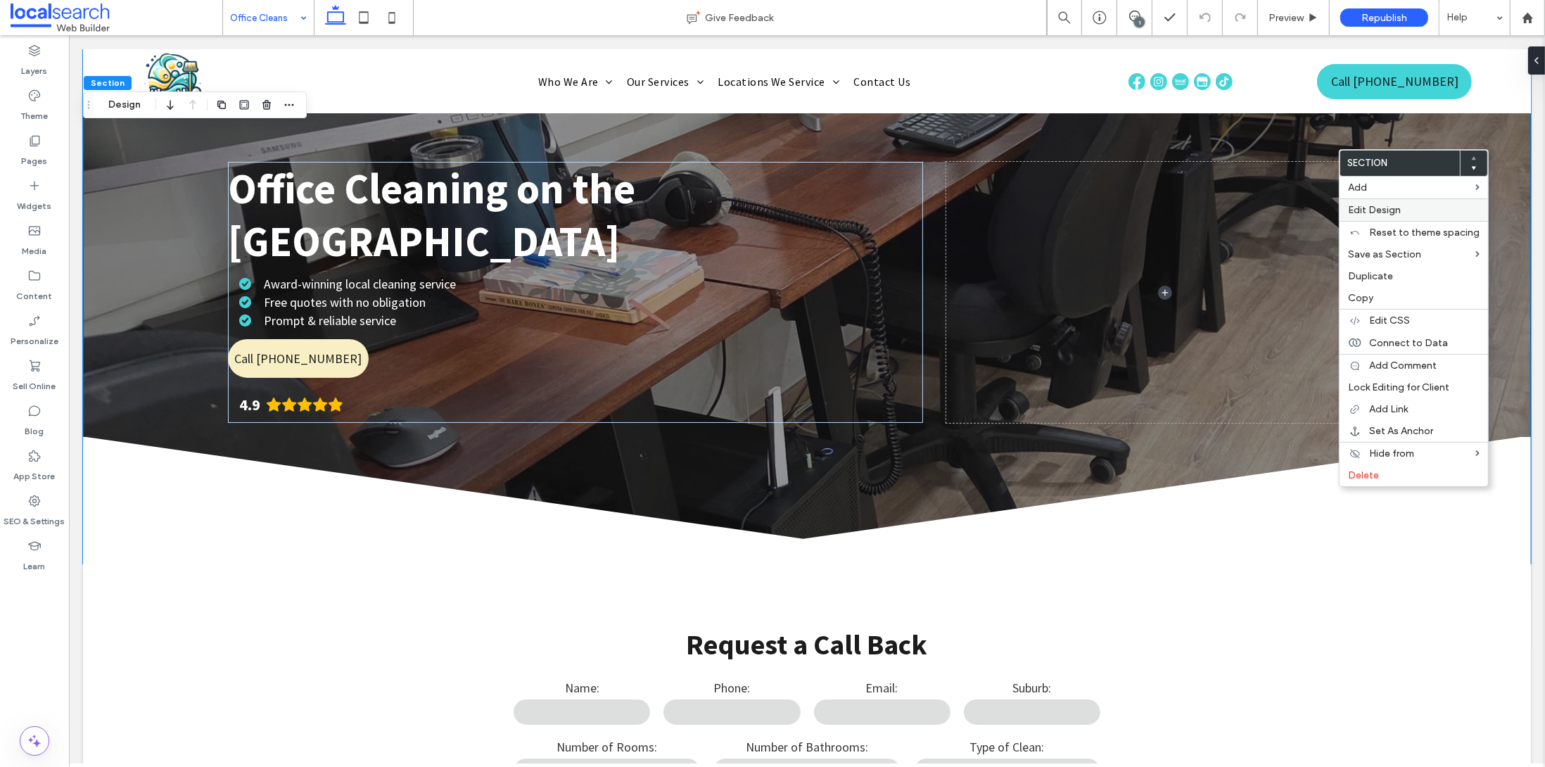
click at [1405, 204] on label "Edit Design" at bounding box center [1414, 210] width 132 height 12
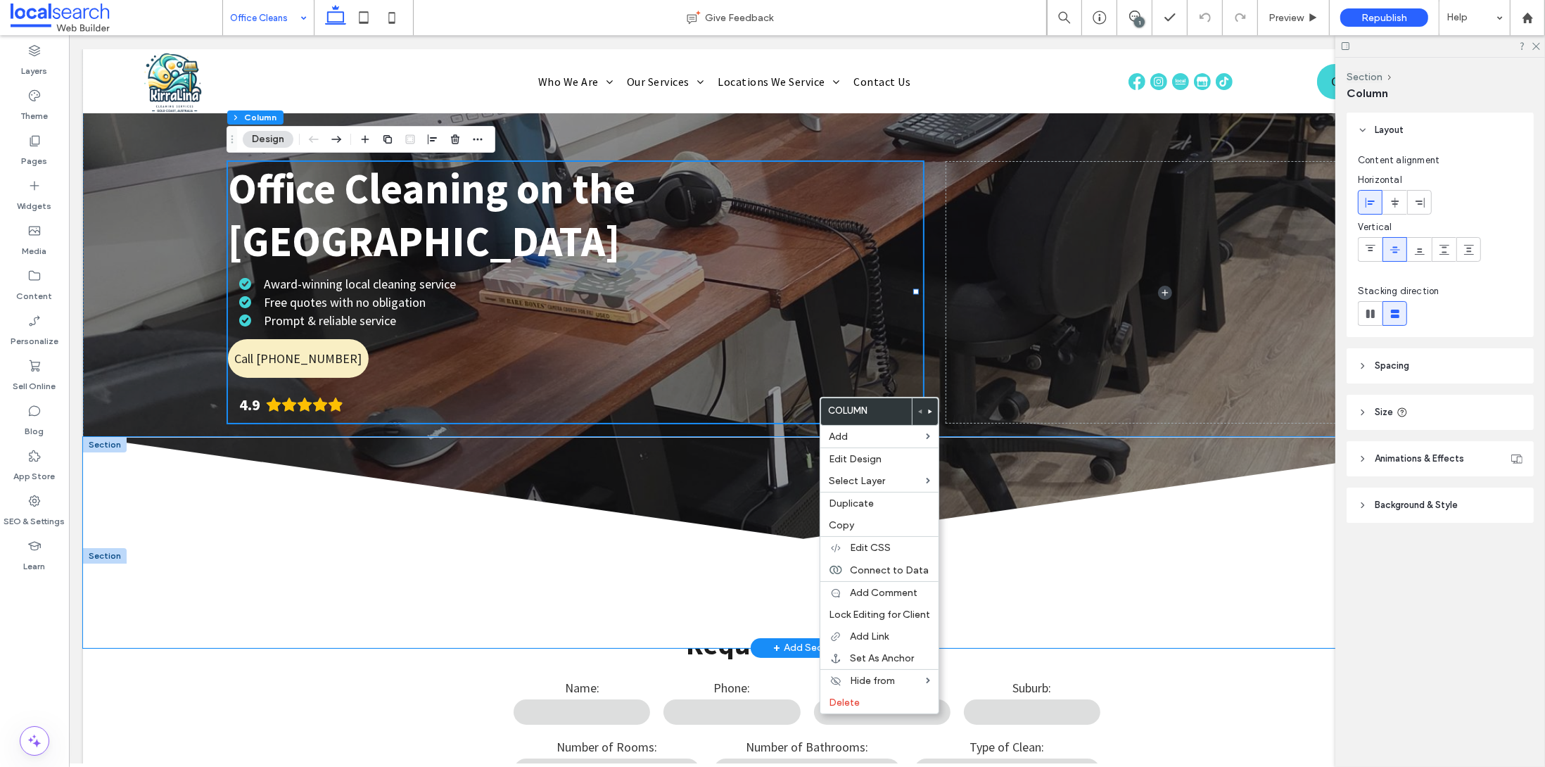
click at [769, 604] on icon at bounding box center [806, 542] width 1448 height 211
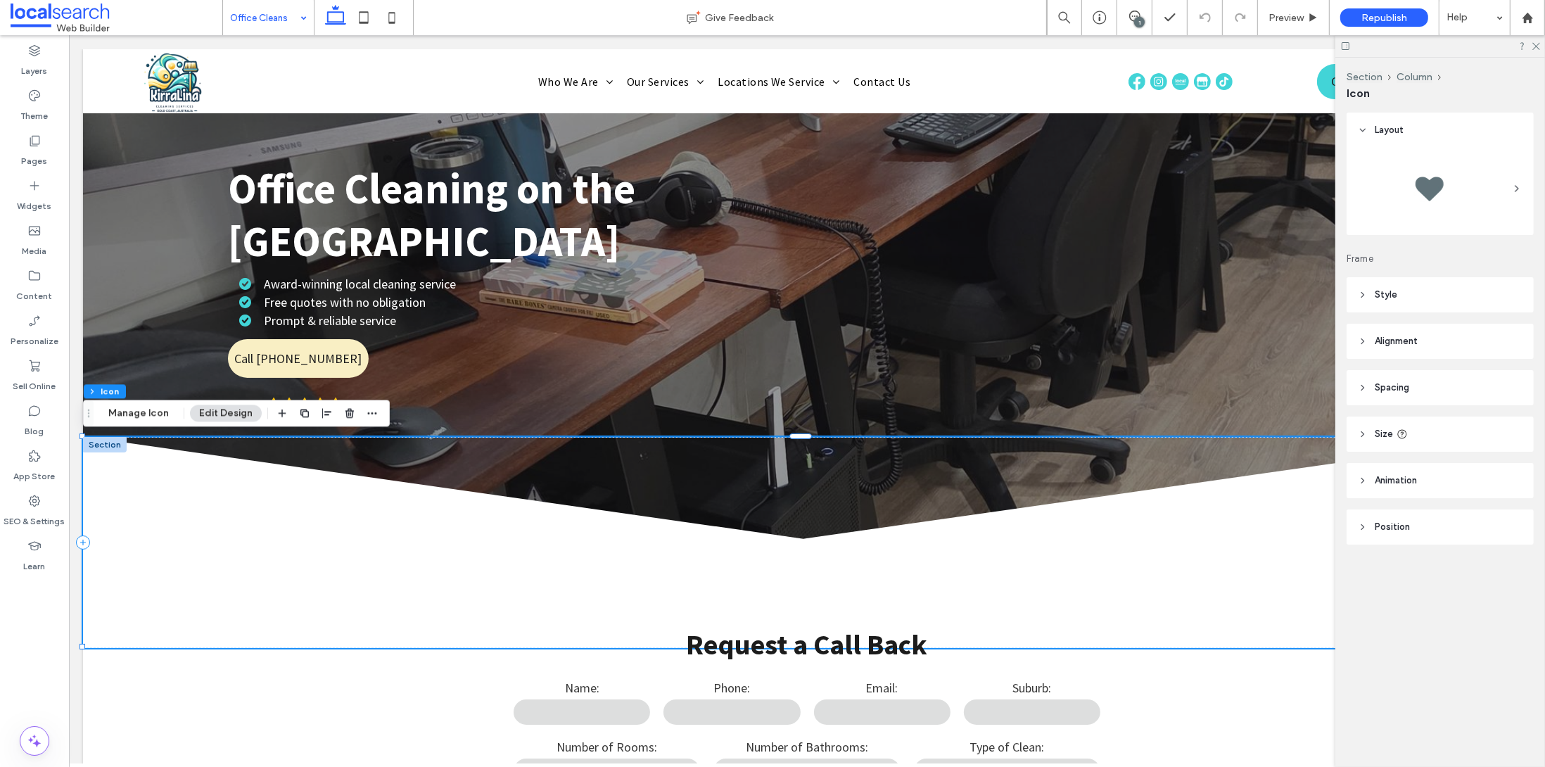
click at [1377, 293] on span "Style" at bounding box center [1385, 295] width 23 height 14
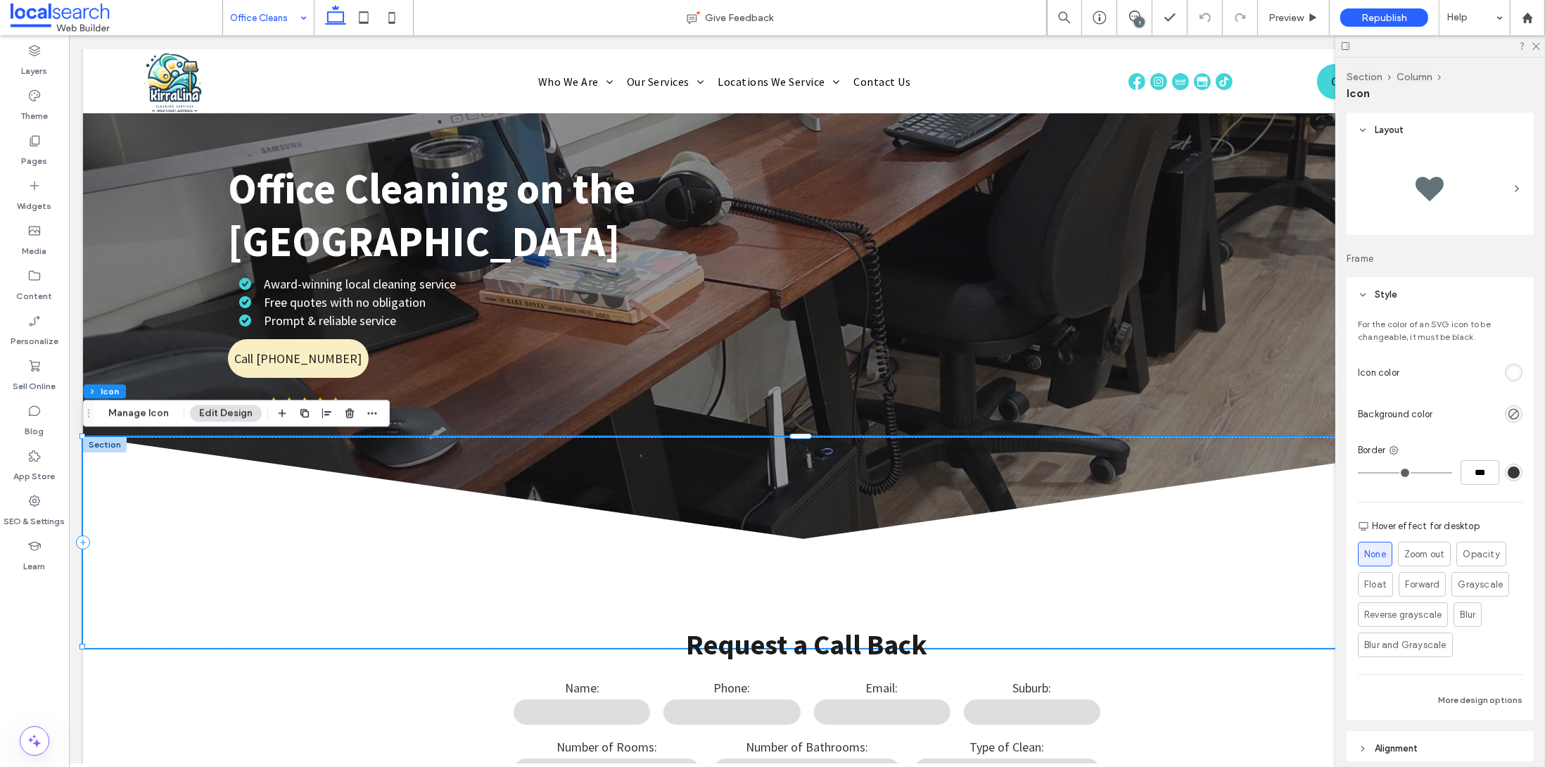
click at [1360, 296] on icon at bounding box center [1363, 295] width 10 height 10
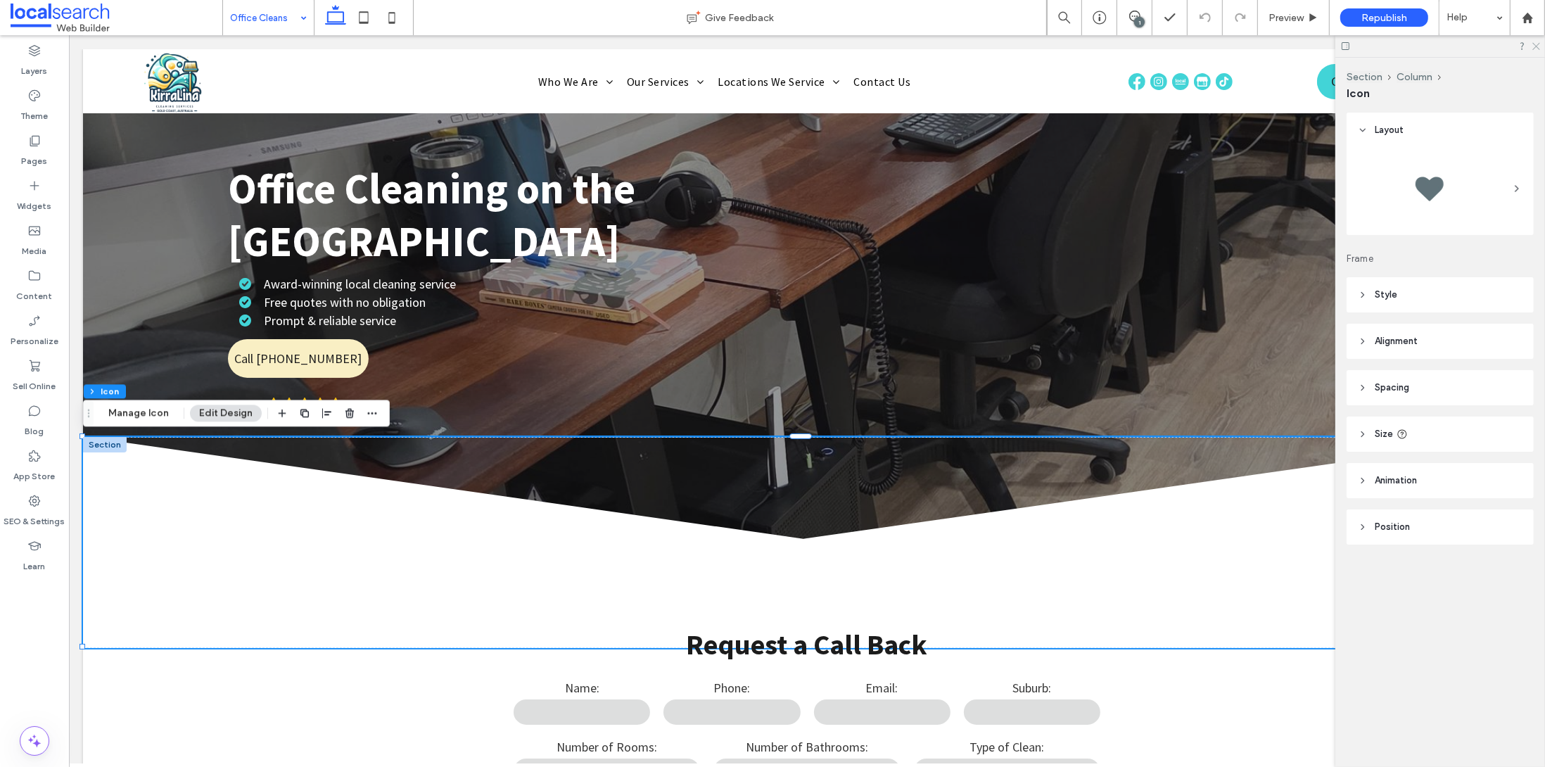
click at [1533, 47] on icon at bounding box center [1535, 45] width 9 height 9
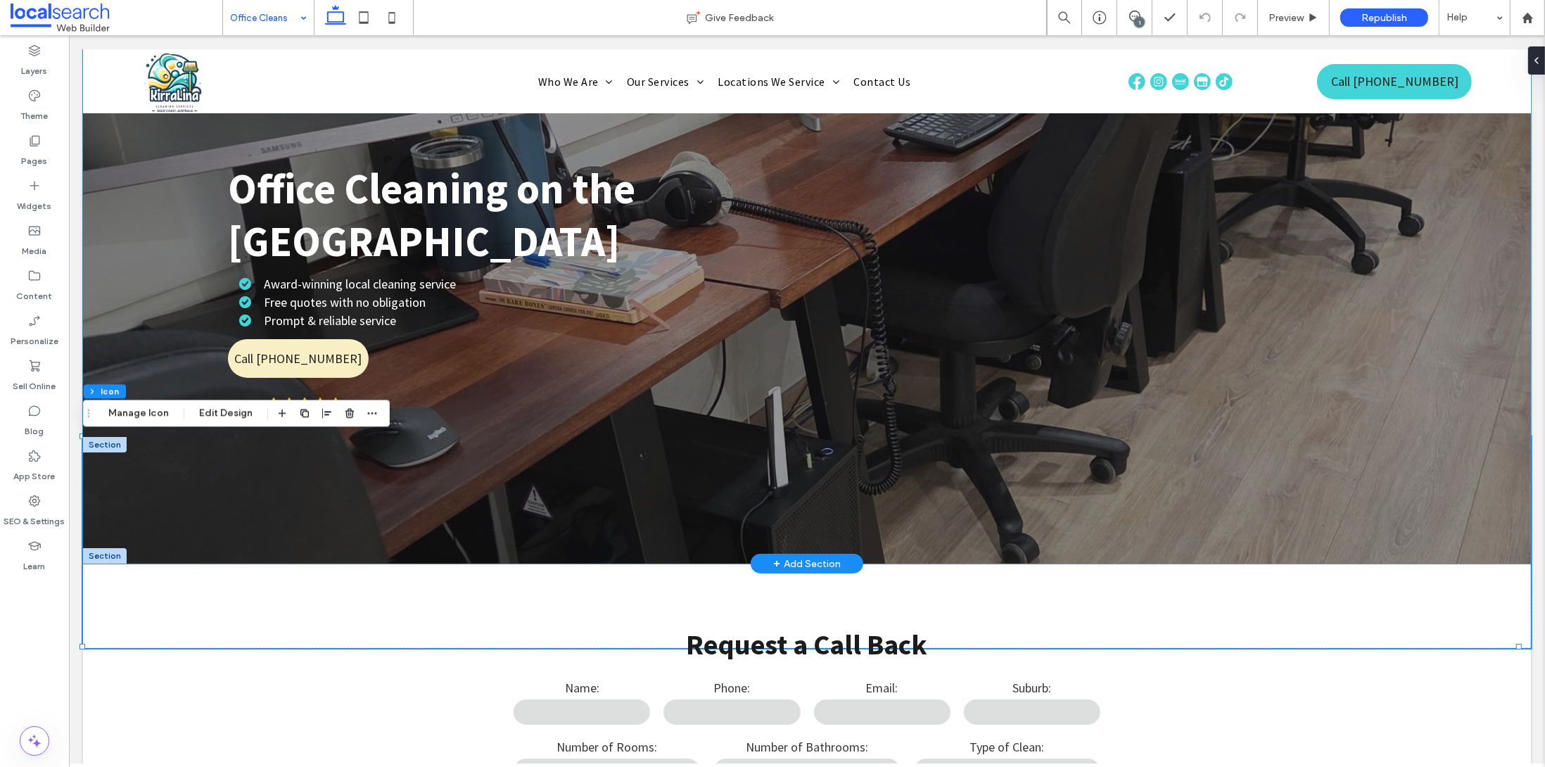
click at [1469, 347] on div "Office Cleaning on the Gold Coast Award-winning local cleaning service Free quo…" at bounding box center [806, 306] width 1448 height 514
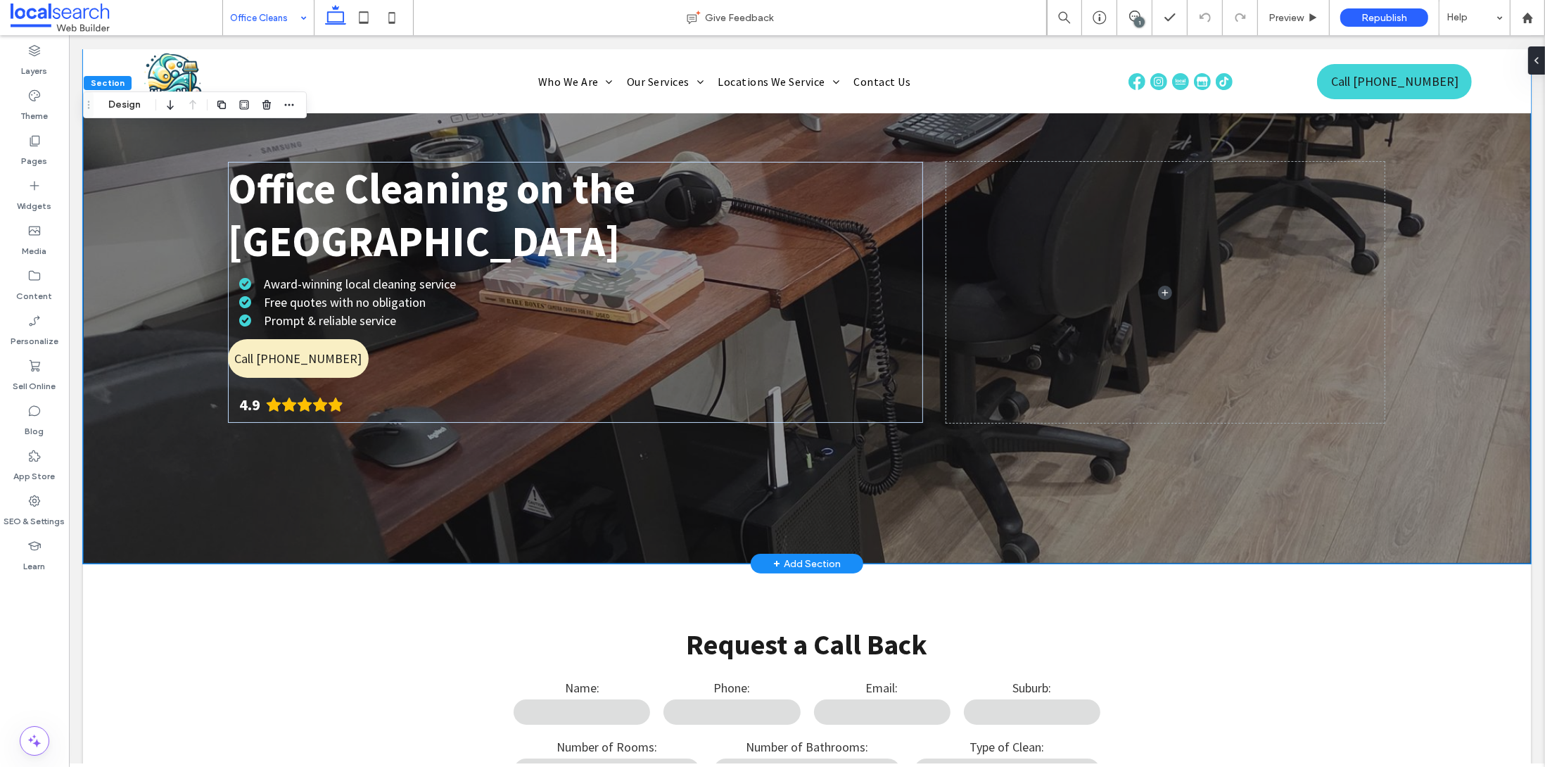
click at [132, 167] on div "Office Cleaning on the Gold Coast Award-winning local cleaning service Free quo…" at bounding box center [806, 306] width 1448 height 514
drag, startPoint x: 315, startPoint y: 126, endPoint x: 445, endPoint y: 141, distance: 131.0
click at [315, 126] on div "Office Cleaning on the Gold Coast Award-winning local cleaning service Free quo…" at bounding box center [806, 306] width 1448 height 514
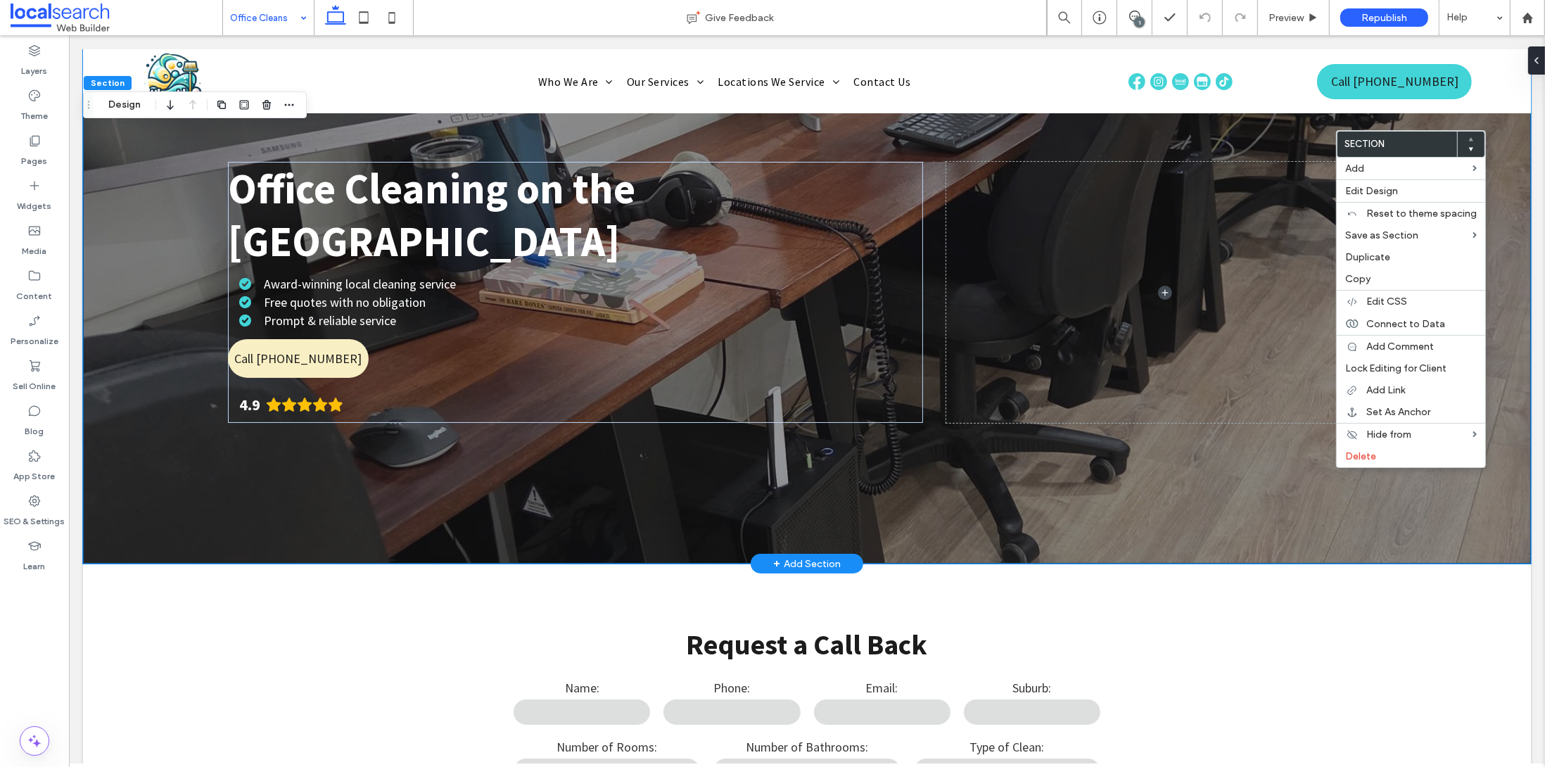
click at [171, 471] on div "Office Cleaning on the Gold Coast Award-winning local cleaning service Free quo…" at bounding box center [806, 306] width 1448 height 514
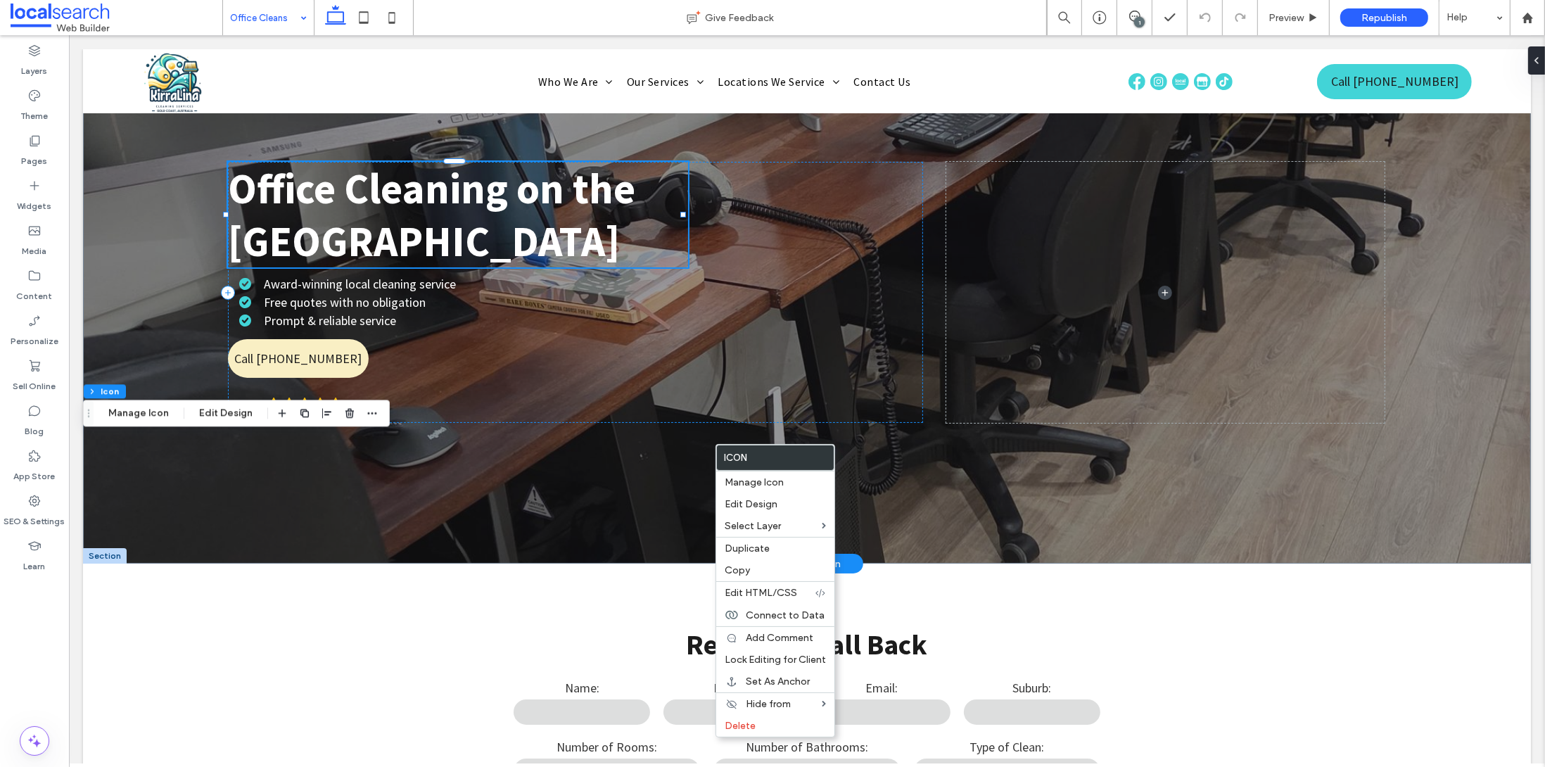
drag, startPoint x: 317, startPoint y: 262, endPoint x: 216, endPoint y: 235, distance: 104.3
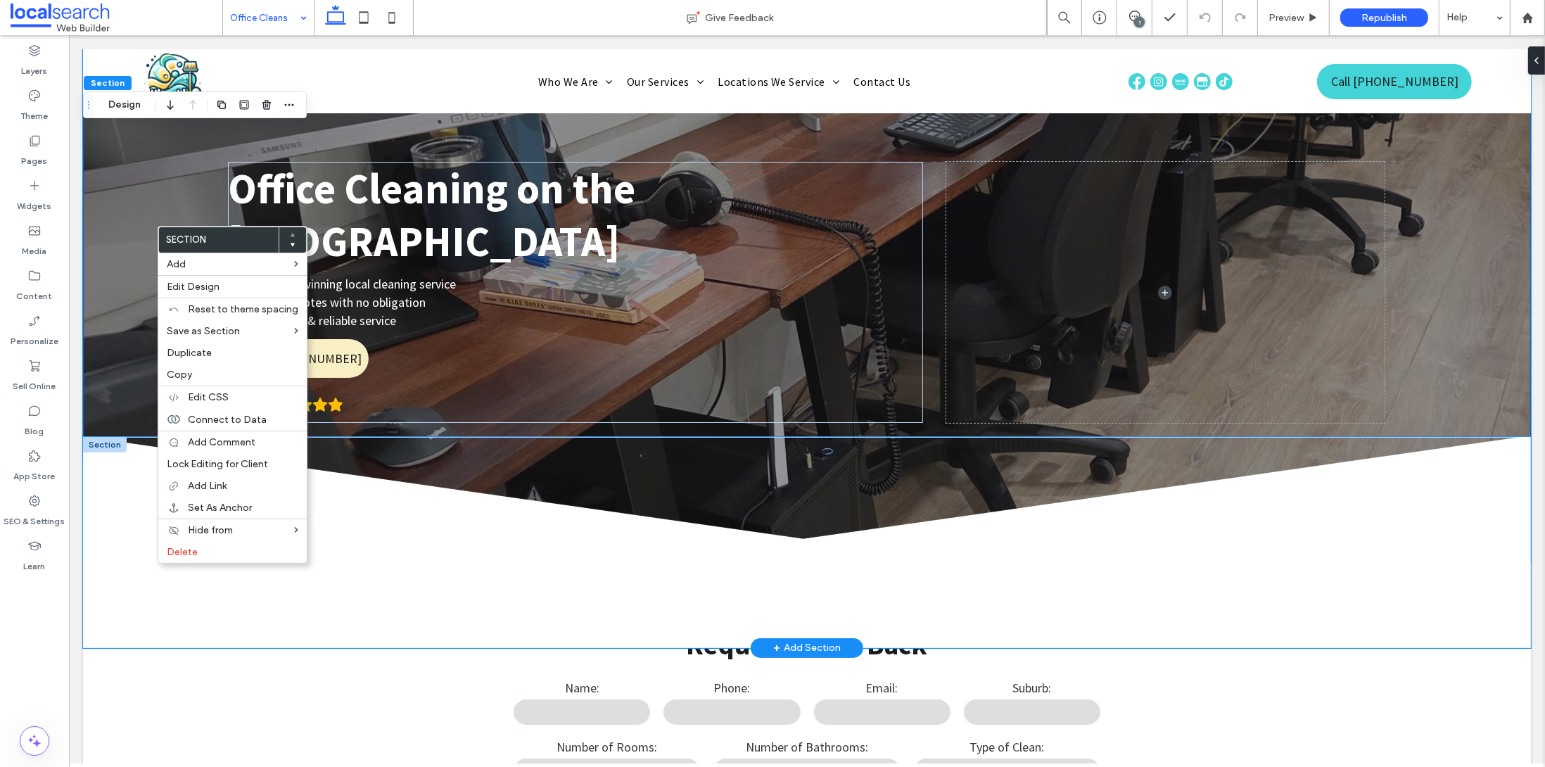
click at [616, 500] on icon "Divider Icon .cls-1-1158168734-1158168734 { fill-rule: evenodd; }" at bounding box center [806, 542] width 1448 height 211
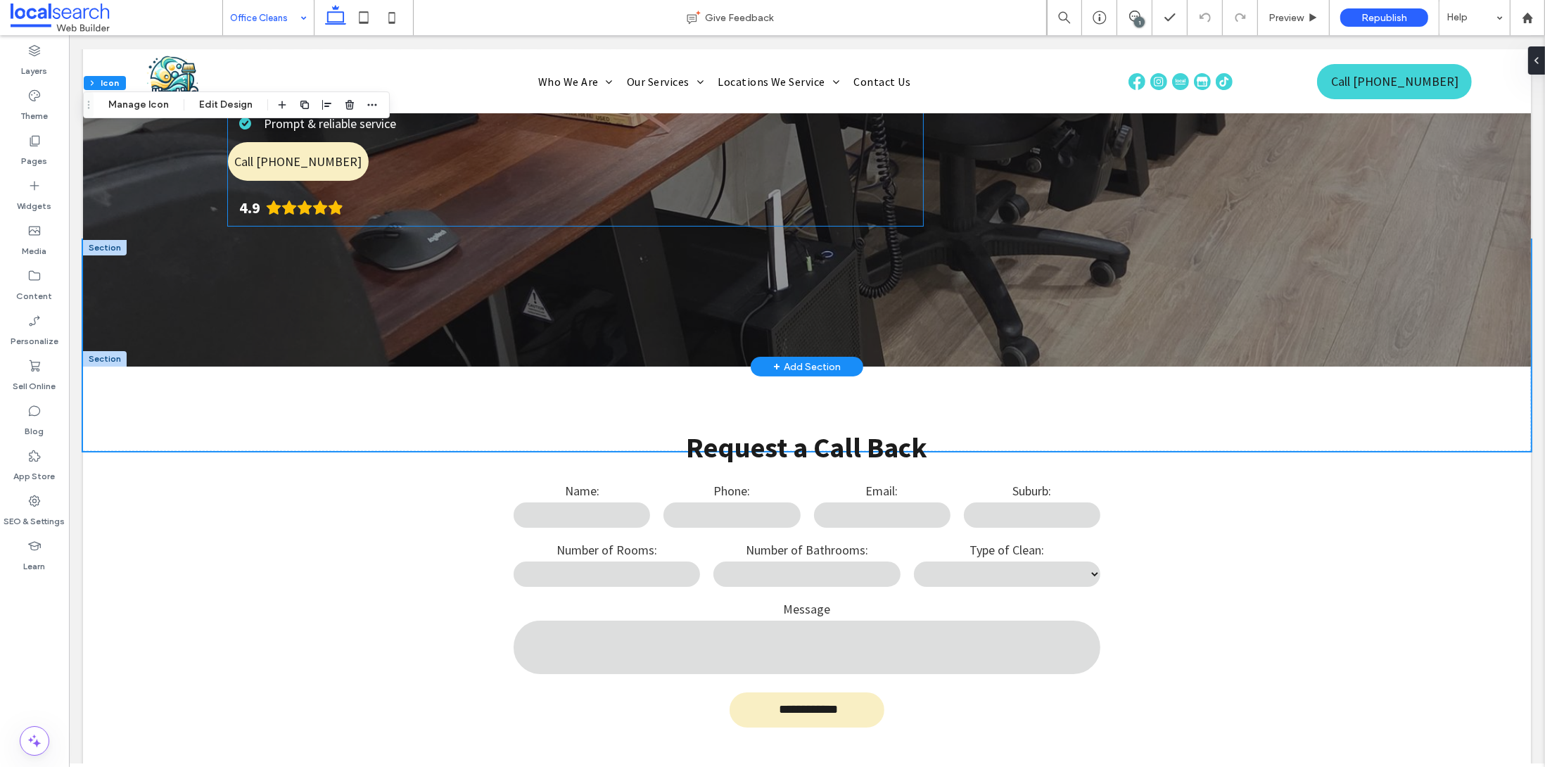
scroll to position [0, 0]
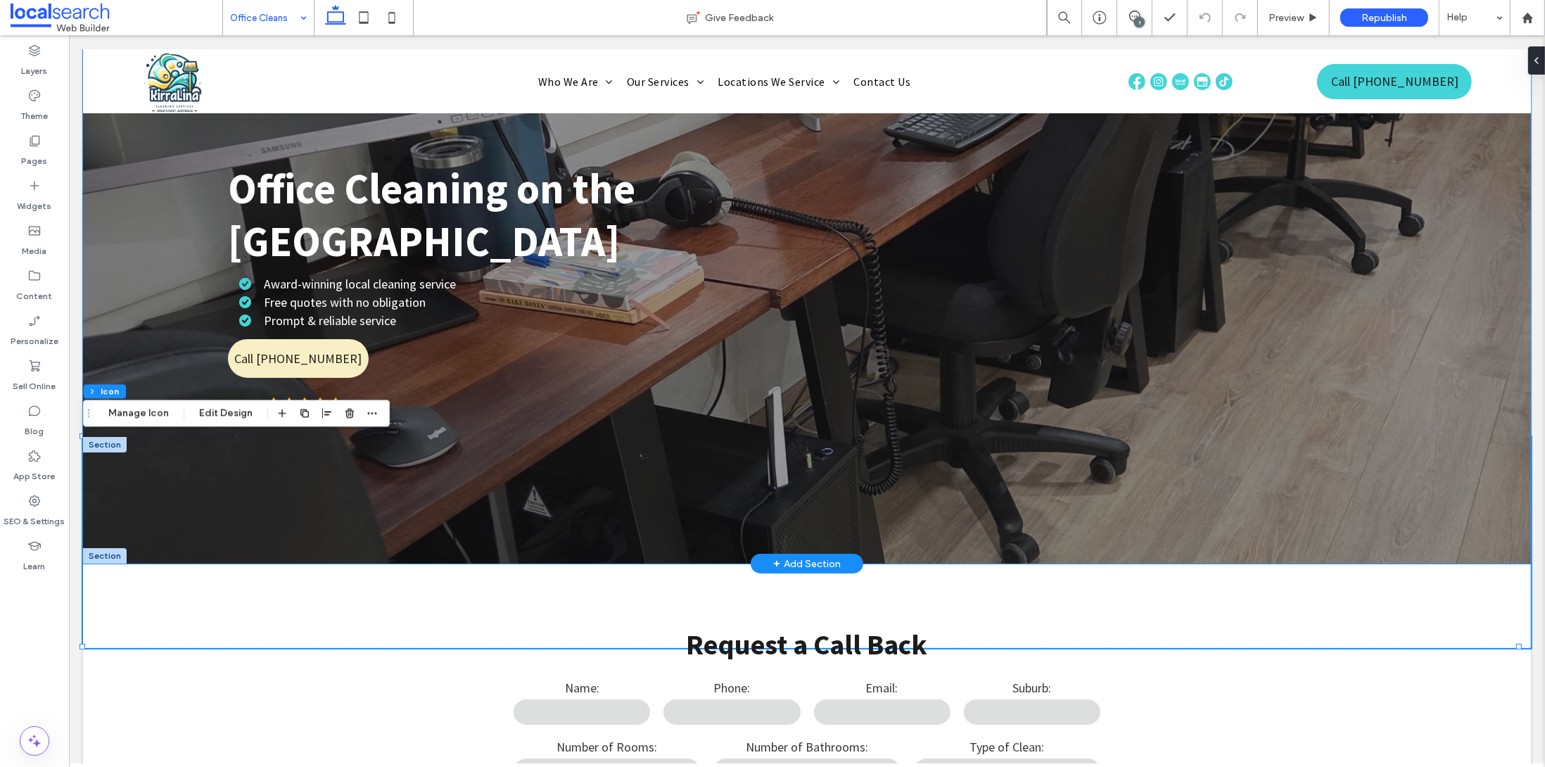
click at [129, 148] on div "Office Cleaning on the Gold Coast Award-winning local cleaning service Free quo…" at bounding box center [806, 306] width 1448 height 514
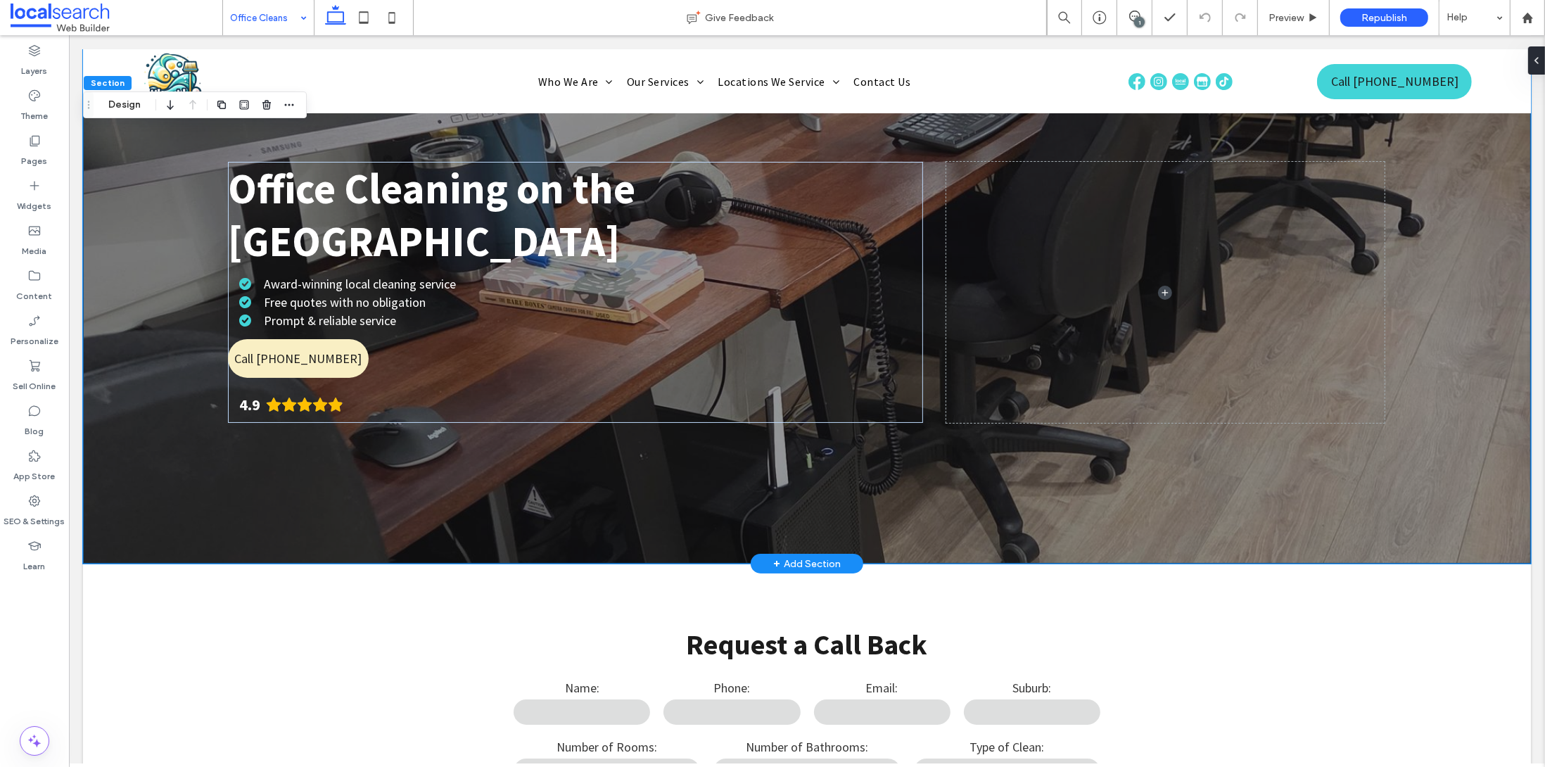
click at [107, 120] on div "Office Cleaning on the Gold Coast Award-winning local cleaning service Free quo…" at bounding box center [806, 306] width 1448 height 514
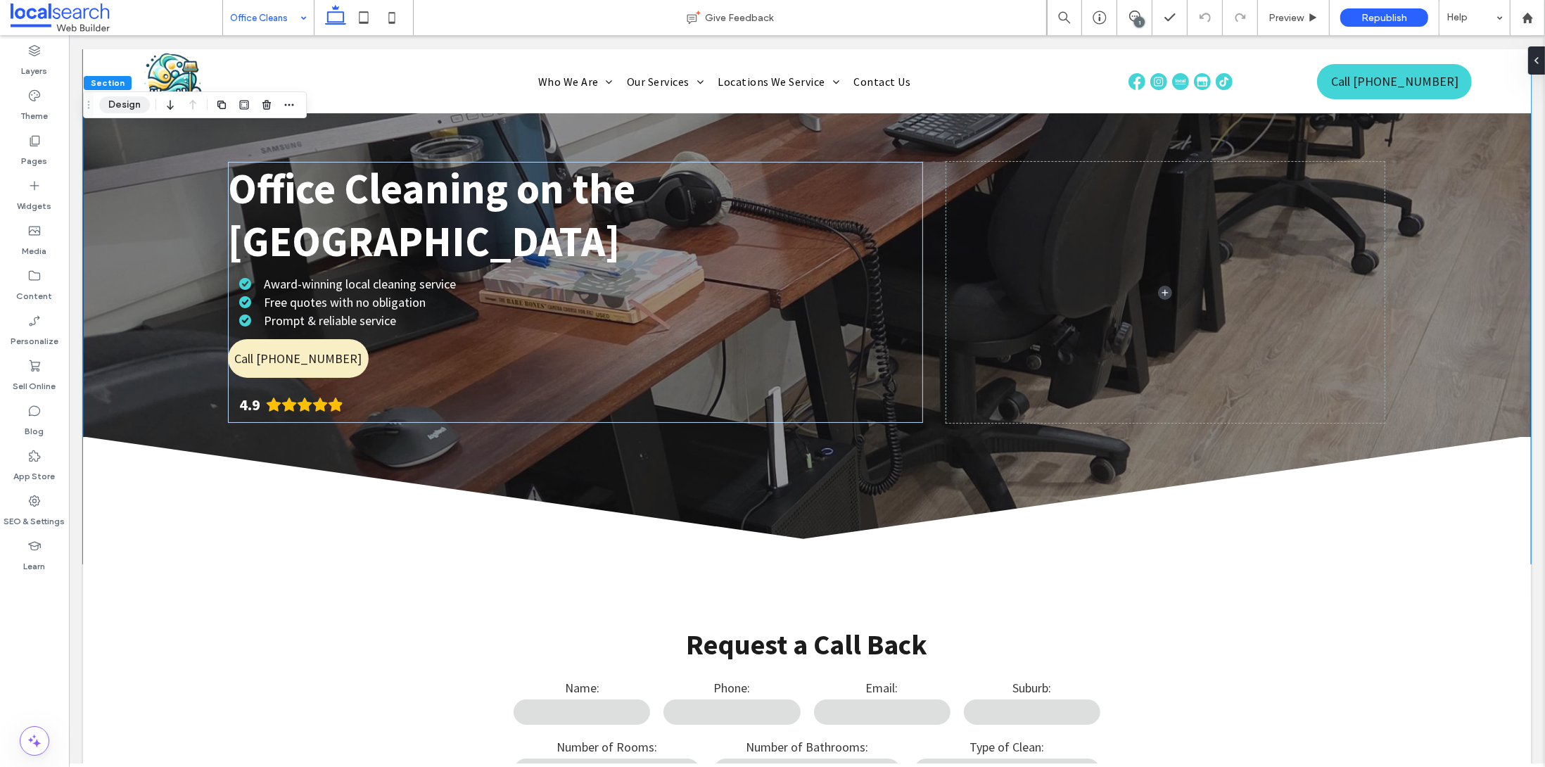
click at [122, 103] on button "Design" at bounding box center [124, 104] width 51 height 17
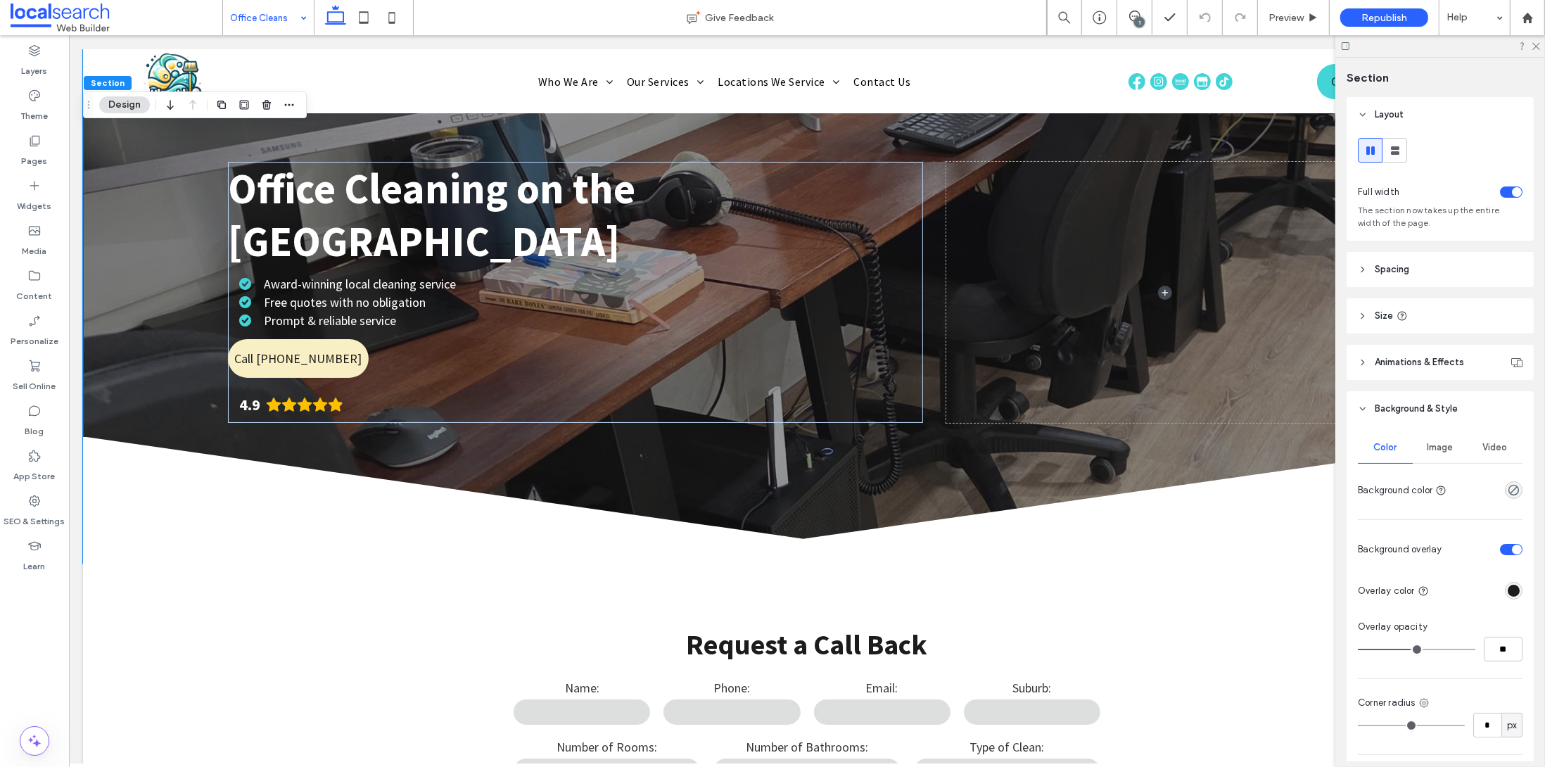
click at [1433, 450] on span "Image" at bounding box center [1440, 447] width 26 height 11
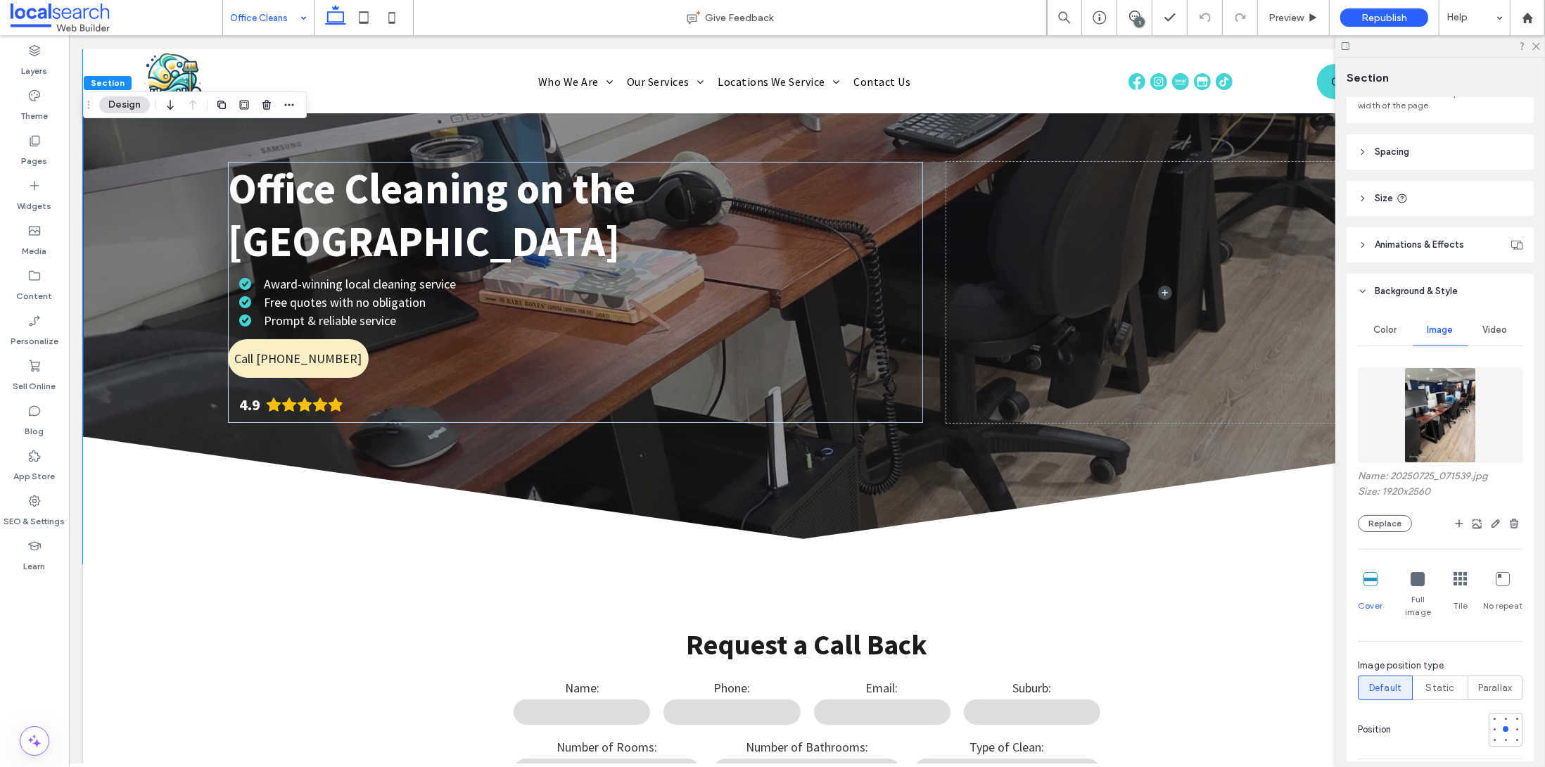
scroll to position [138, 0]
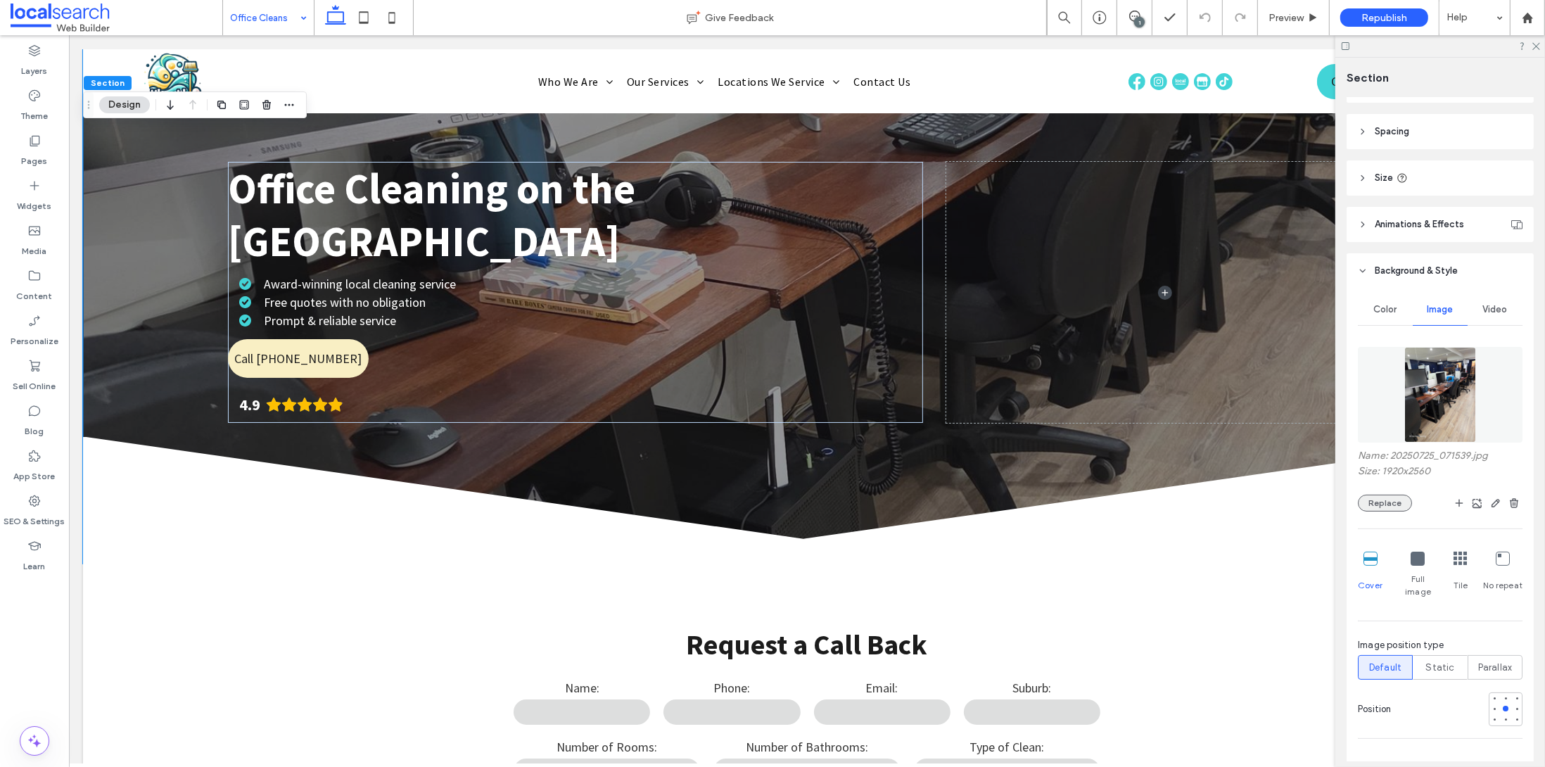
click at [1391, 503] on button "Replace" at bounding box center [1385, 502] width 54 height 17
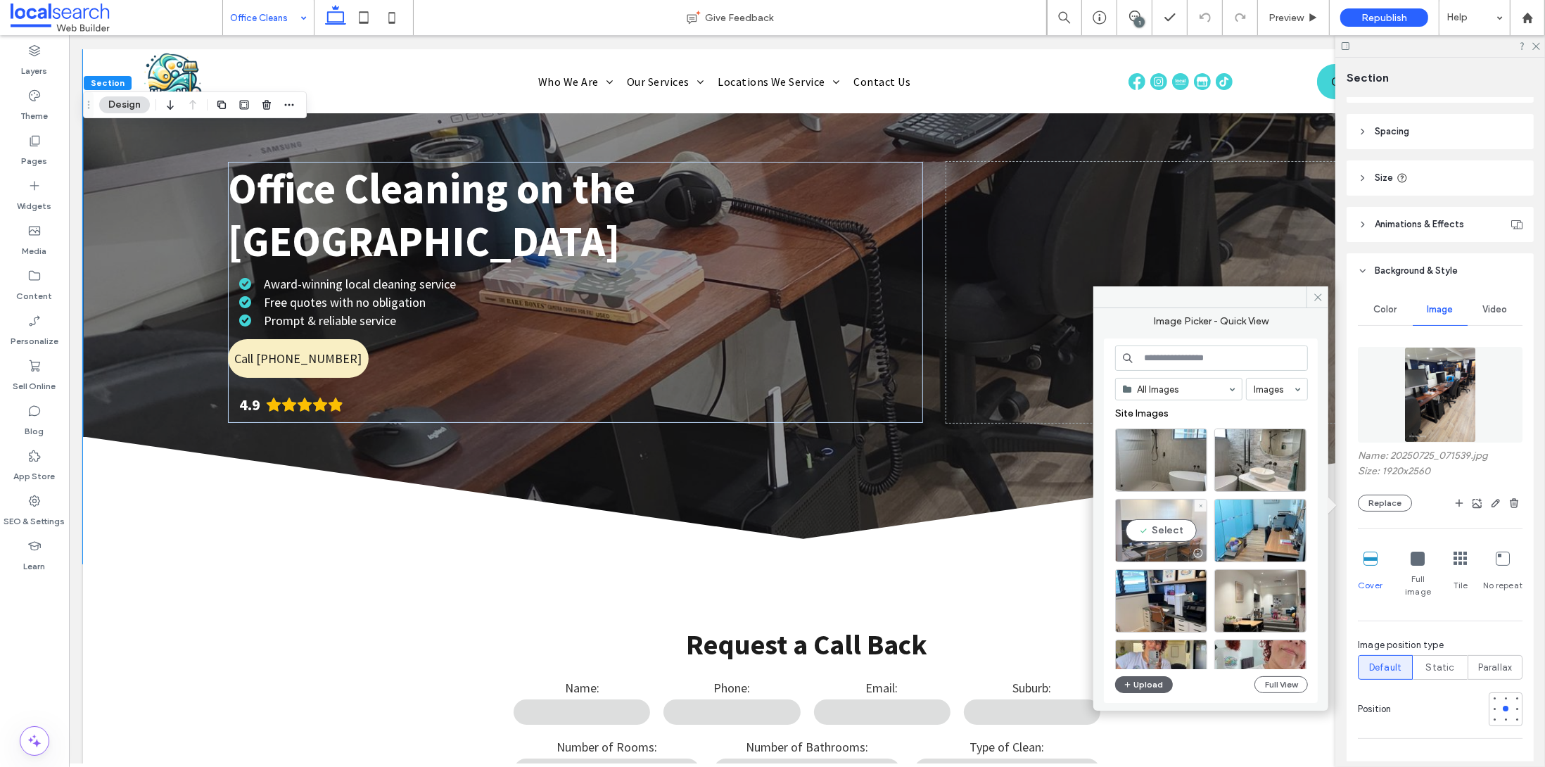
click at [1130, 549] on div at bounding box center [1161, 552] width 91 height 17
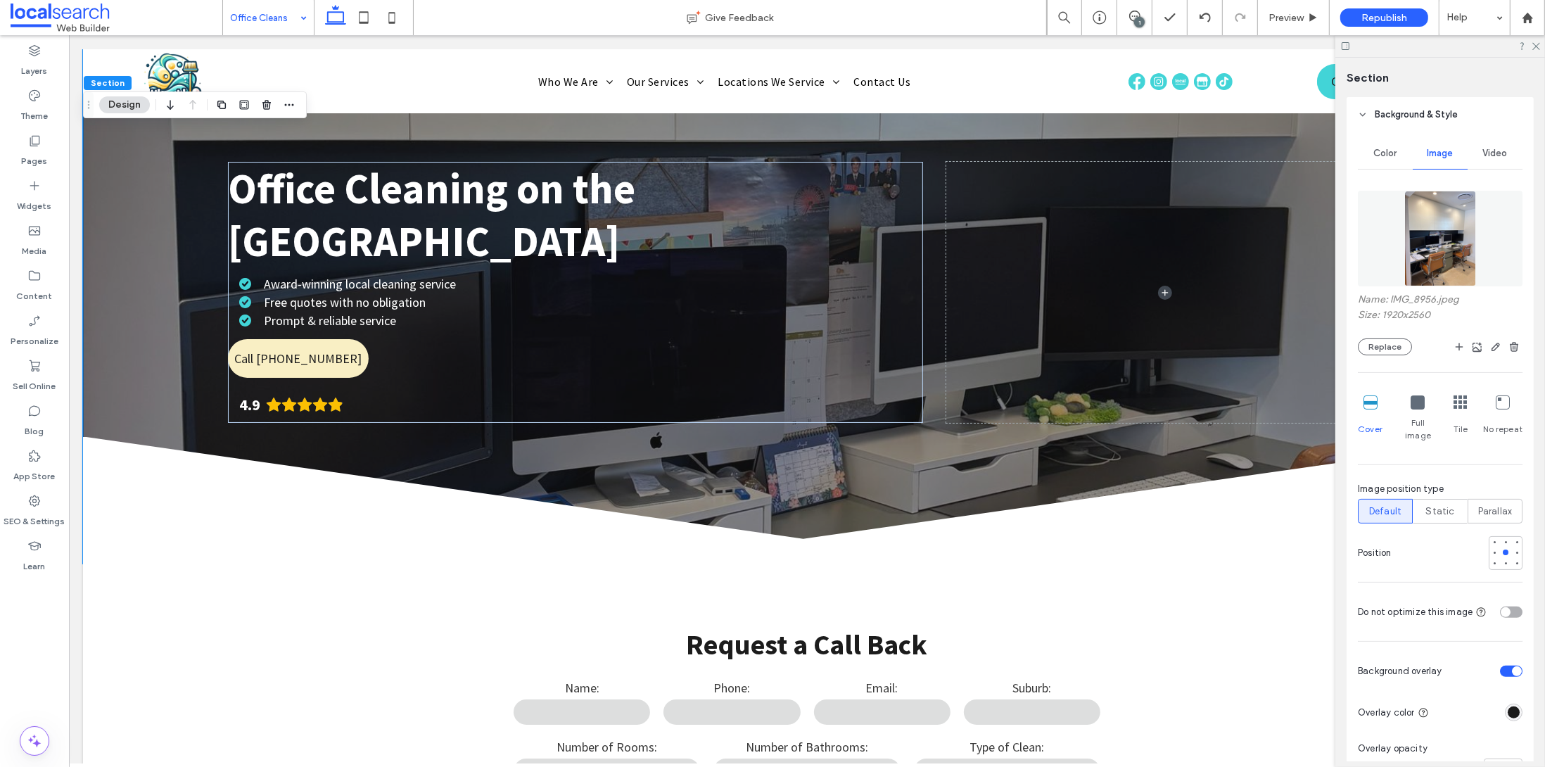
scroll to position [347, 0]
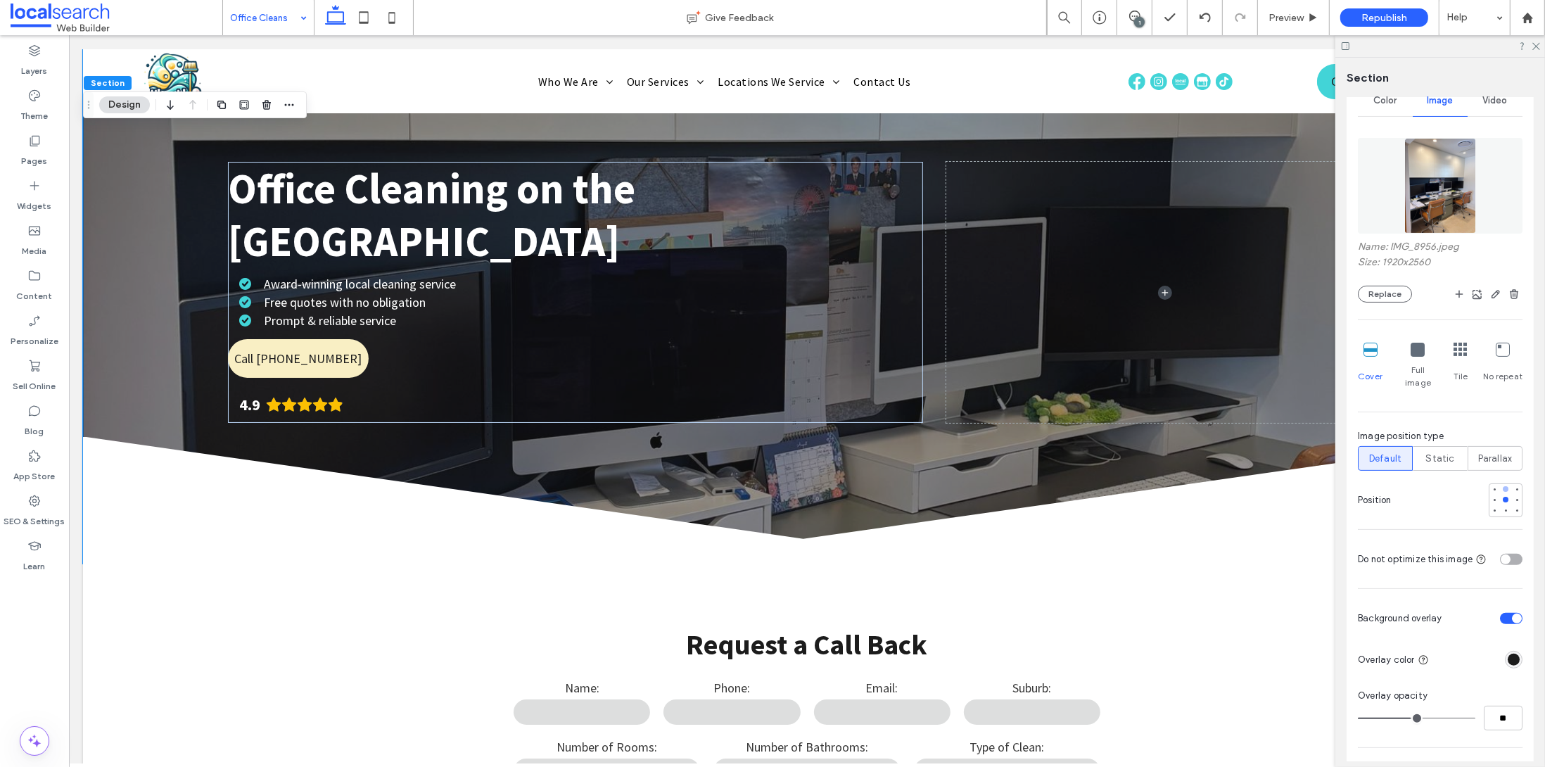
click at [1500, 484] on div at bounding box center [1505, 489] width 10 height 10
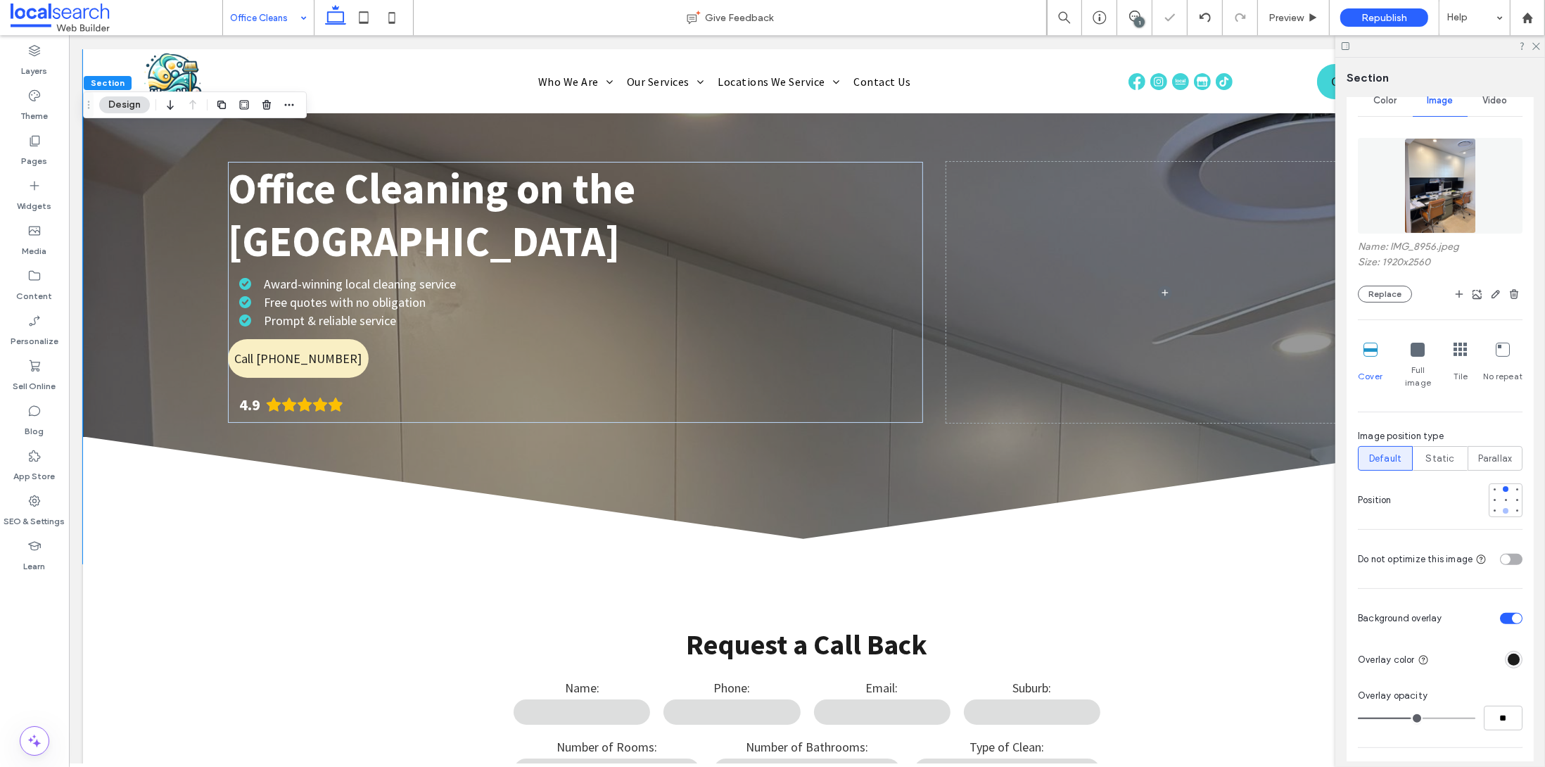
click at [1502, 508] on div at bounding box center [1505, 511] width 6 height 6
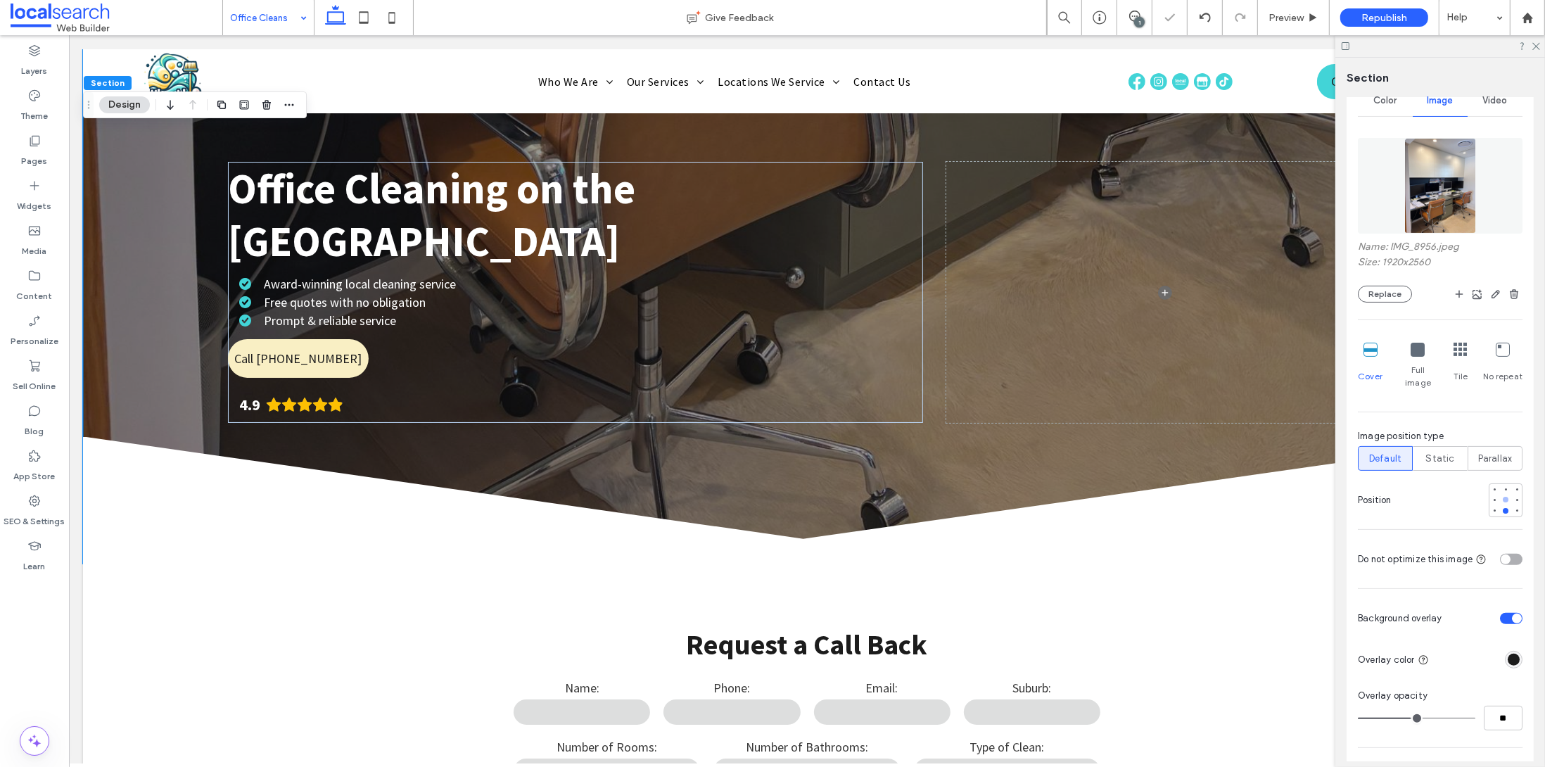
click at [1502, 497] on div at bounding box center [1505, 500] width 6 height 6
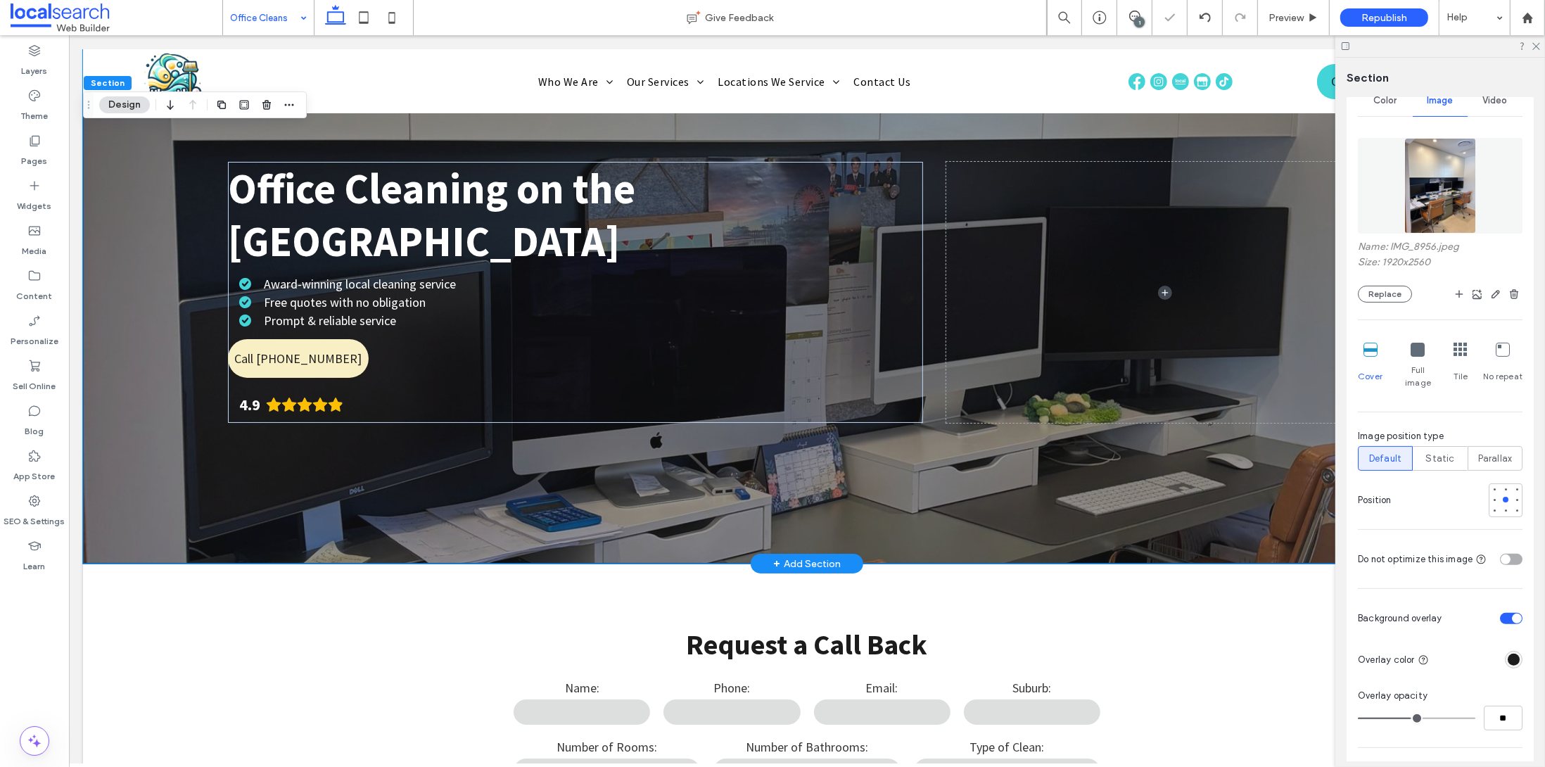
click at [1322, 120] on div "Office Cleaning on the Gold Coast Award-winning local cleaning service Free quo…" at bounding box center [806, 306] width 1448 height 514
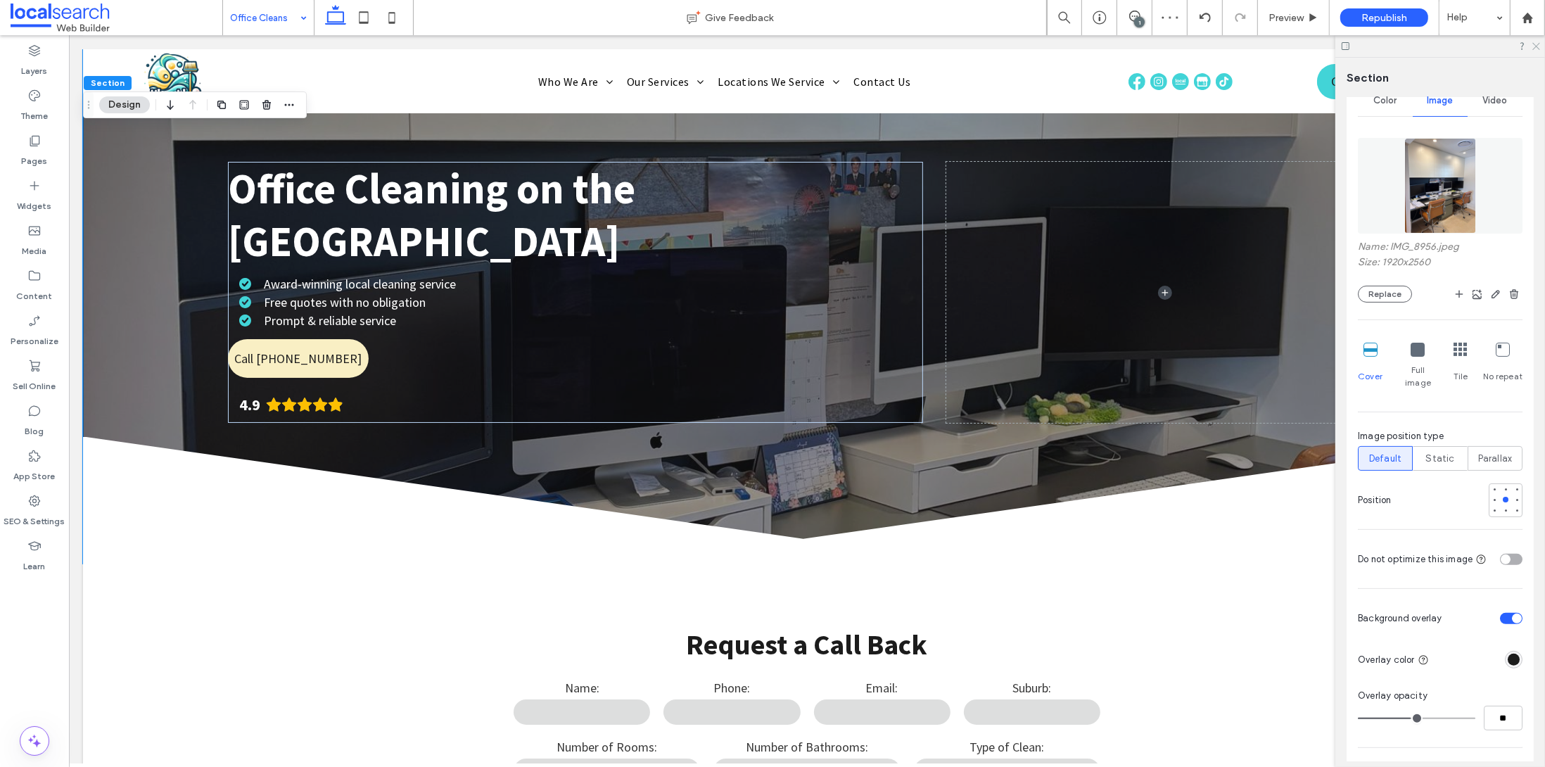
click at [1530, 46] on div at bounding box center [1440, 46] width 210 height 22
click at [1533, 48] on use at bounding box center [1536, 47] width 8 height 8
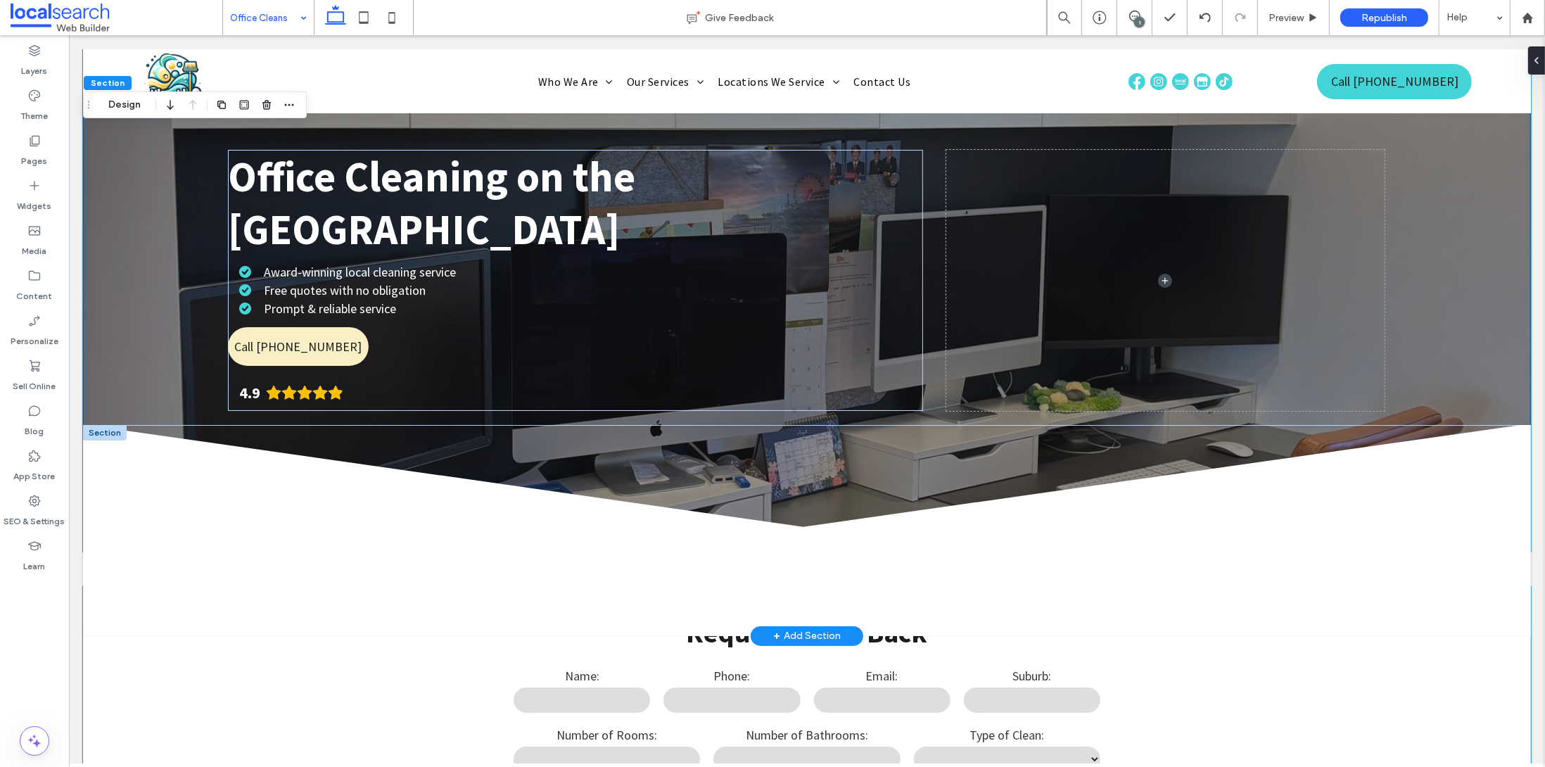
scroll to position [0, 0]
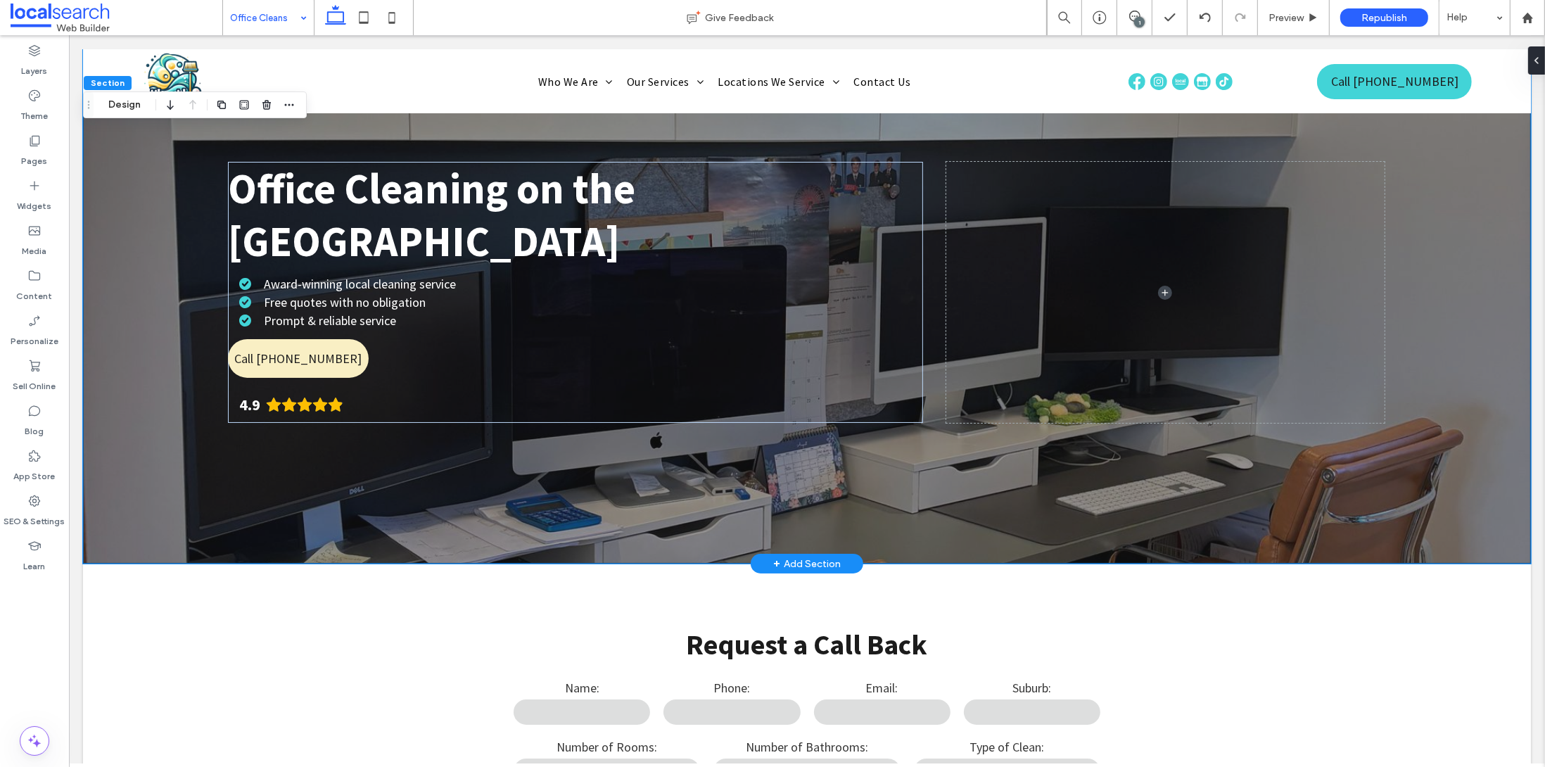
click at [1468, 331] on div "Office Cleaning on the Gold Coast Award-winning local cleaning service Free quo…" at bounding box center [806, 306] width 1448 height 514
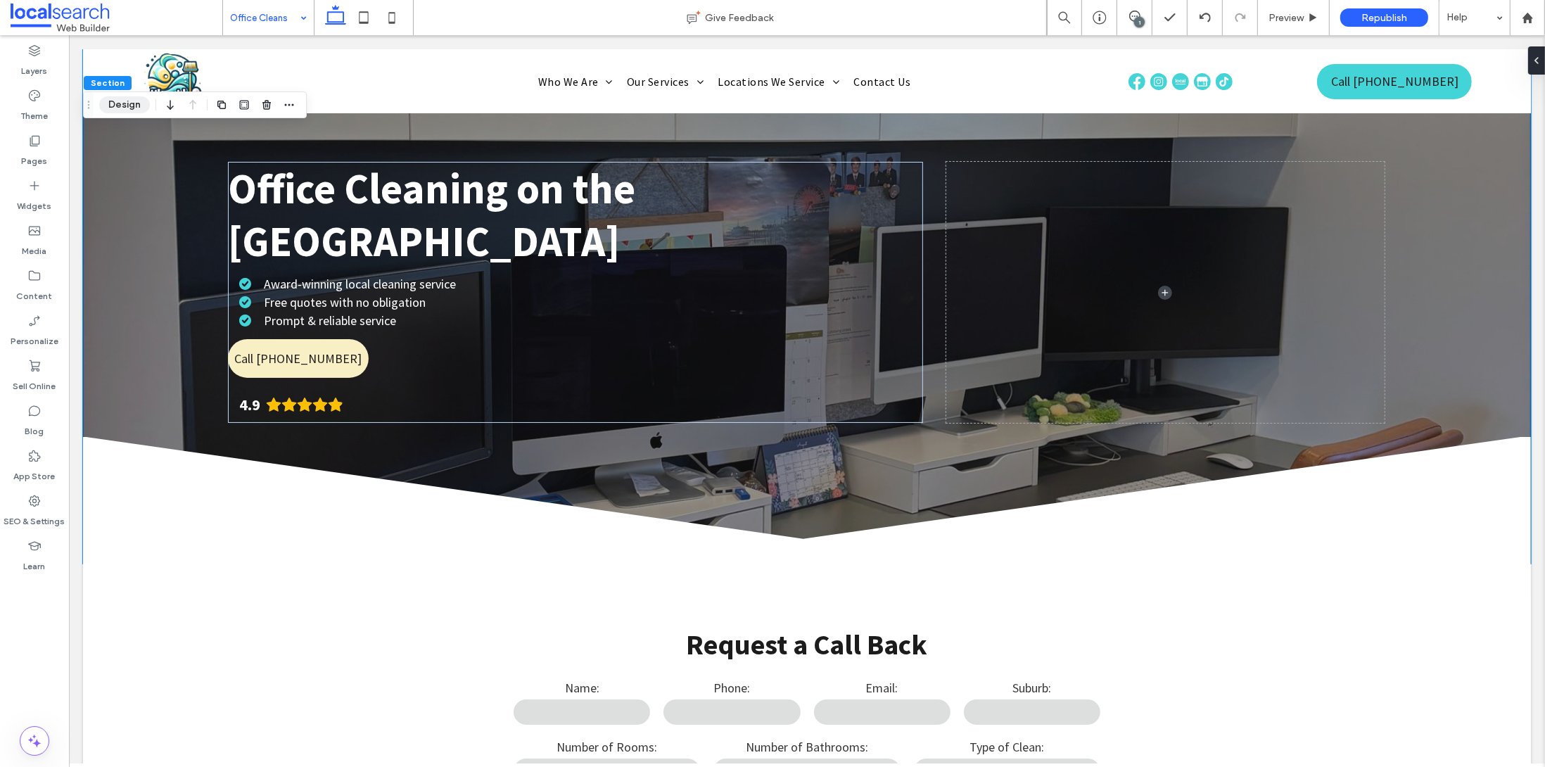
click at [127, 110] on button "Design" at bounding box center [124, 104] width 51 height 17
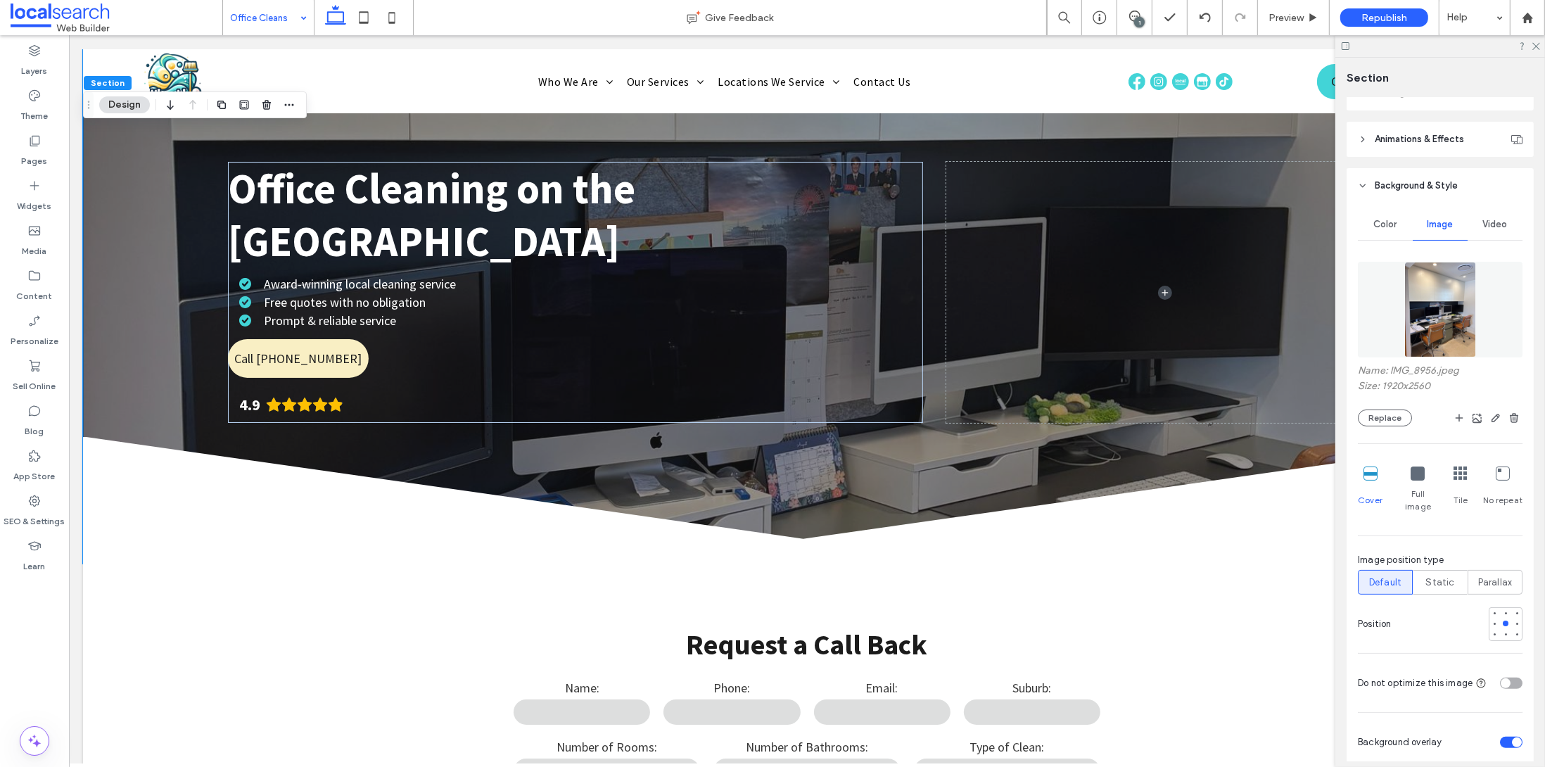
scroll to position [89, 0]
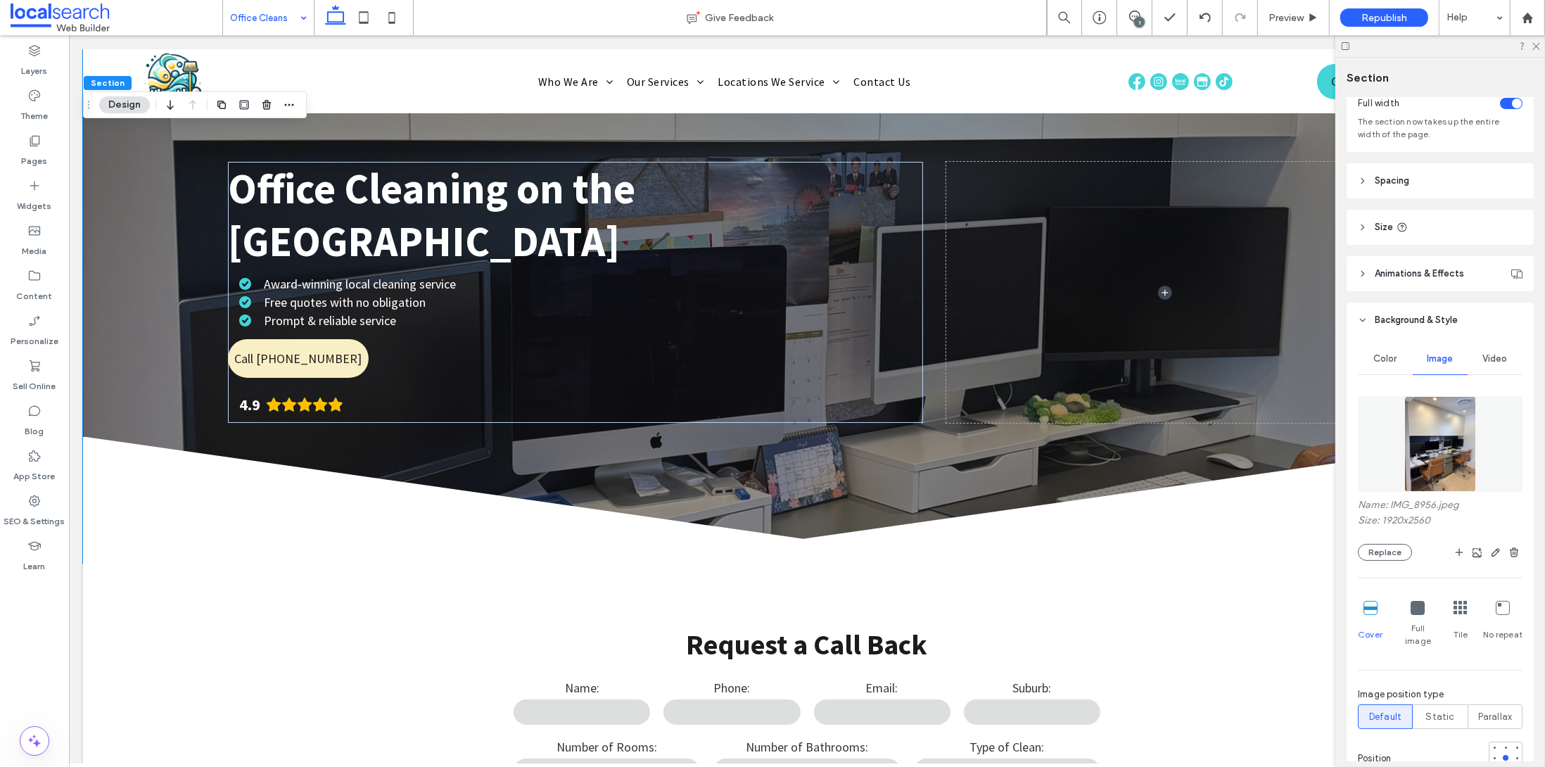
click at [1379, 563] on div "Name: IMG_8956.jpeg Size: 1920x2560 Replace Cover Full image Tile No repeat Ima…" at bounding box center [1440, 609] width 165 height 440
click at [1382, 556] on button "Replace" at bounding box center [1385, 552] width 54 height 17
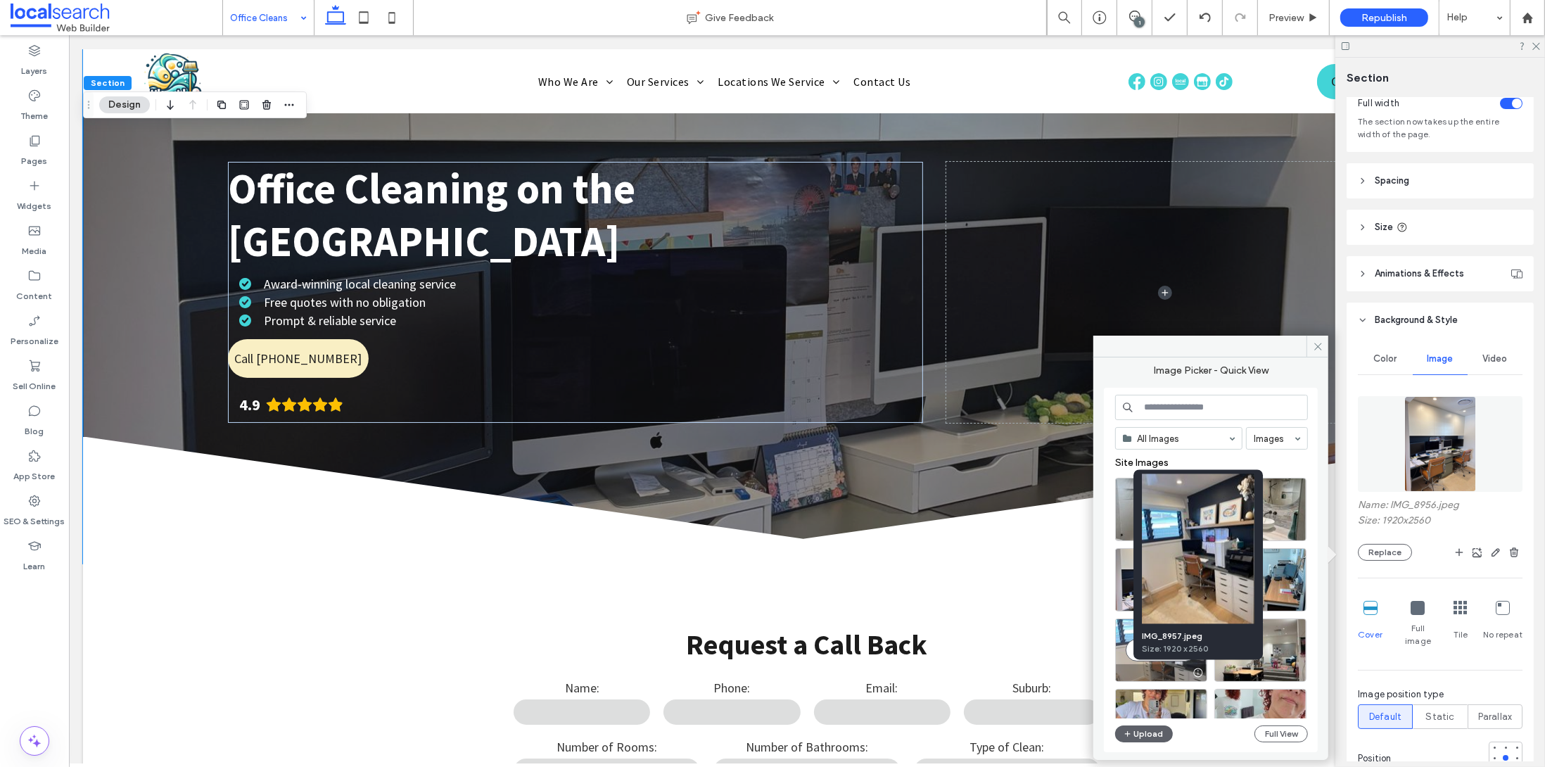
click at [1189, 668] on div at bounding box center [1198, 672] width 18 height 11
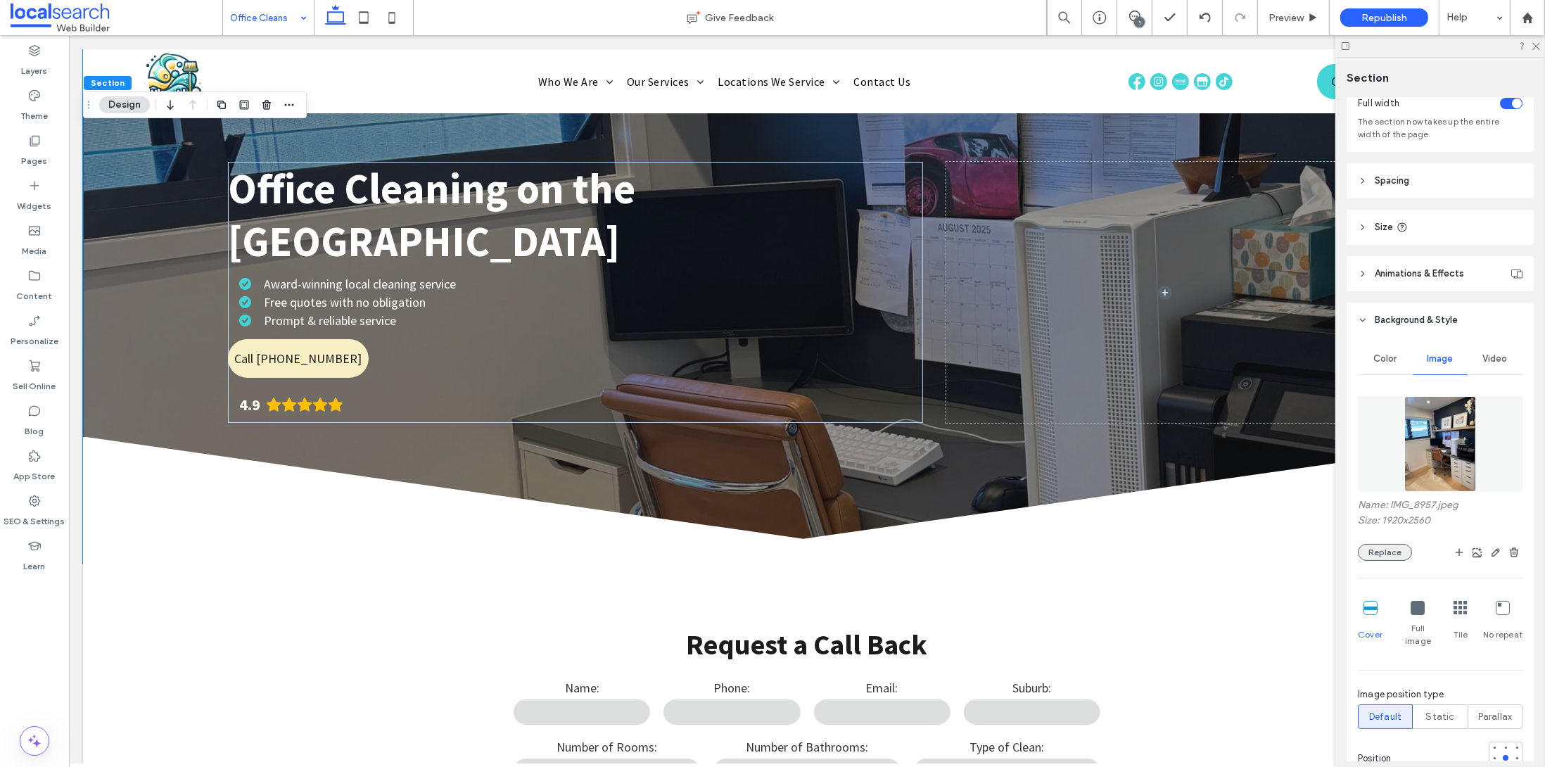
click at [1368, 547] on button "Replace" at bounding box center [1385, 552] width 54 height 17
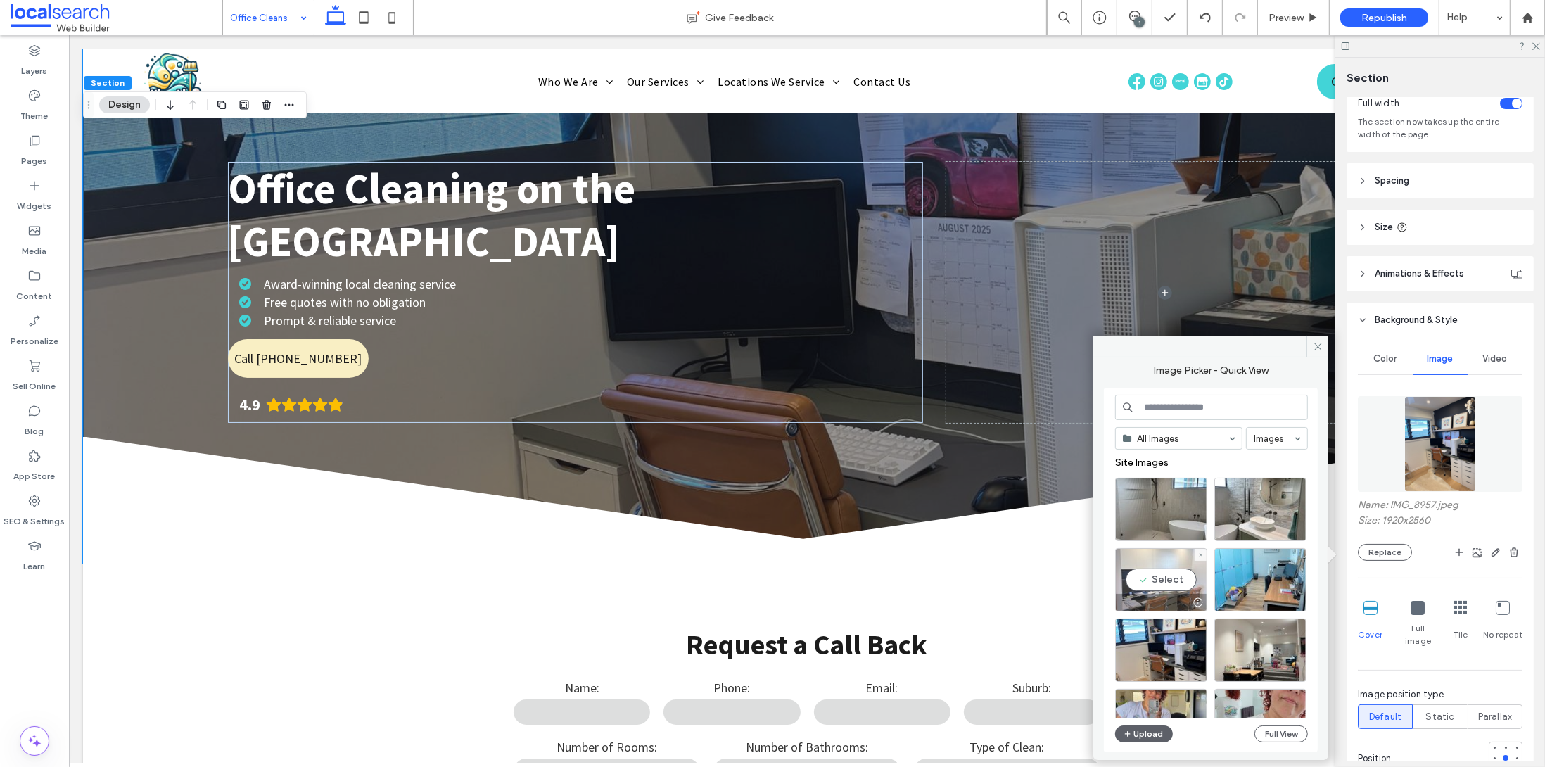
click at [1158, 596] on div at bounding box center [1161, 602] width 91 height 17
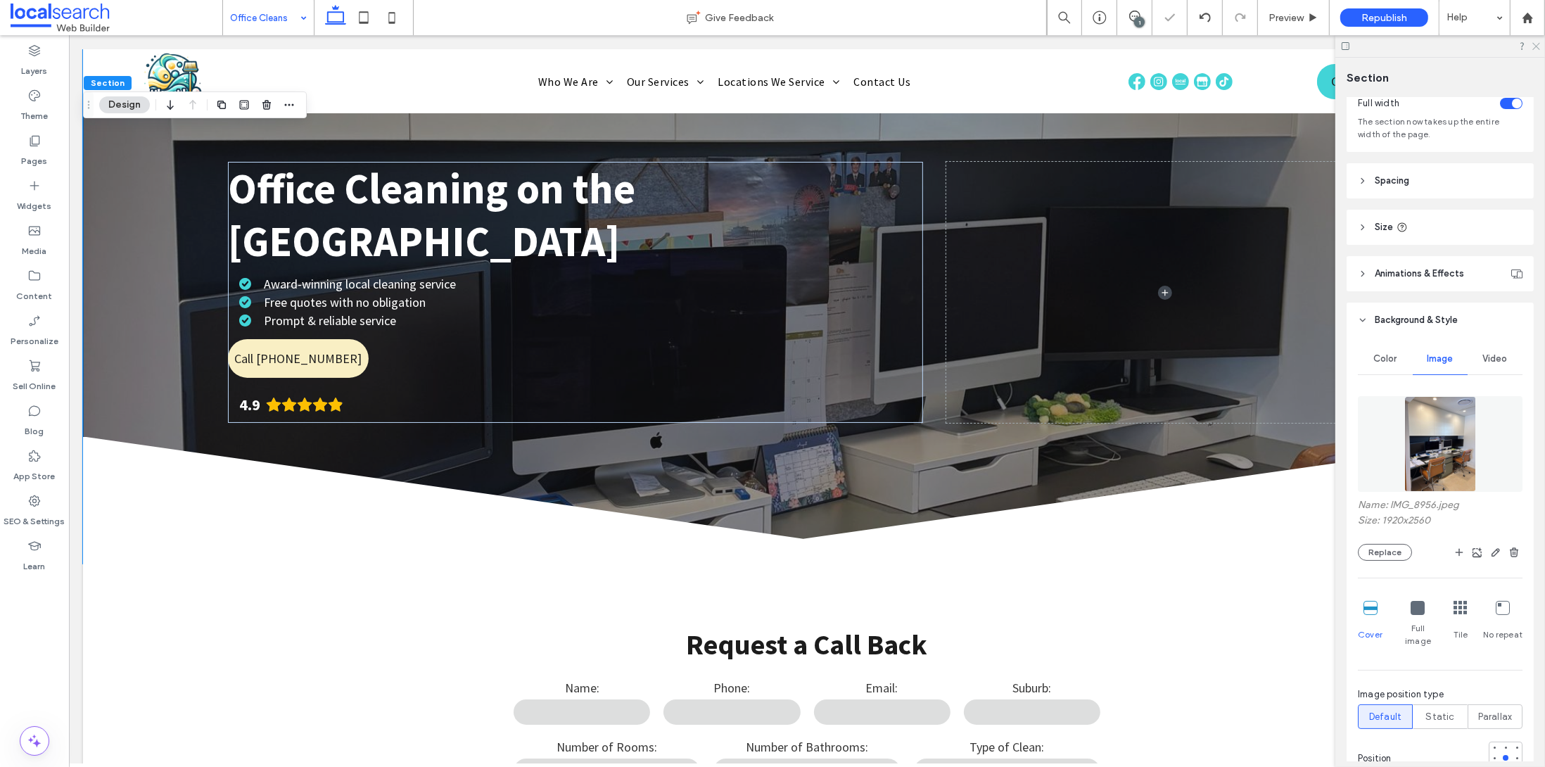
click at [1538, 43] on icon at bounding box center [1535, 45] width 9 height 9
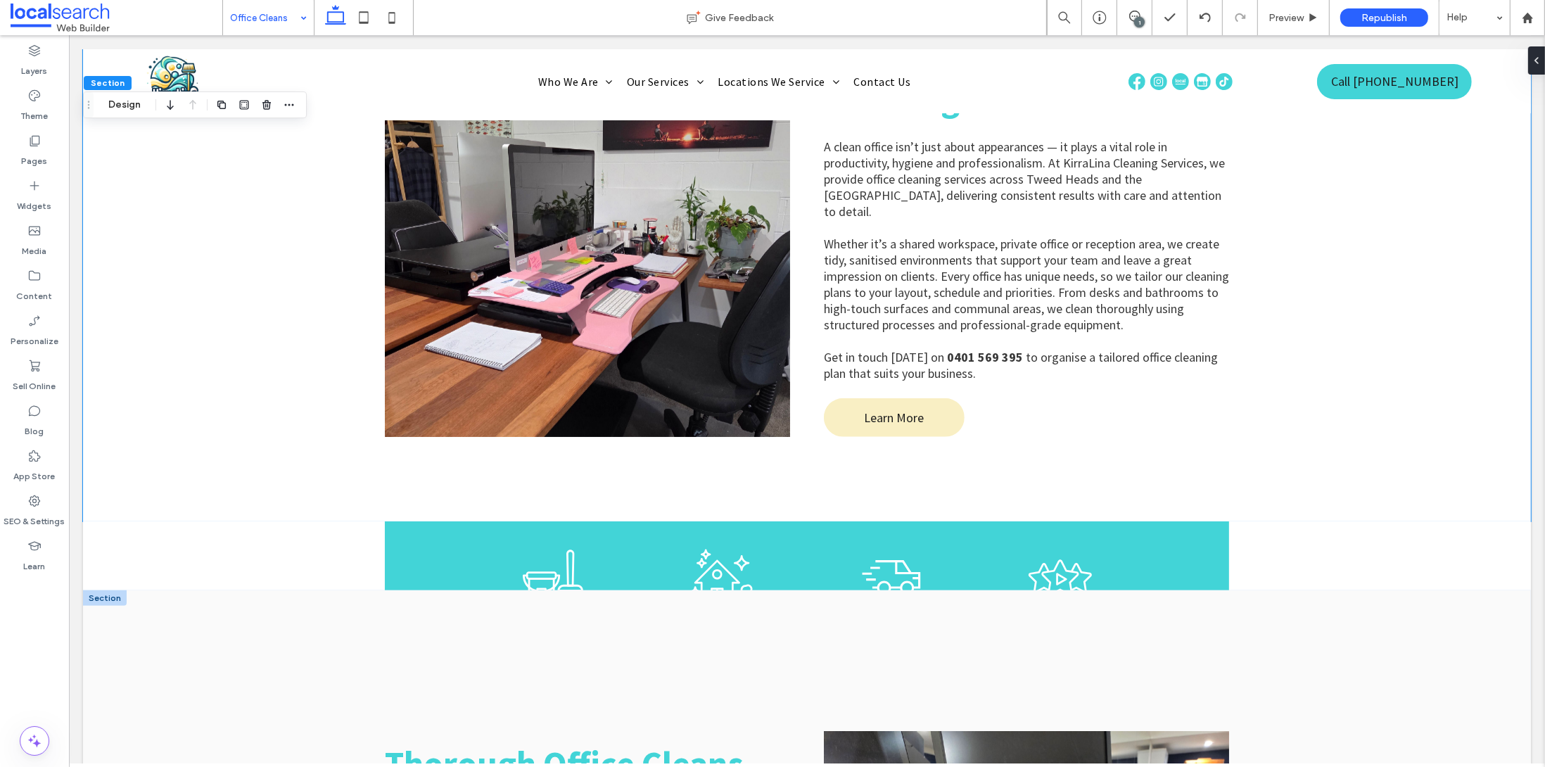
scroll to position [1320, 0]
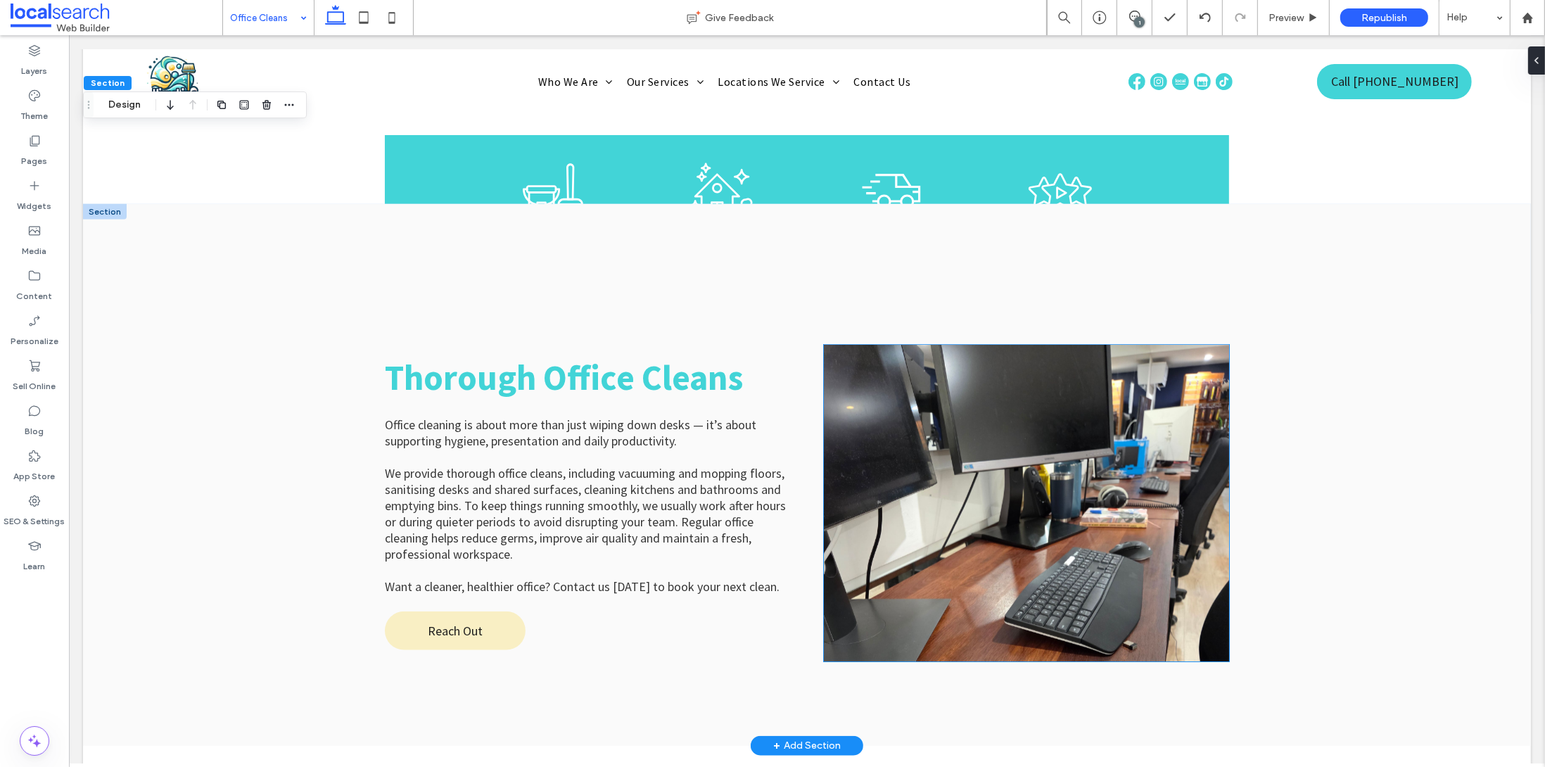
click at [1059, 540] on link at bounding box center [1025, 503] width 405 height 317
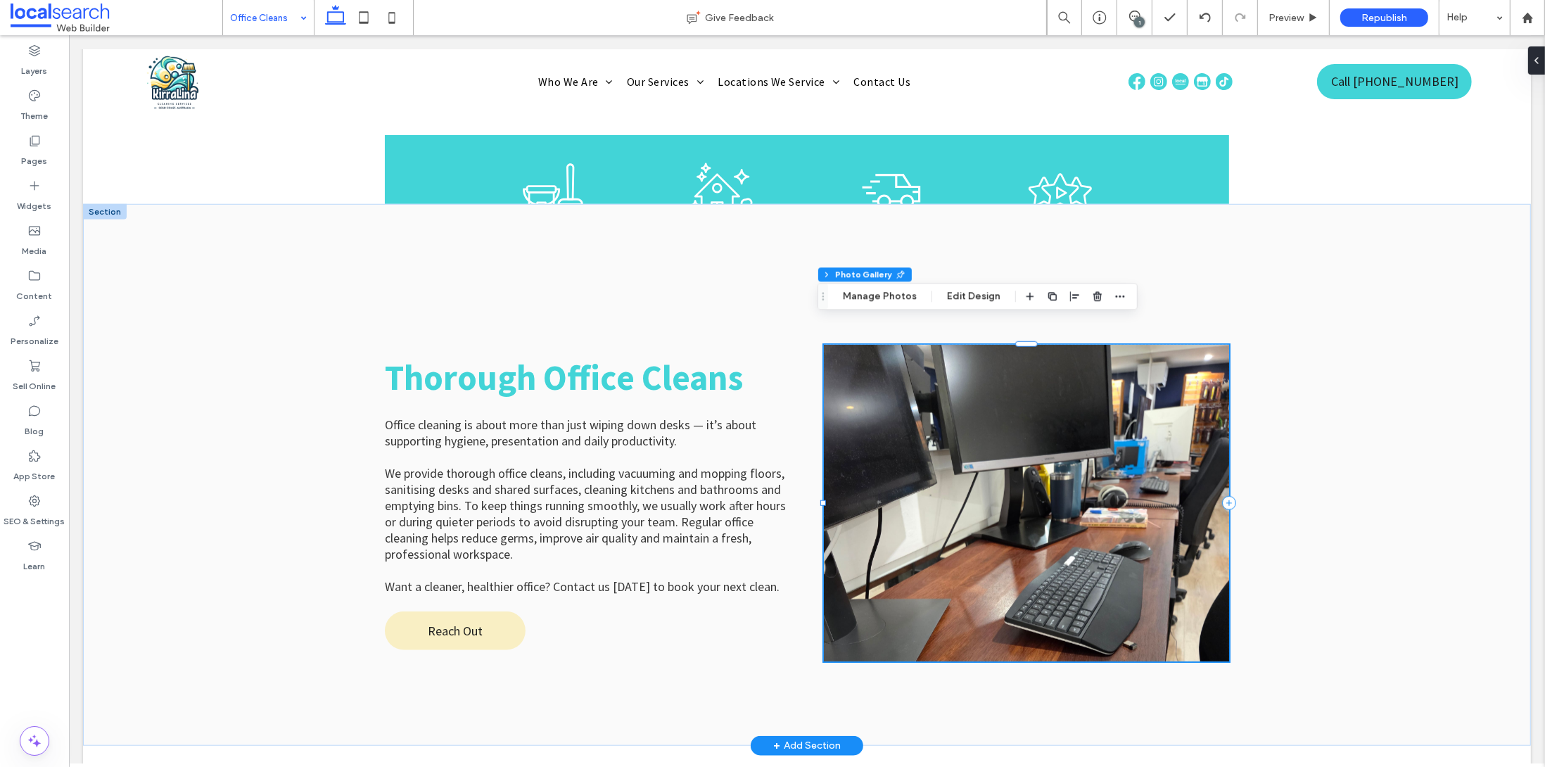
click at [976, 525] on link at bounding box center [1025, 503] width 405 height 317
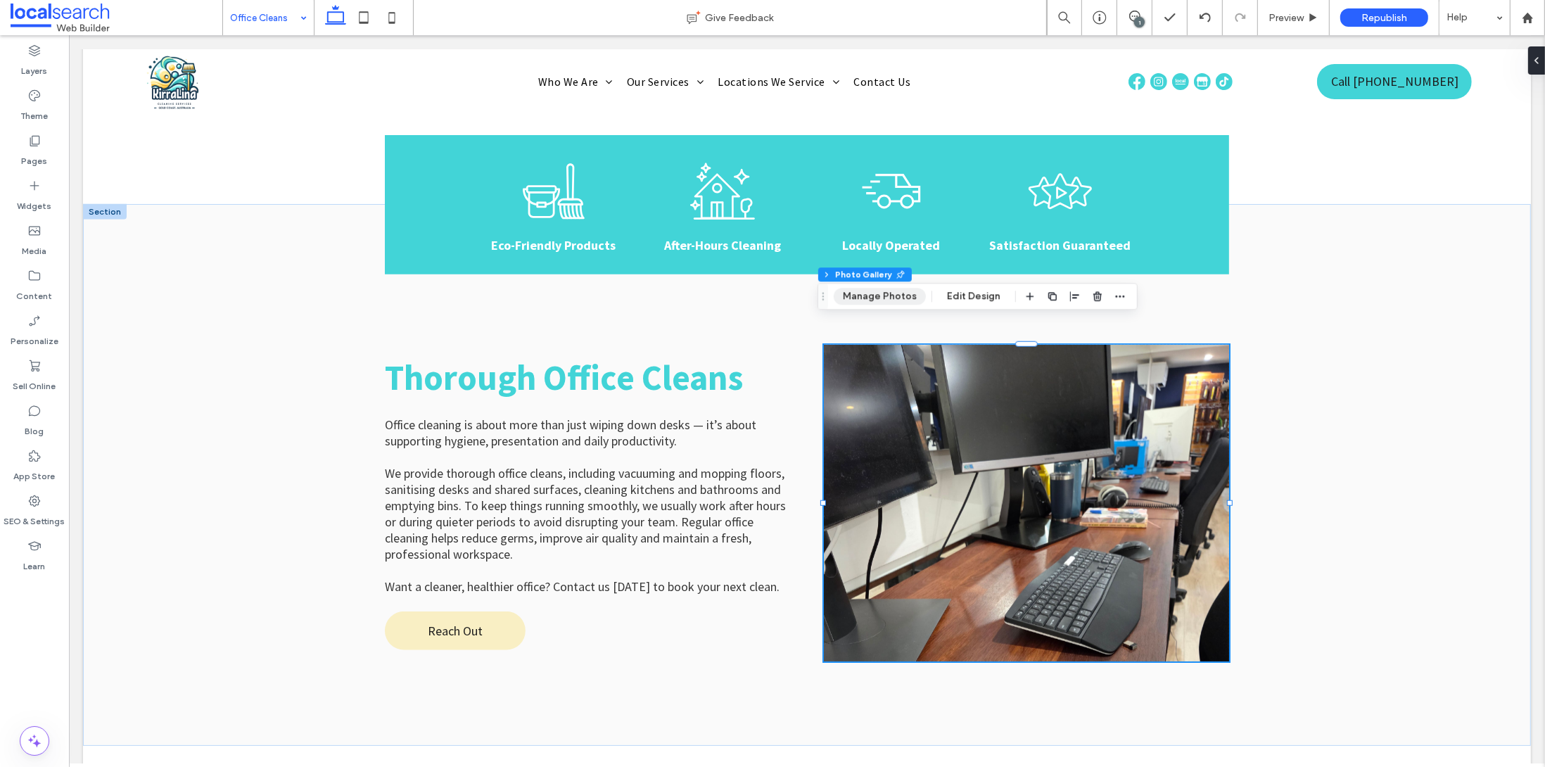
click at [858, 290] on button "Manage Photos" at bounding box center [879, 296] width 92 height 17
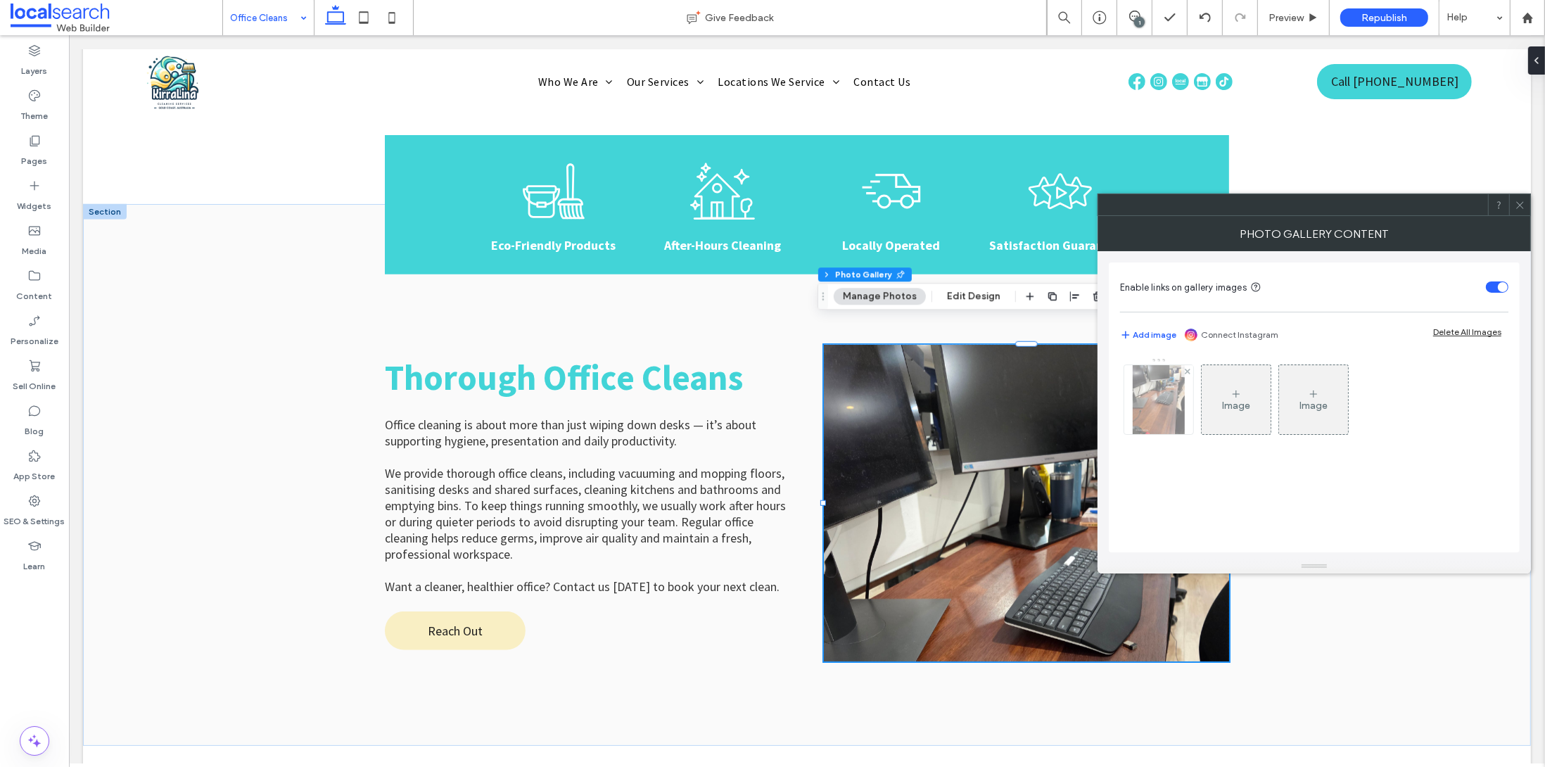
click at [1168, 402] on img at bounding box center [1158, 399] width 52 height 69
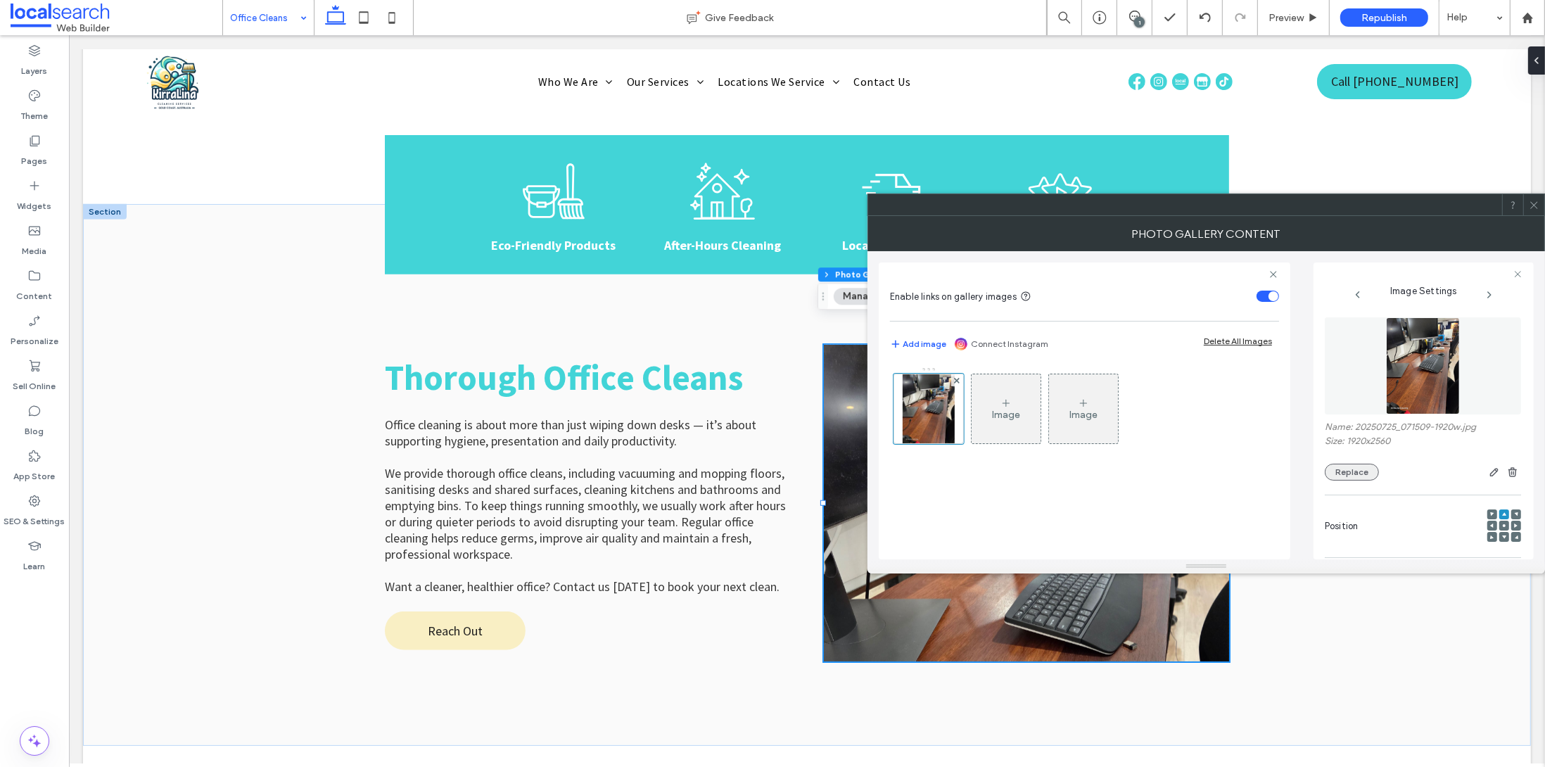
click at [1353, 478] on button "Replace" at bounding box center [1351, 472] width 54 height 17
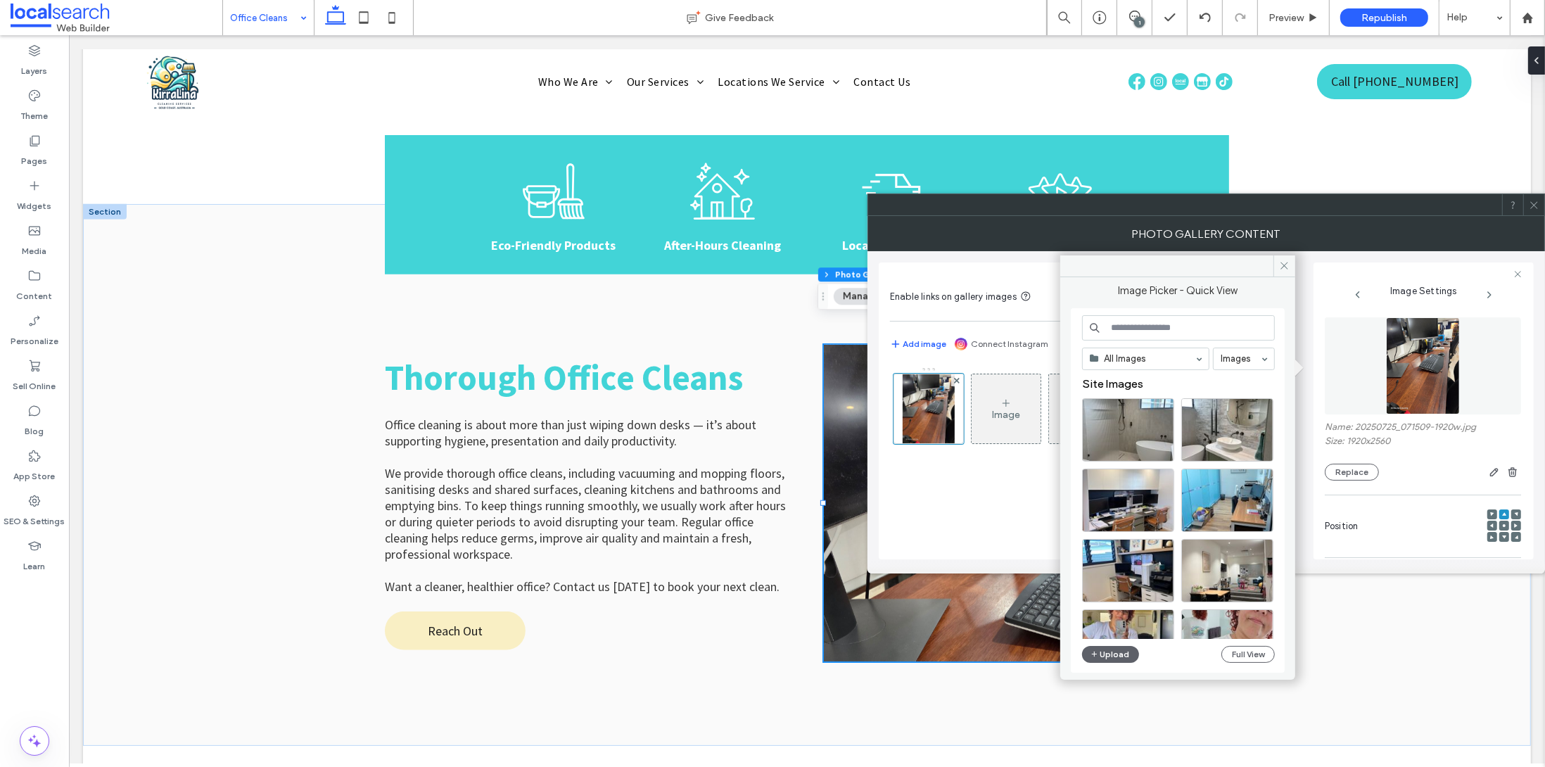
scroll to position [4, 0]
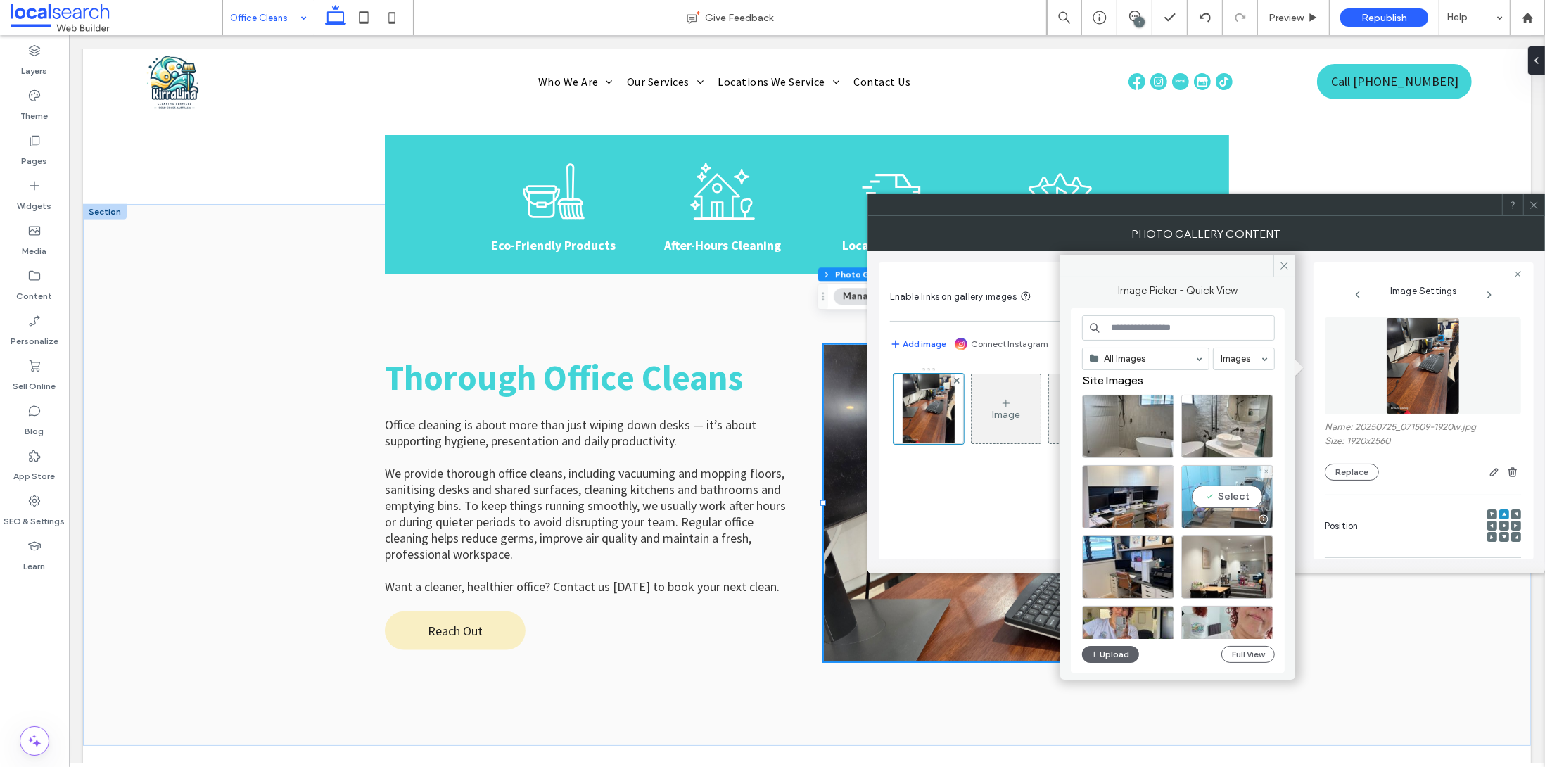
drag, startPoint x: 1229, startPoint y: 523, endPoint x: 1225, endPoint y: 511, distance: 13.3
click at [1225, 511] on div at bounding box center [1227, 519] width 91 height 17
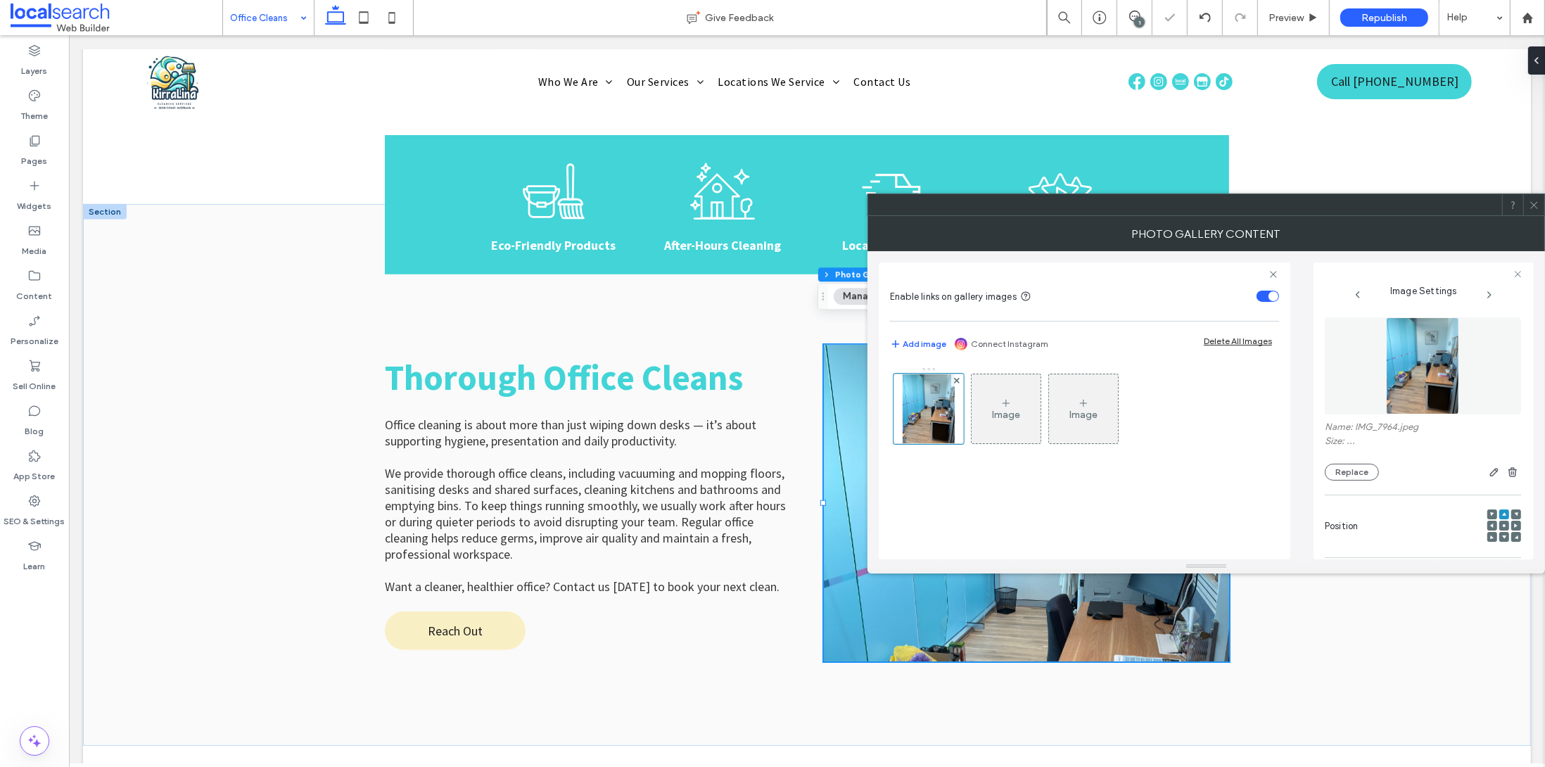
click at [1531, 205] on icon at bounding box center [1533, 205] width 11 height 11
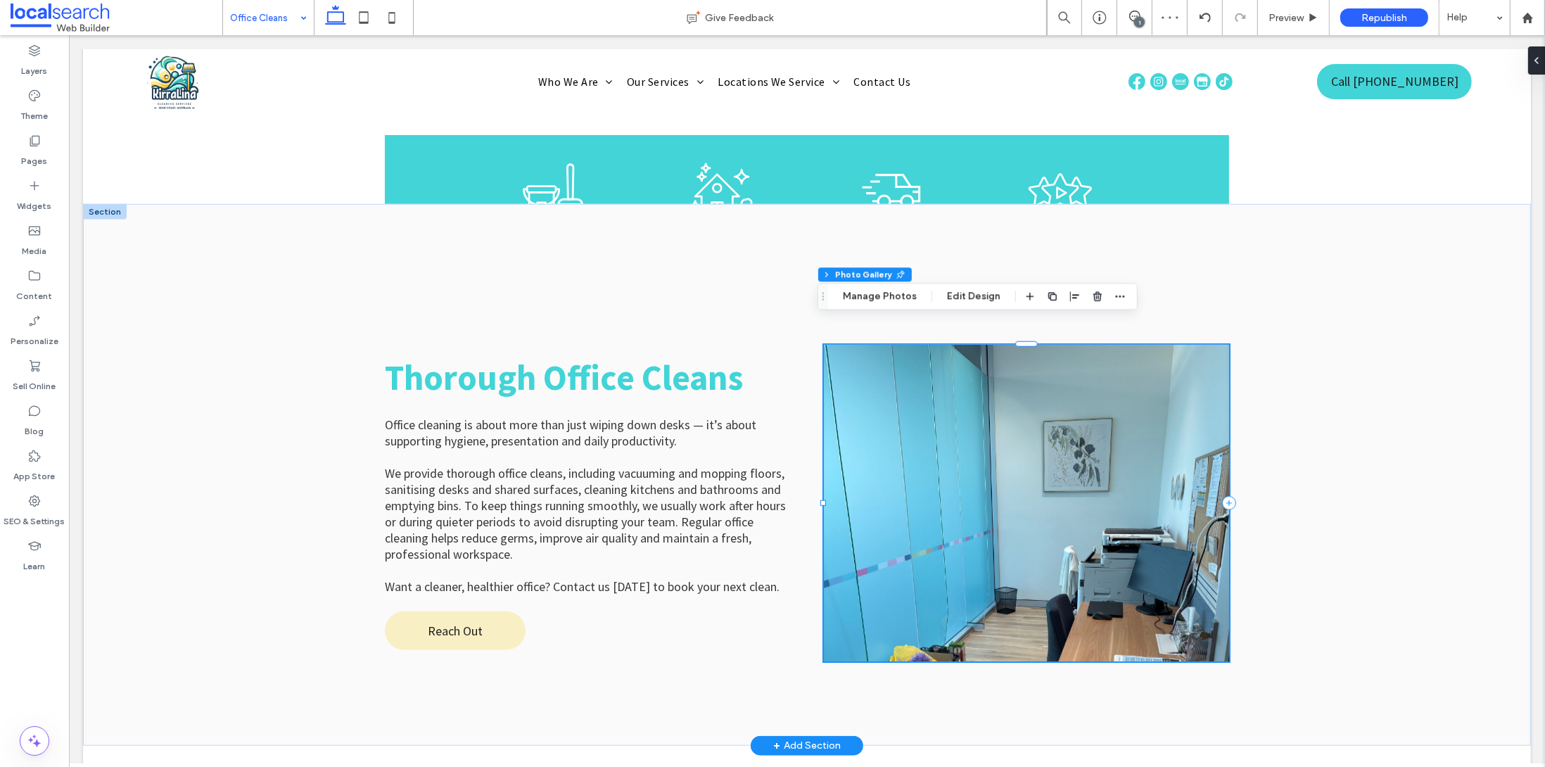
click at [1040, 488] on link at bounding box center [1025, 503] width 405 height 317
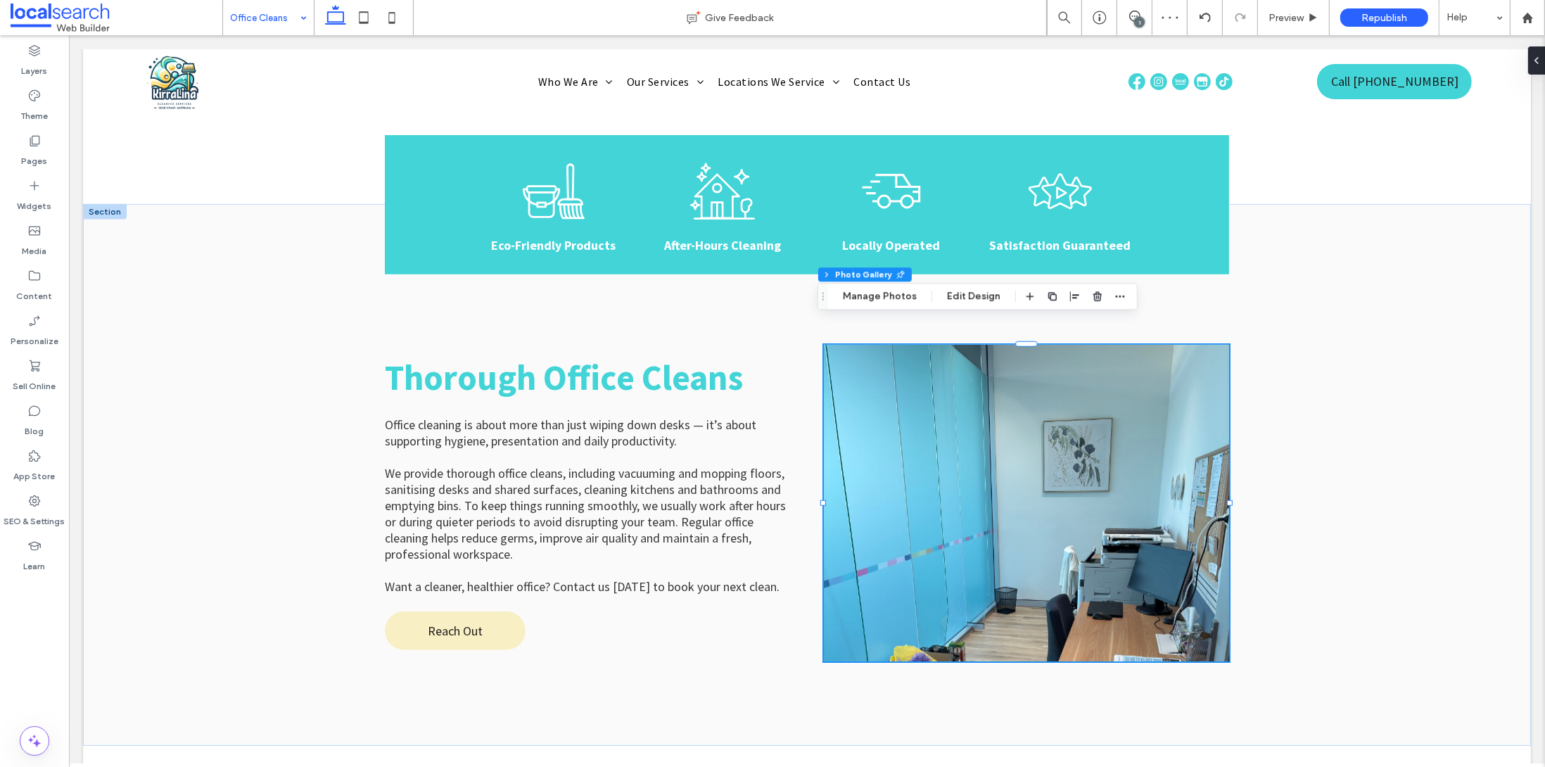
click at [843, 284] on div "Section Column Photo Gallery Manage Photos Edit Design" at bounding box center [977, 296] width 320 height 27
click at [845, 291] on button "Manage Photos" at bounding box center [879, 296] width 92 height 17
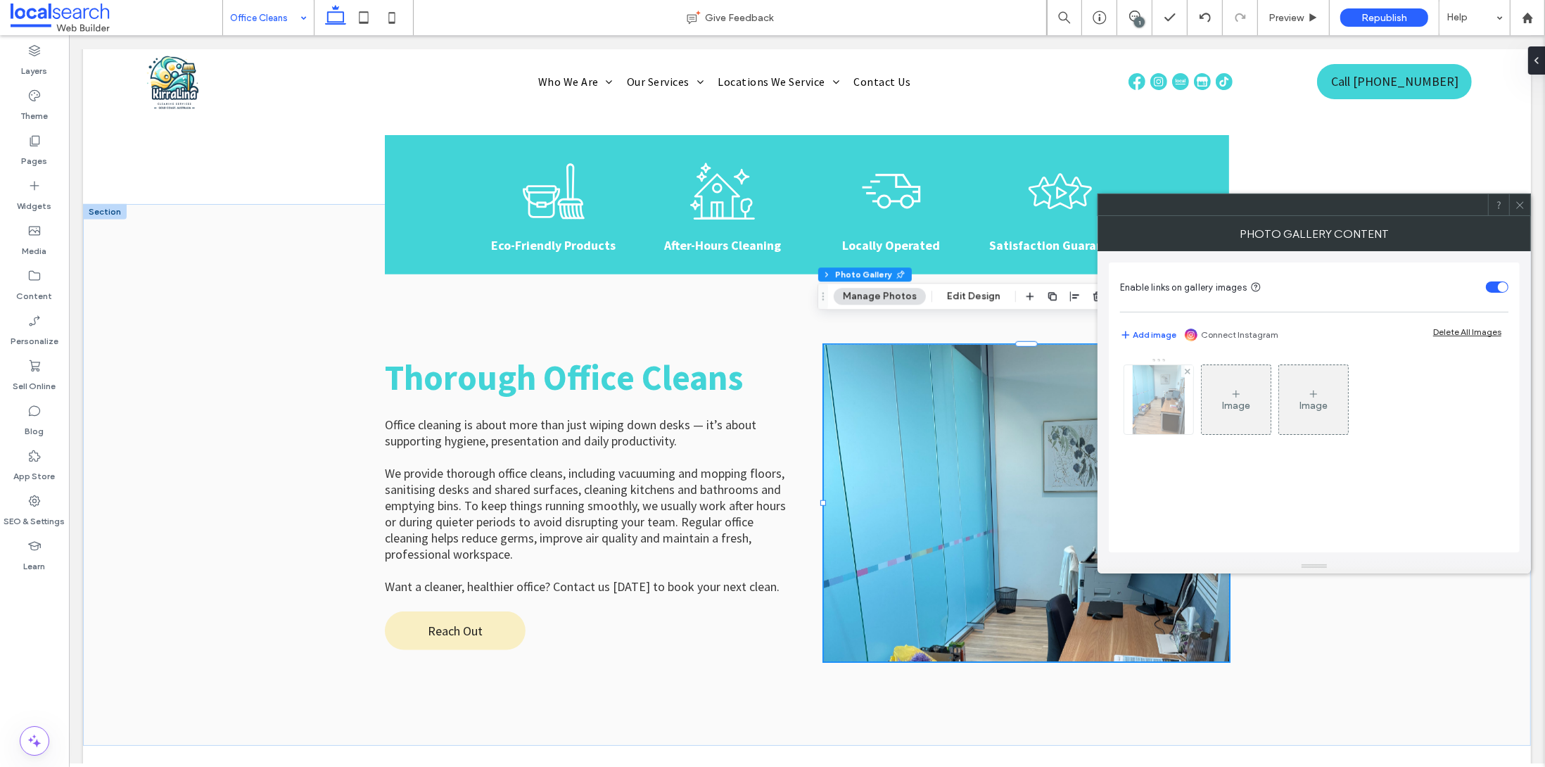
click at [1132, 408] on img at bounding box center [1158, 399] width 52 height 69
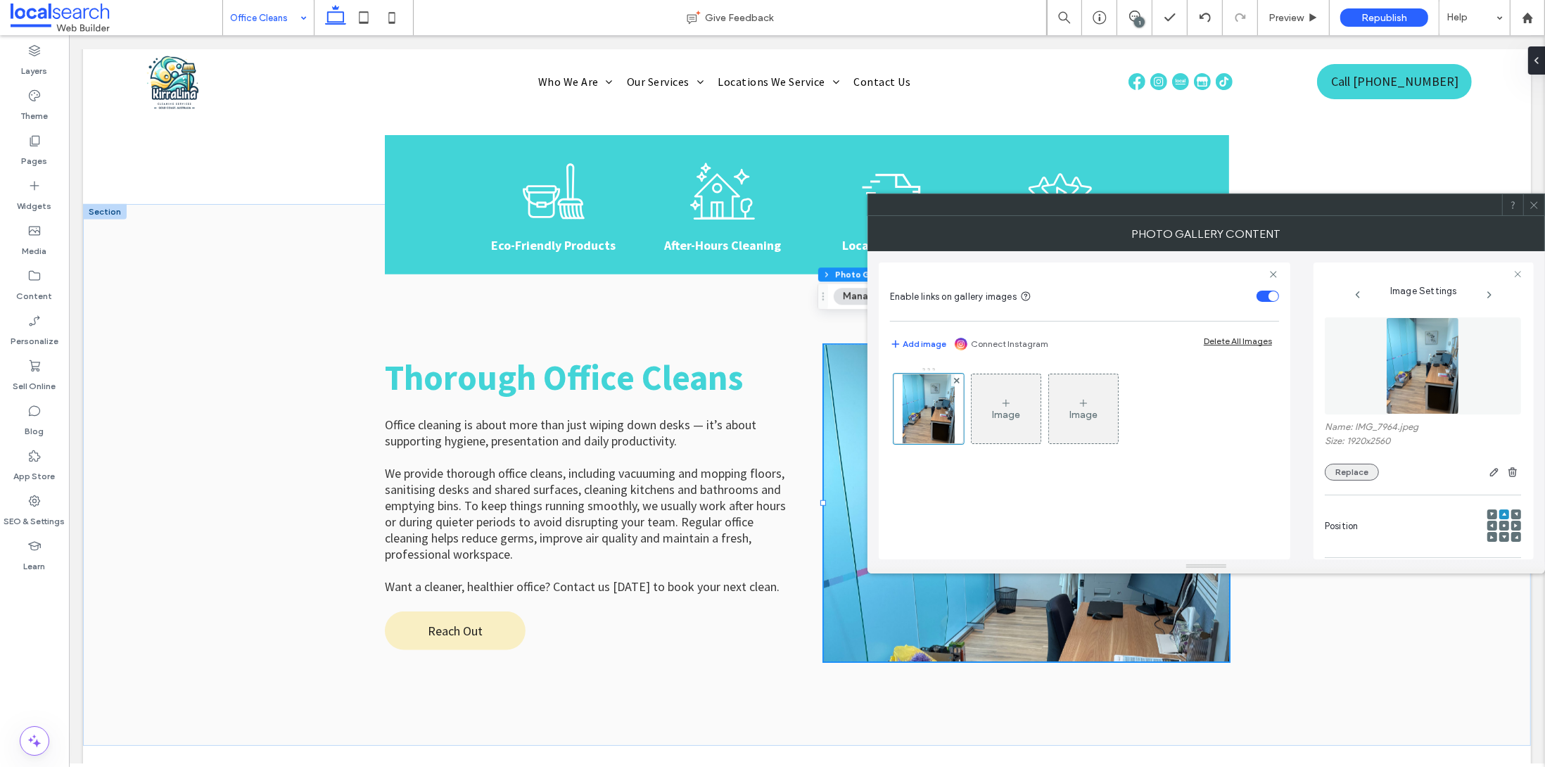
click at [1361, 478] on button "Replace" at bounding box center [1351, 472] width 54 height 17
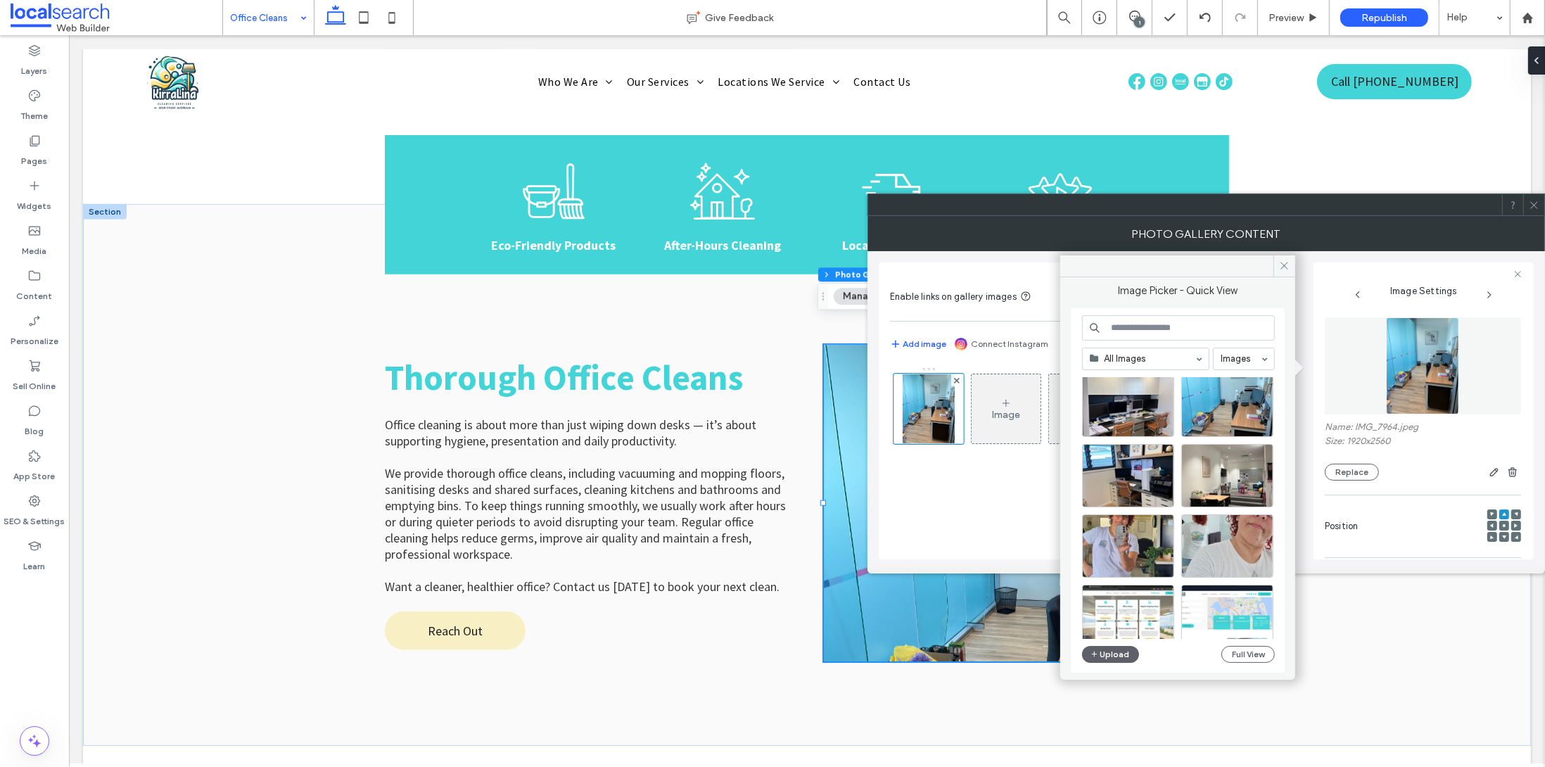
scroll to position [78, 0]
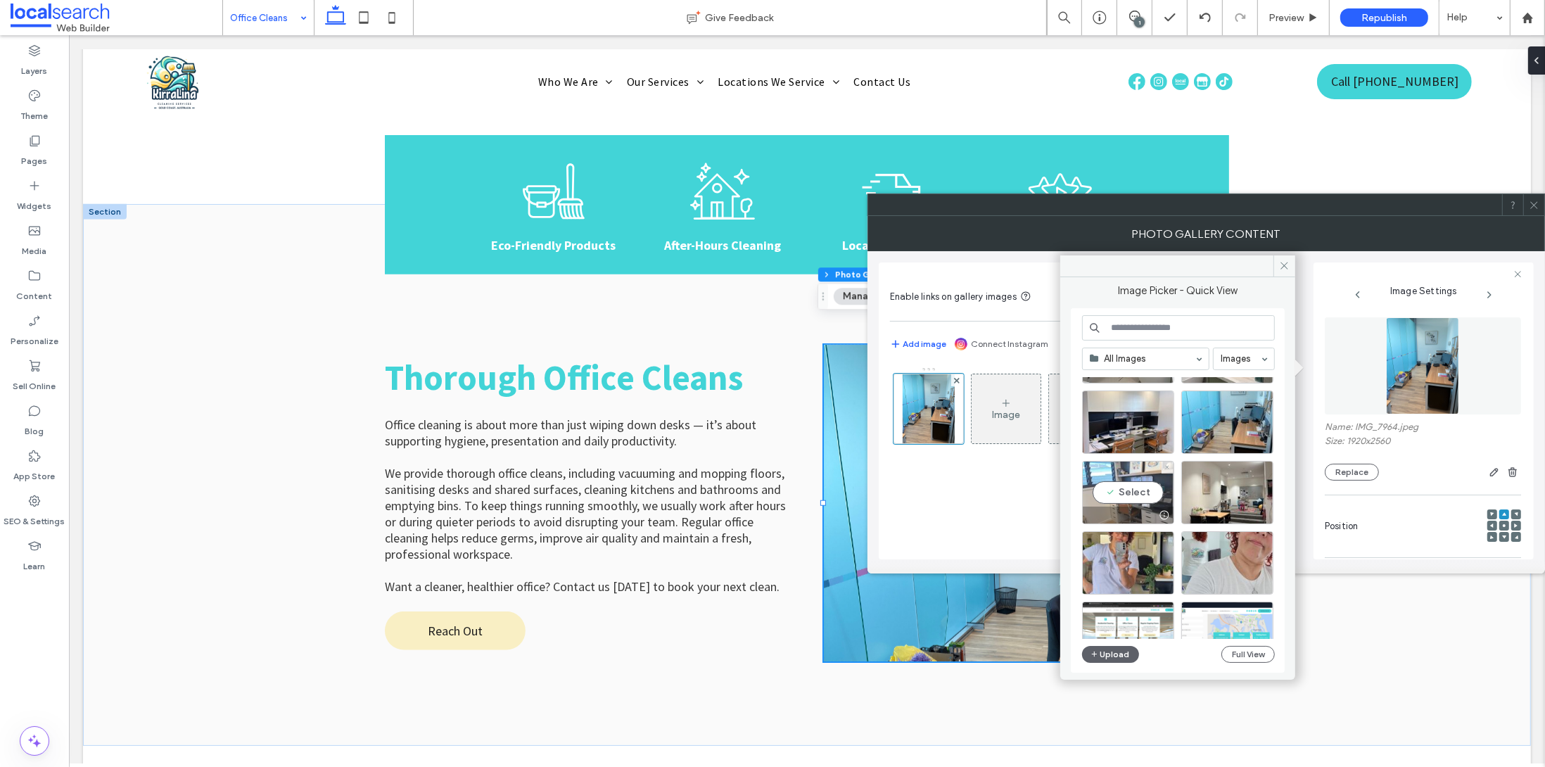
click at [1139, 510] on div at bounding box center [1127, 514] width 91 height 17
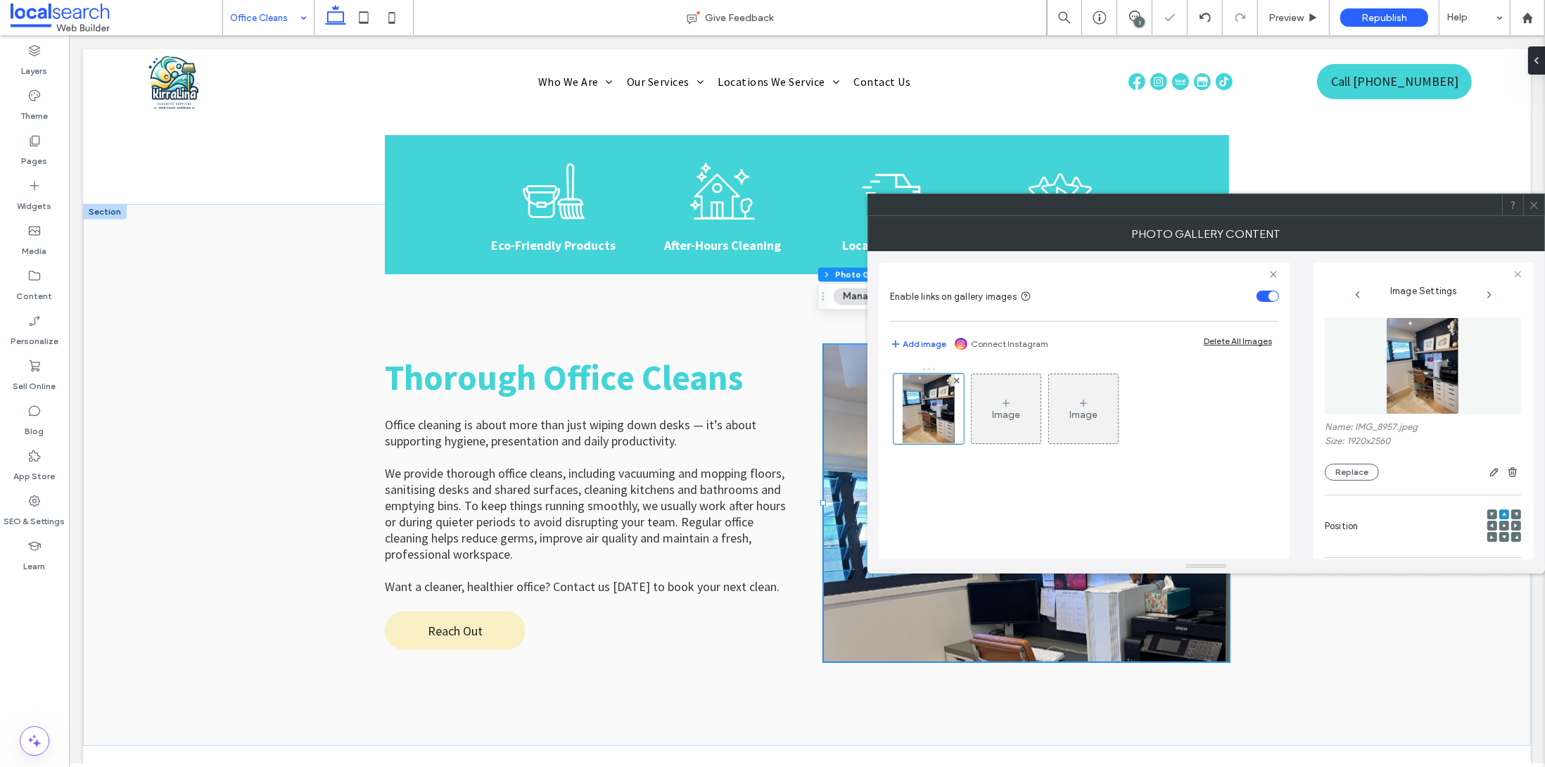
click at [1527, 207] on div at bounding box center [1533, 204] width 21 height 21
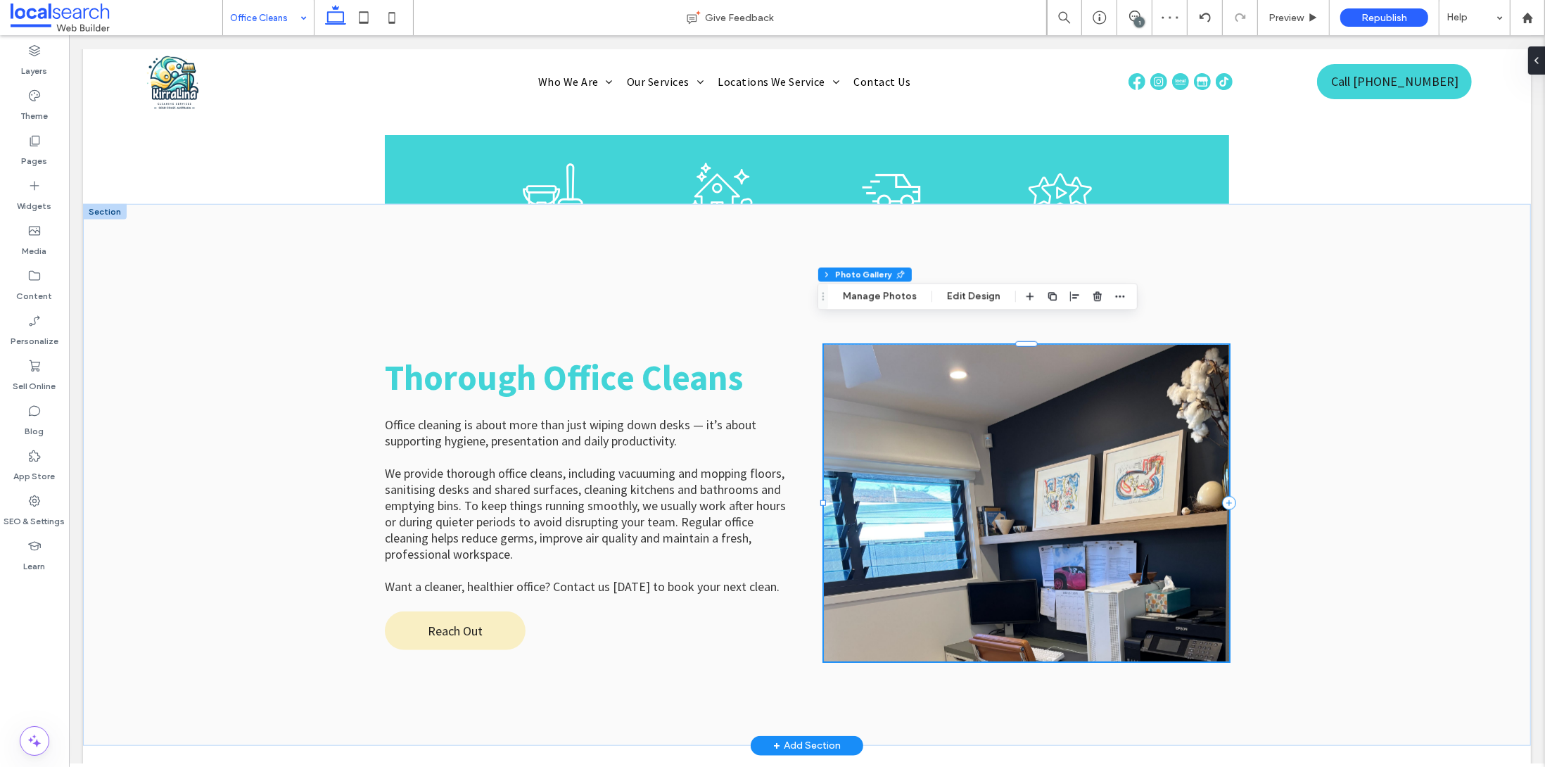
click at [1124, 547] on link at bounding box center [1025, 503] width 405 height 317
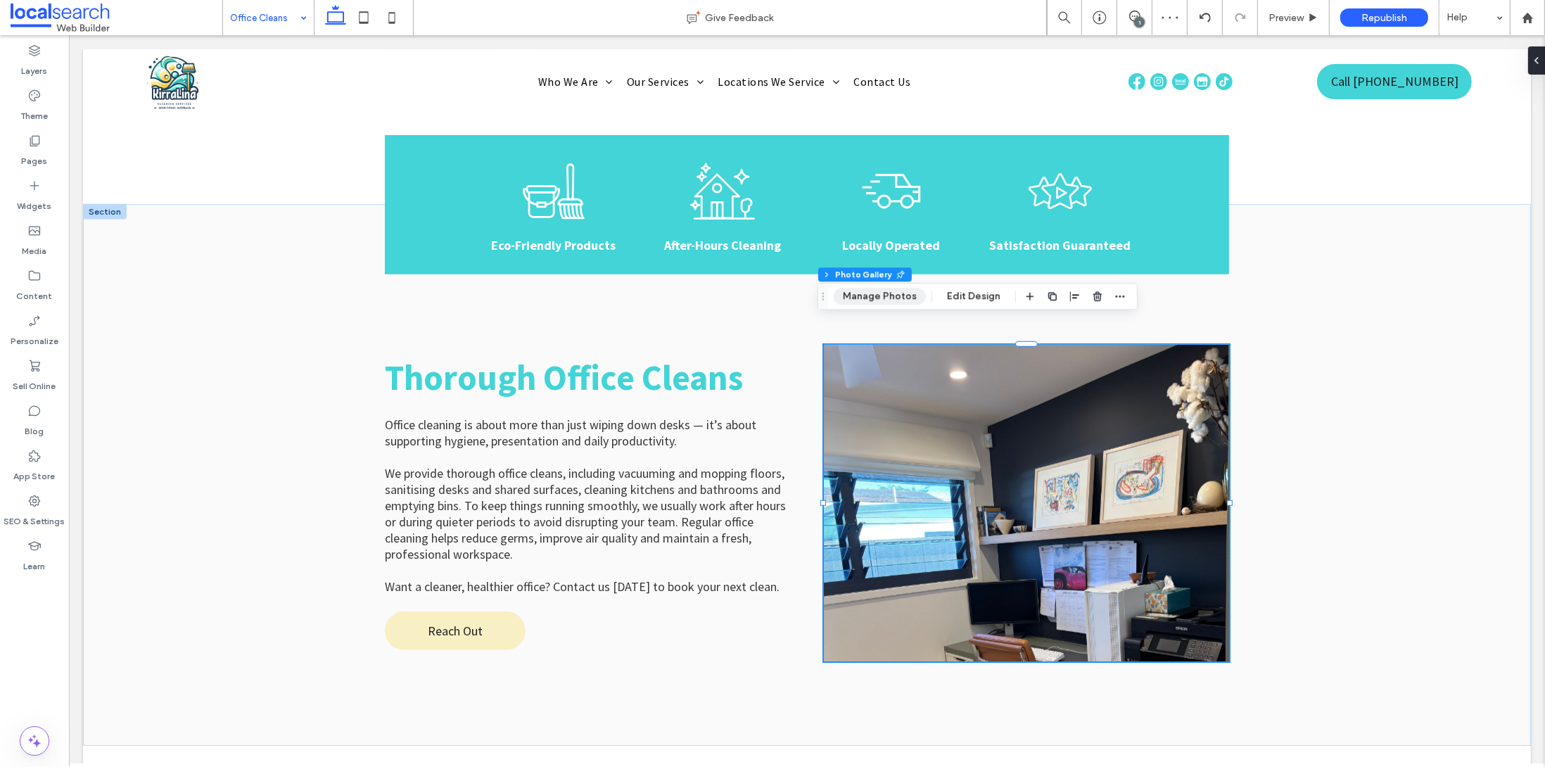
click at [883, 295] on button "Manage Photos" at bounding box center [879, 296] width 92 height 17
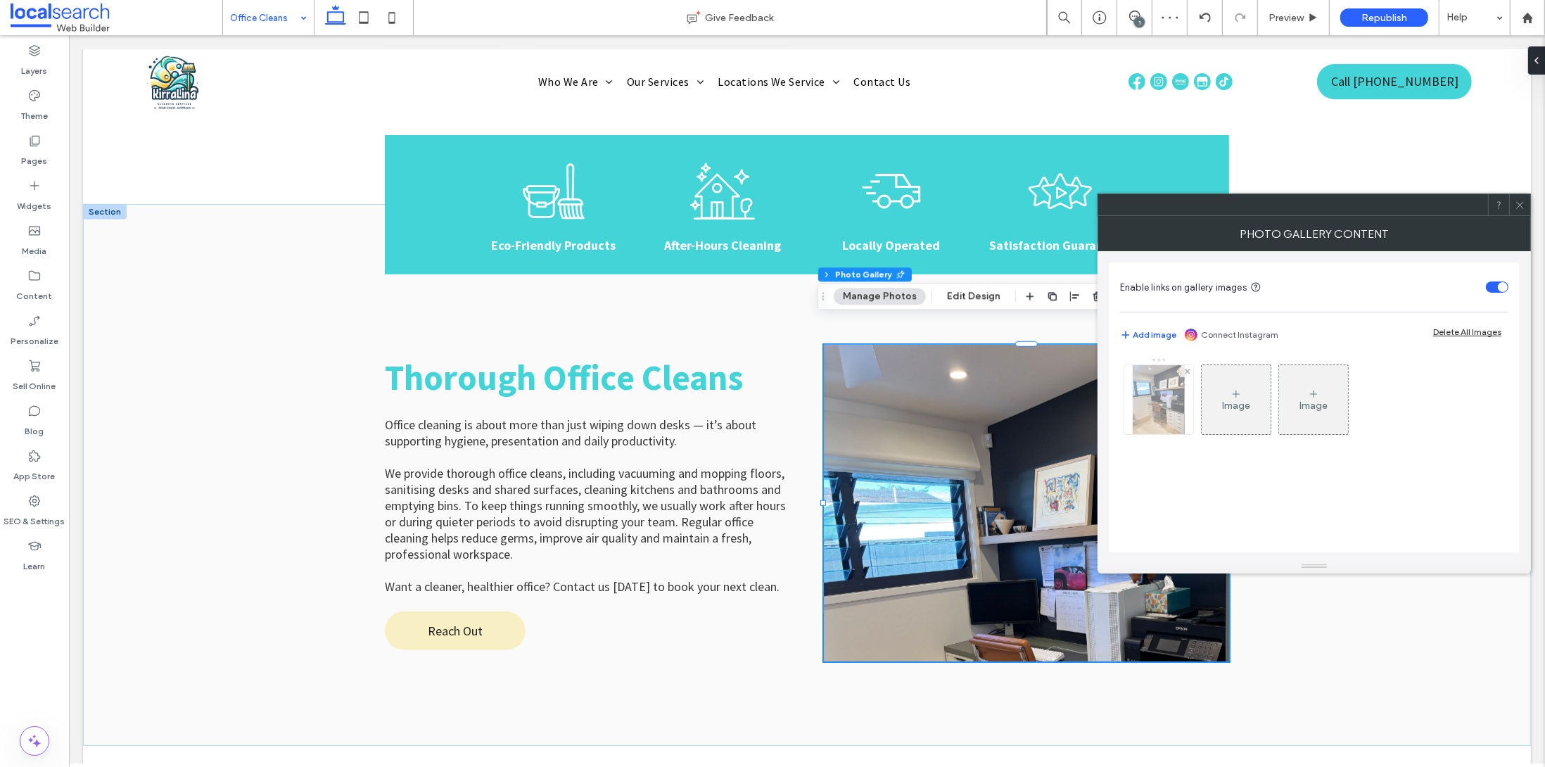
click at [1167, 408] on img at bounding box center [1158, 399] width 52 height 69
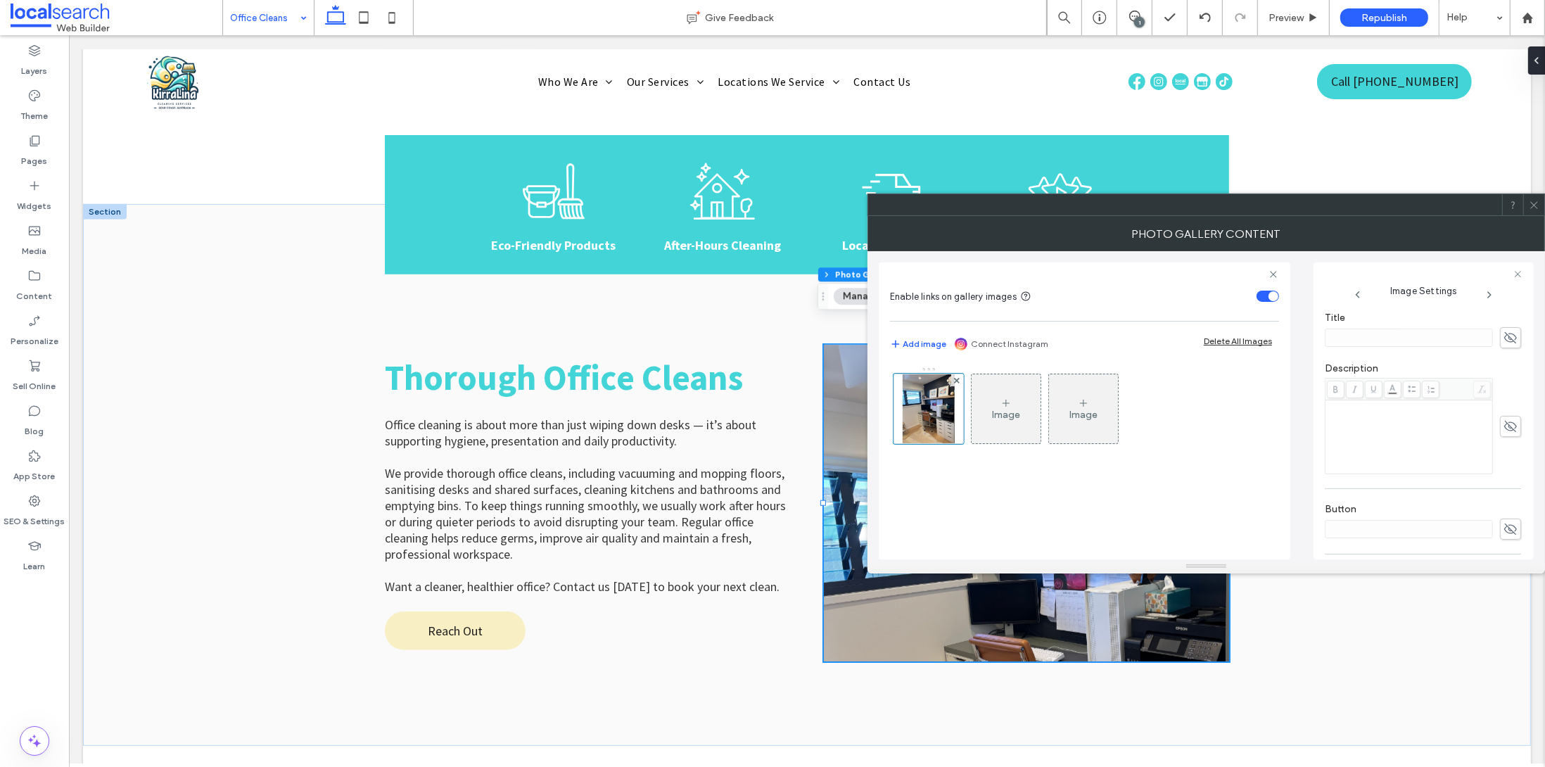
scroll to position [153, 0]
click at [1502, 369] on span at bounding box center [1504, 372] width 4 height 10
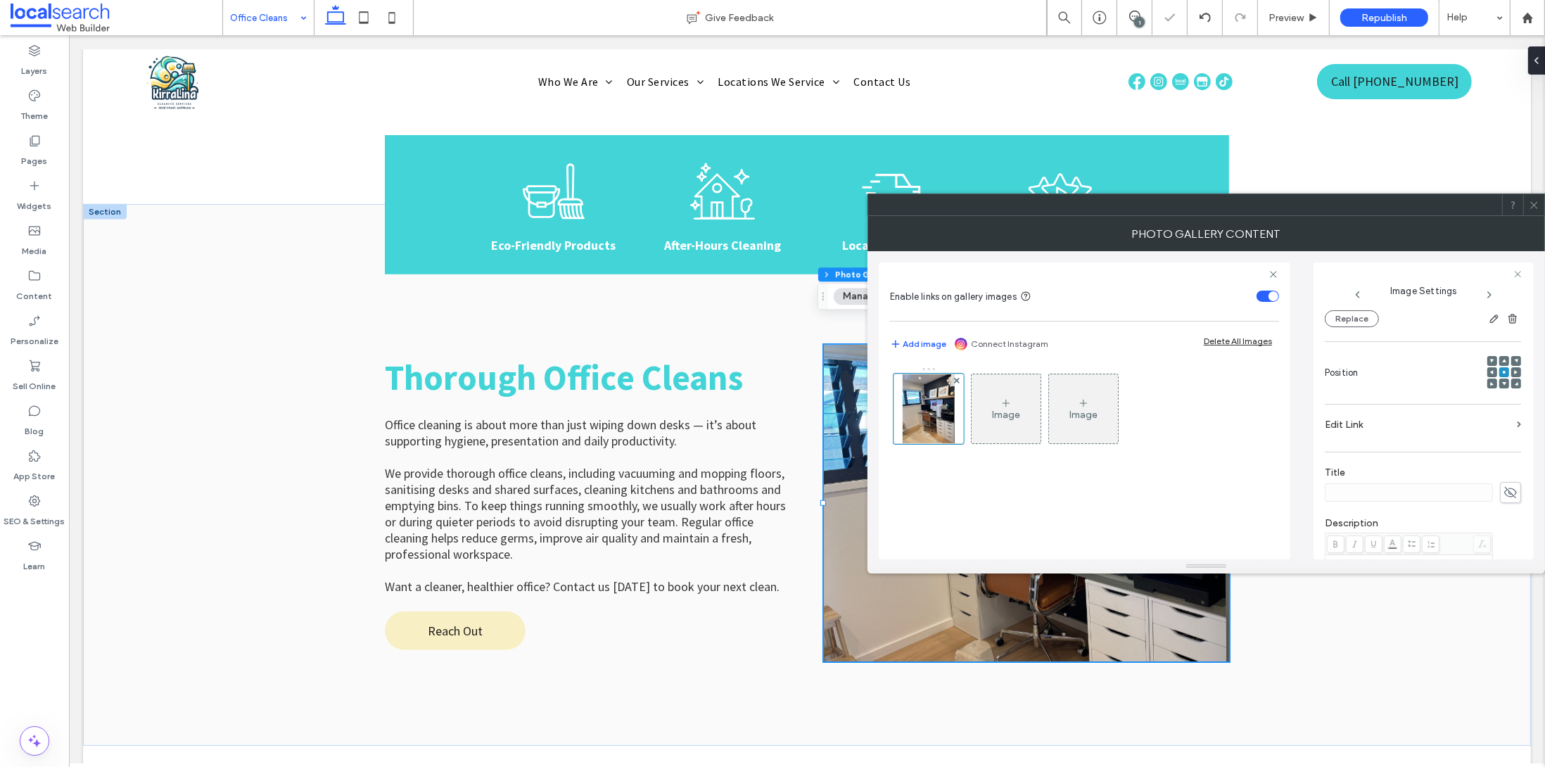
click at [1534, 210] on span at bounding box center [1533, 204] width 11 height 21
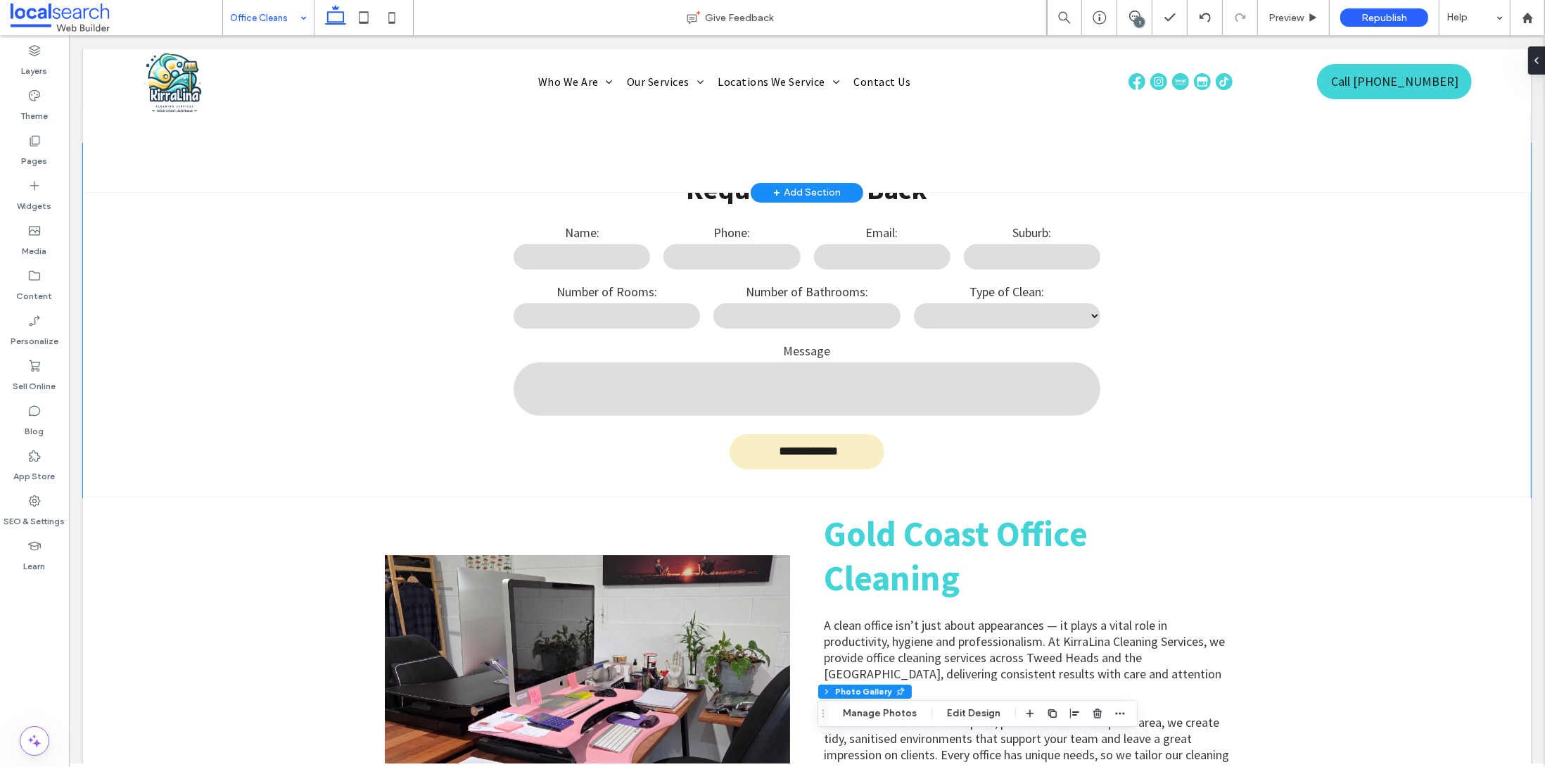
scroll to position [0, 0]
